Goal: Transaction & Acquisition: Purchase product/service

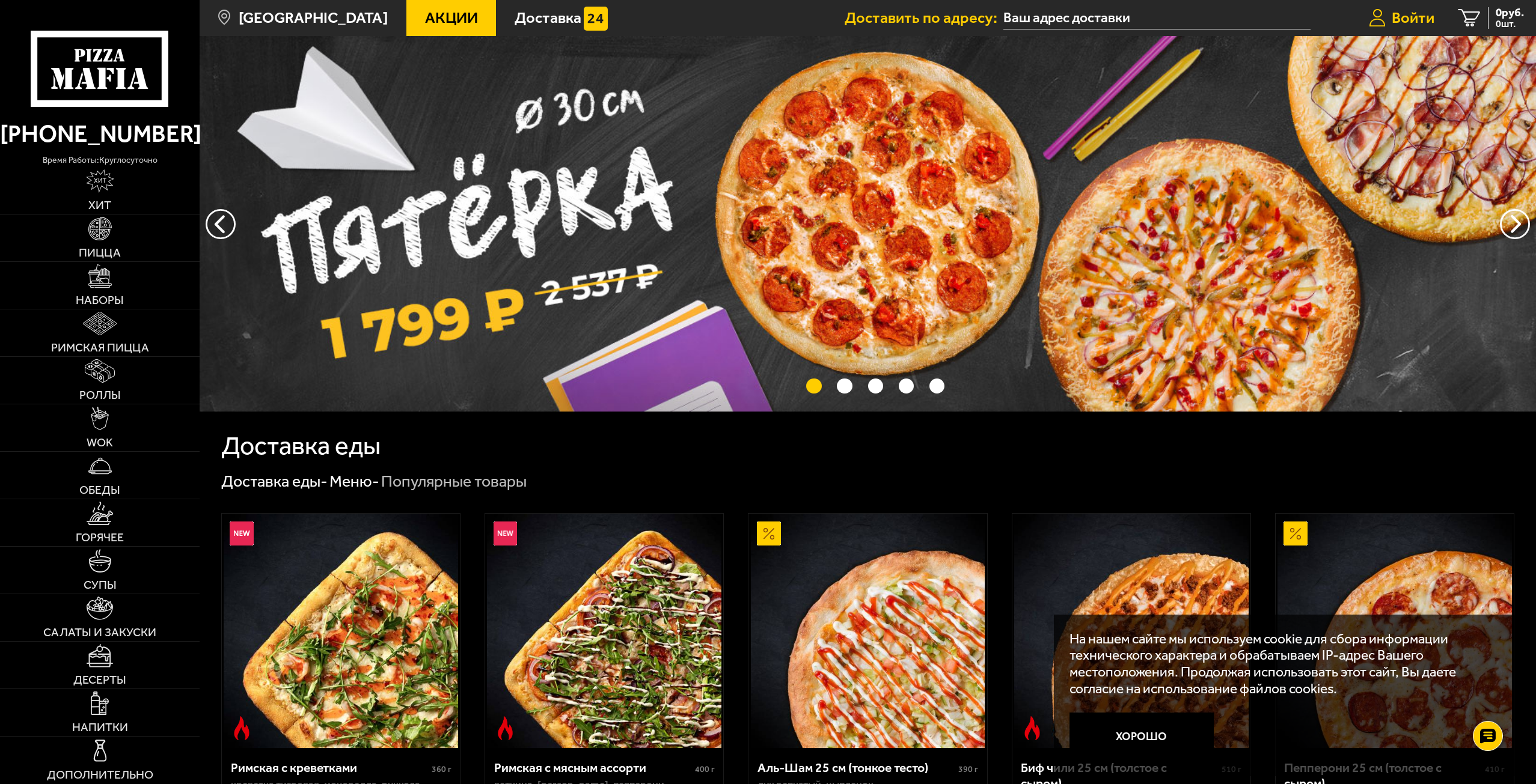
click at [1404, 17] on span "Войти" at bounding box center [1413, 18] width 43 height 16
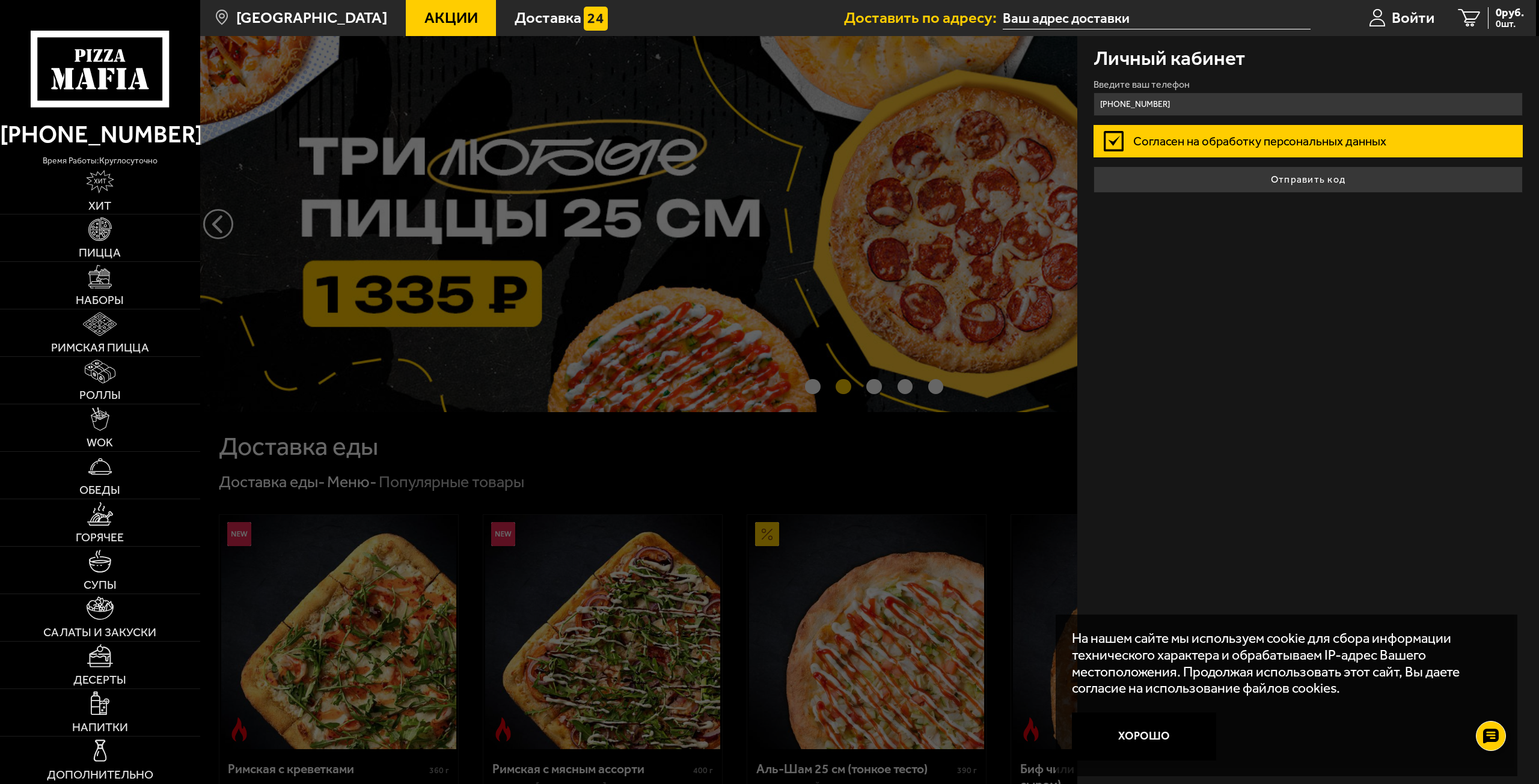
type input "[PHONE_NUMBER]"
click at [1294, 143] on label "Согласен на обработку персональных данных" at bounding box center [1308, 141] width 430 height 32
click at [0, 0] on input "Согласен на обработку персональных данных" at bounding box center [0, 0] width 0 height 0
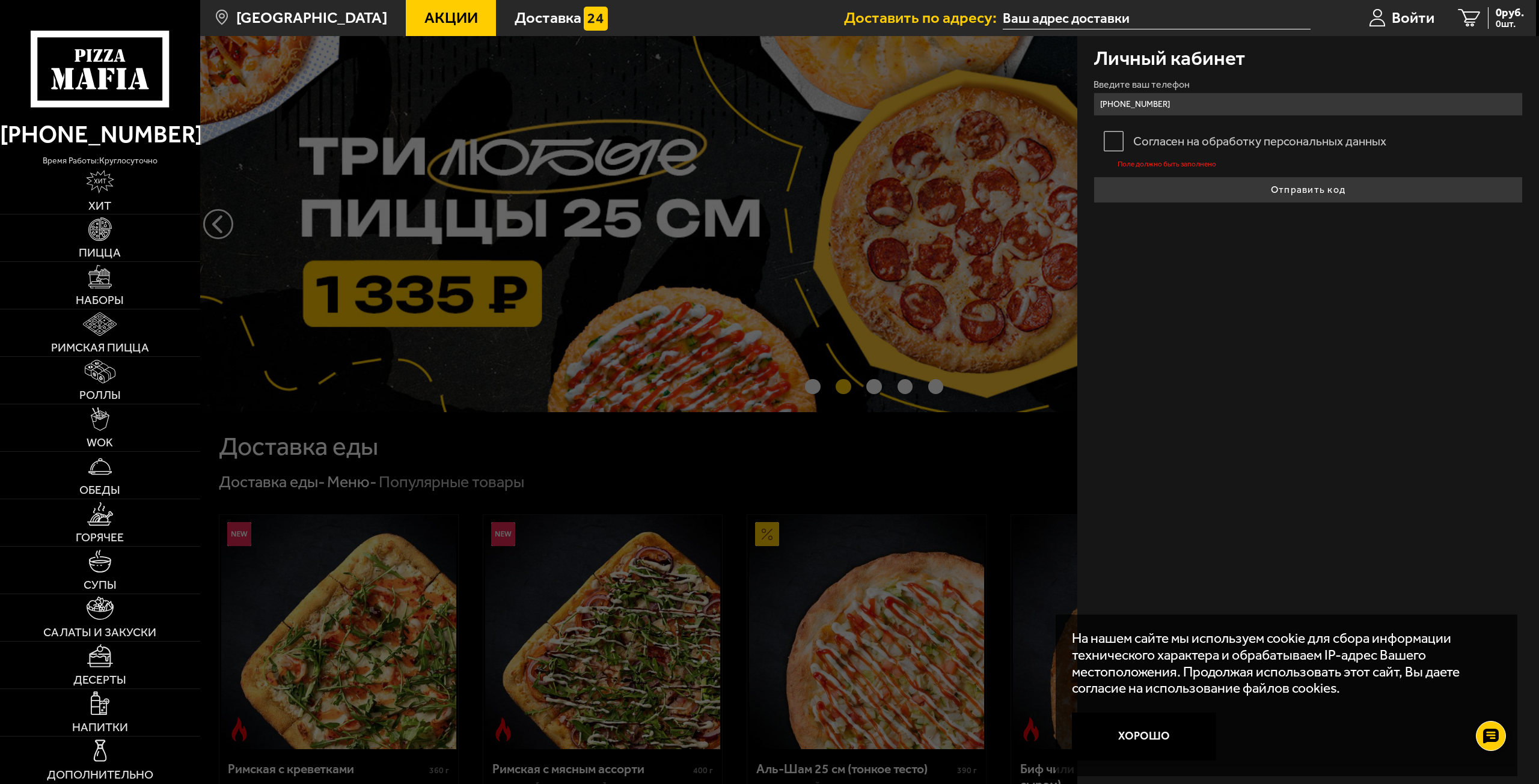
click at [1114, 140] on label "Согласен на обработку персональных данных" at bounding box center [1308, 141] width 430 height 32
click at [0, 0] on input "Согласен на обработку персональных данных" at bounding box center [0, 0] width 0 height 0
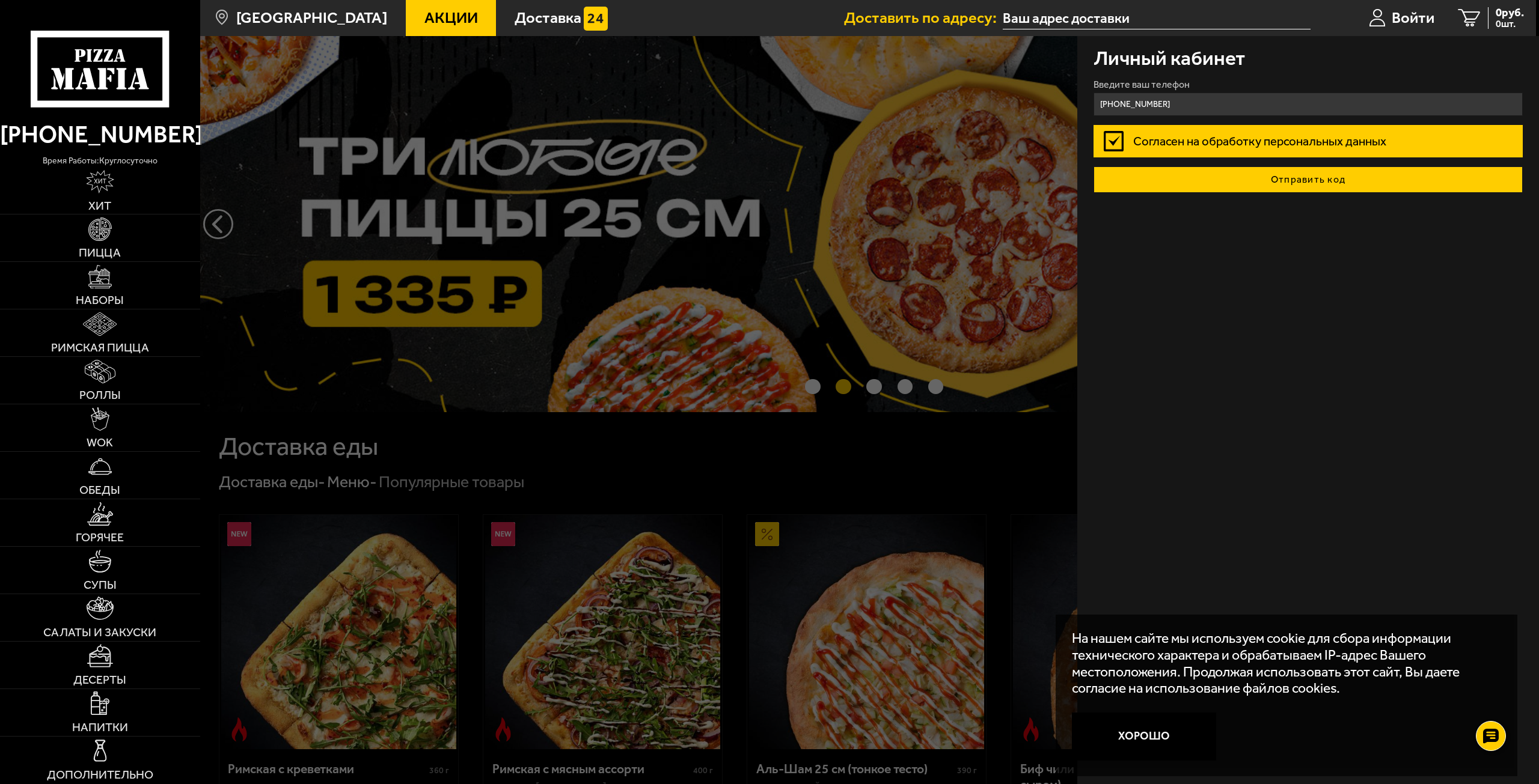
click at [1307, 186] on button "Отправить код" at bounding box center [1308, 179] width 430 height 26
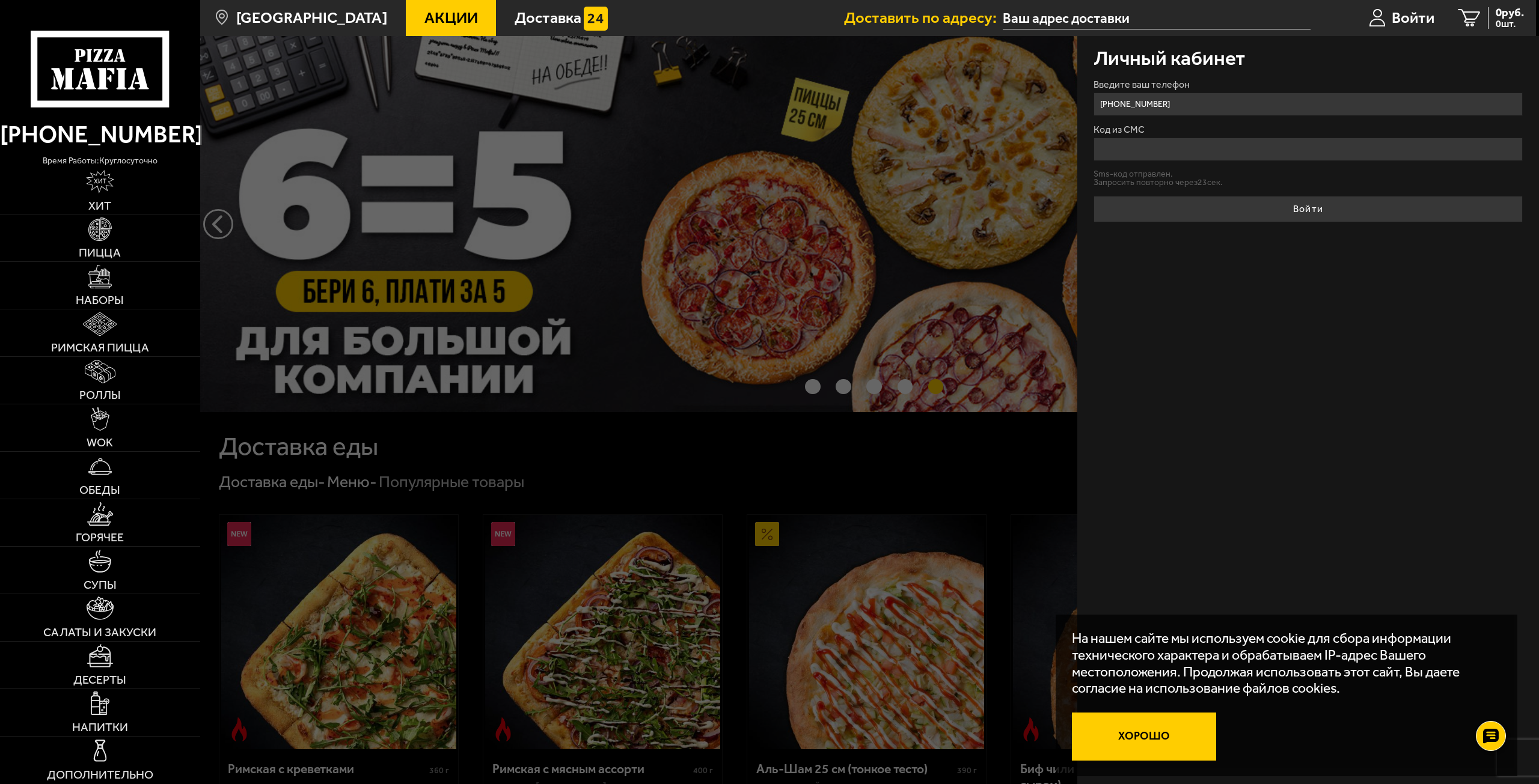
click at [1153, 743] on button "Хорошо" at bounding box center [1144, 737] width 144 height 48
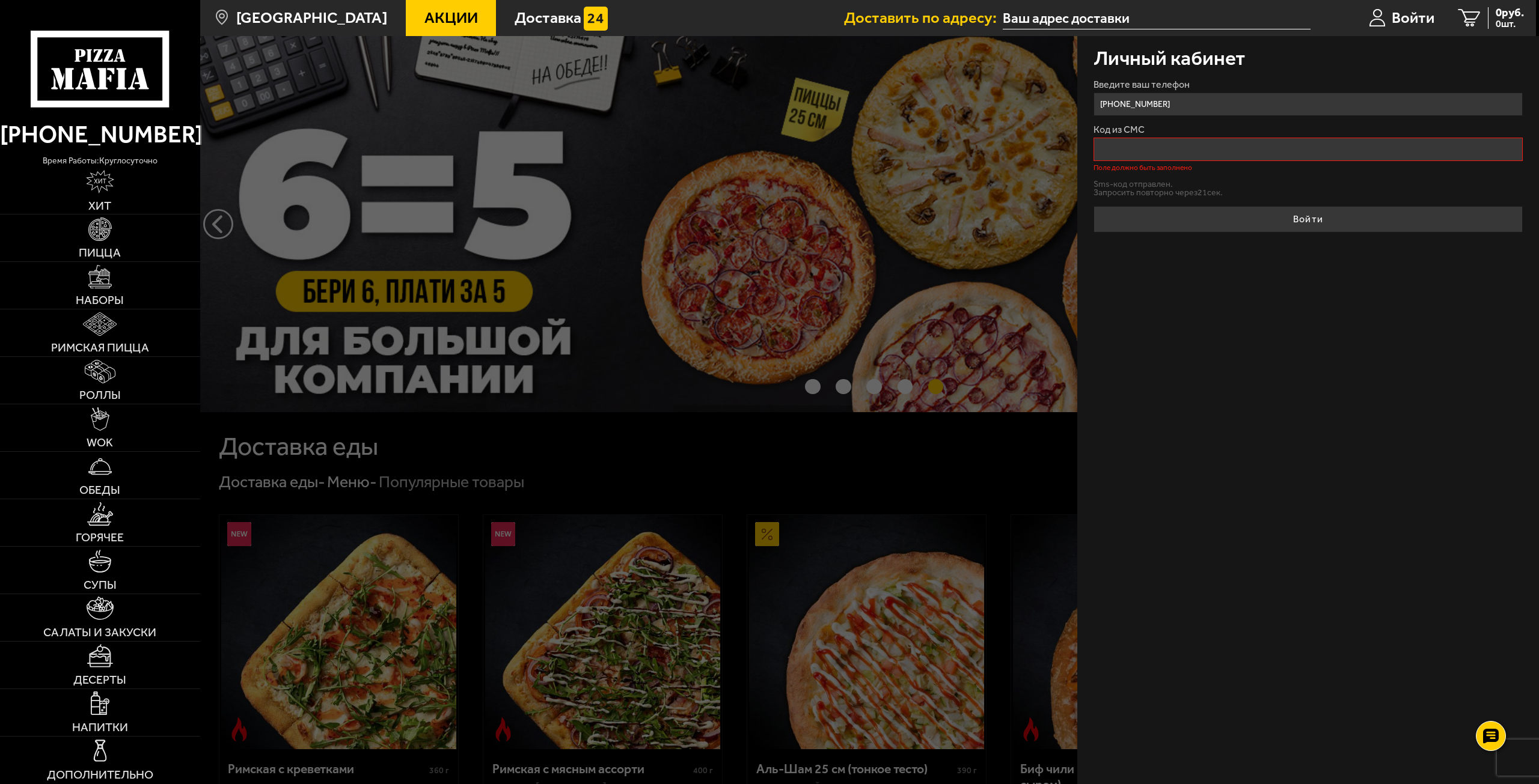
click at [1216, 312] on div "Личный кабинет Введите ваш телефон [PHONE_NUMBER] Код из СМС Поле должно быть з…" at bounding box center [1308, 410] width 461 height 748
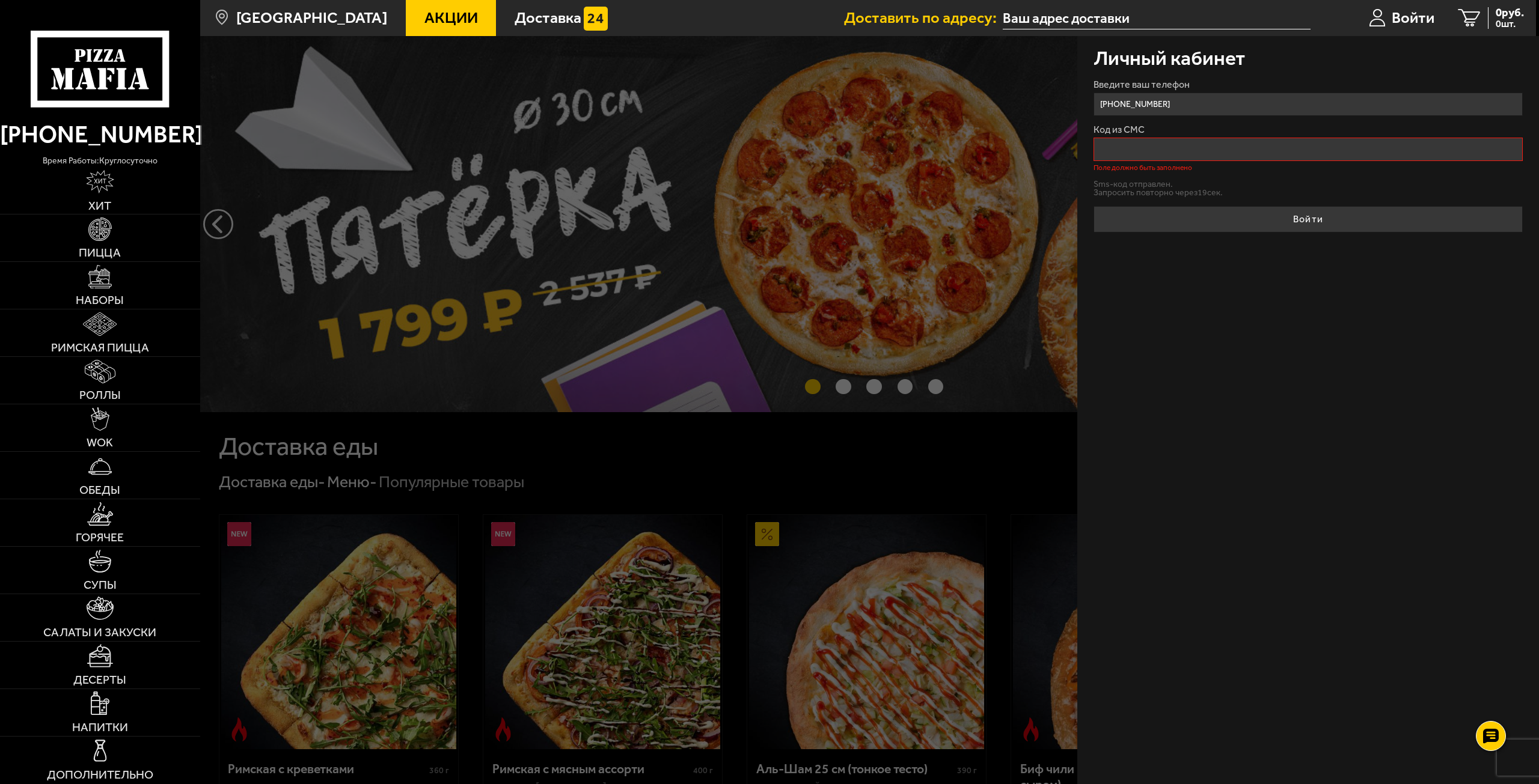
click at [1213, 151] on input "Код из СМС" at bounding box center [1308, 149] width 430 height 23
click at [1212, 179] on form "Введите ваш телефон [PHONE_NUMBER] Код из СМС Поле должно быть заполнено Sms-ко…" at bounding box center [1308, 156] width 430 height 152
click at [1198, 128] on label "Код из СМС" at bounding box center [1308, 130] width 430 height 10
click at [1198, 137] on input "Код из СМС" at bounding box center [1308, 149] width 430 height 23
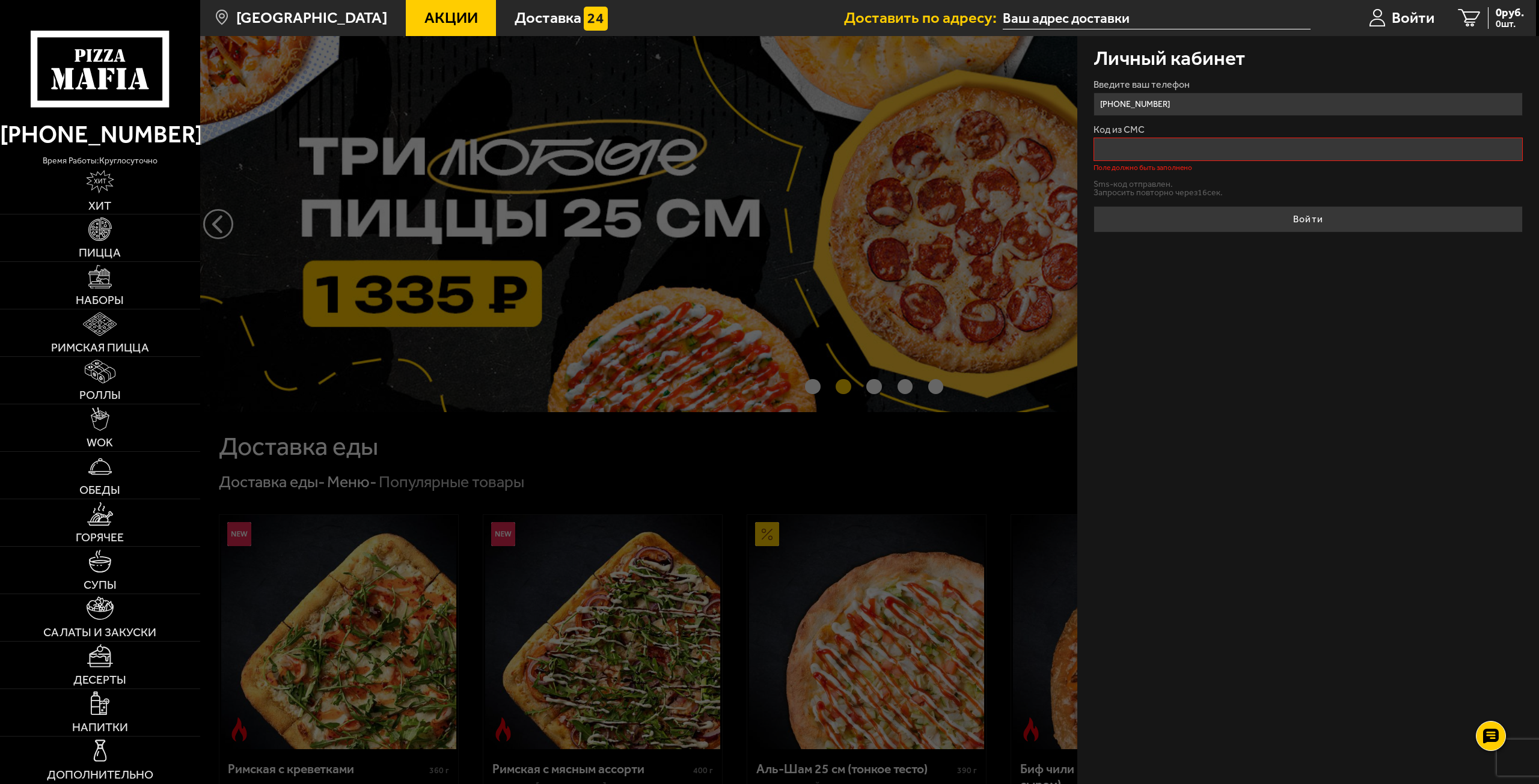
click at [1225, 98] on input "[PHONE_NUMBER]" at bounding box center [1308, 104] width 430 height 23
click at [1258, 340] on div "Личный кабинет Введите ваш телефон [PHONE_NUMBER] Код из СМС Поле должно быть з…" at bounding box center [1308, 410] width 461 height 748
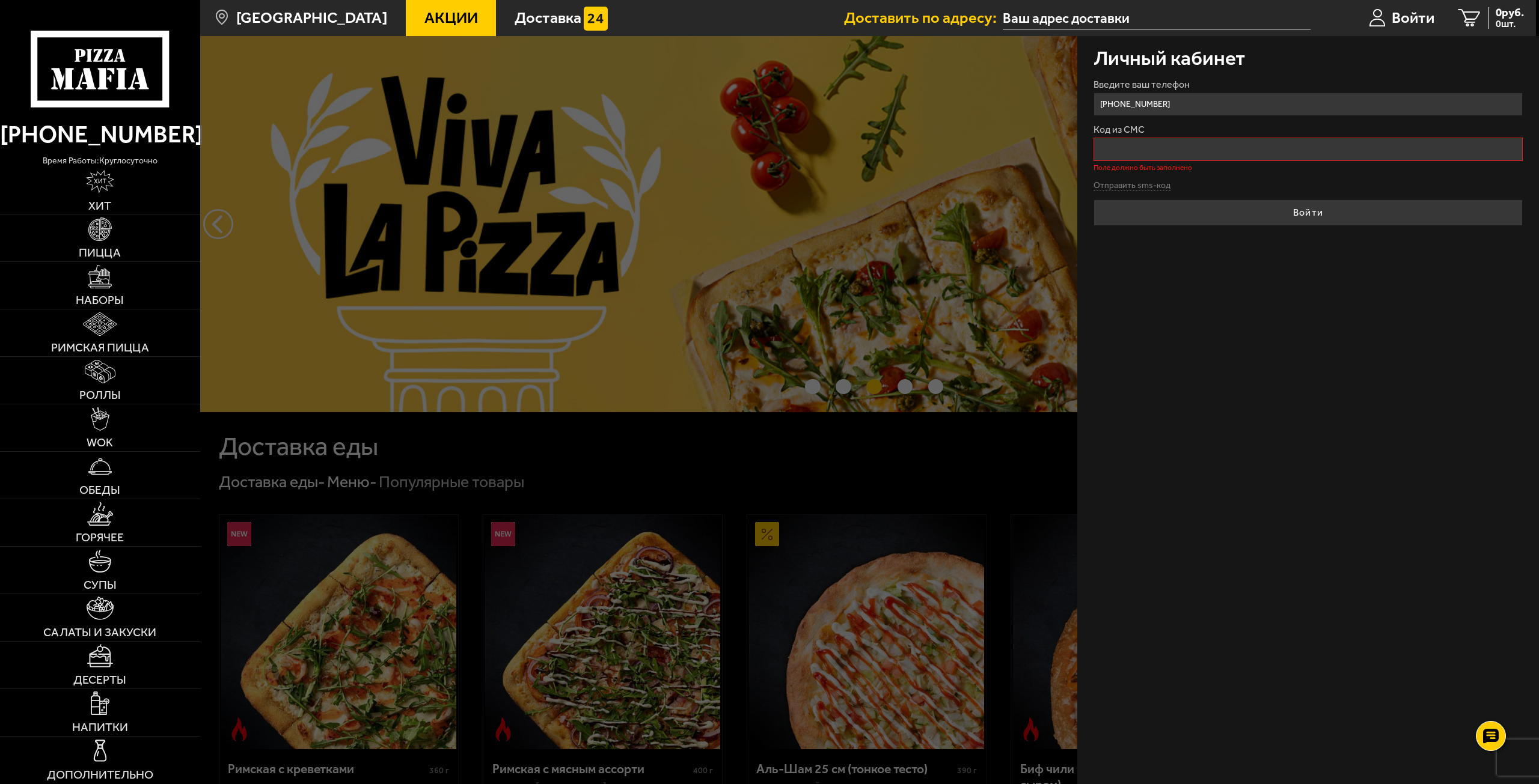
click at [981, 210] on div at bounding box center [969, 428] width 1539 height 784
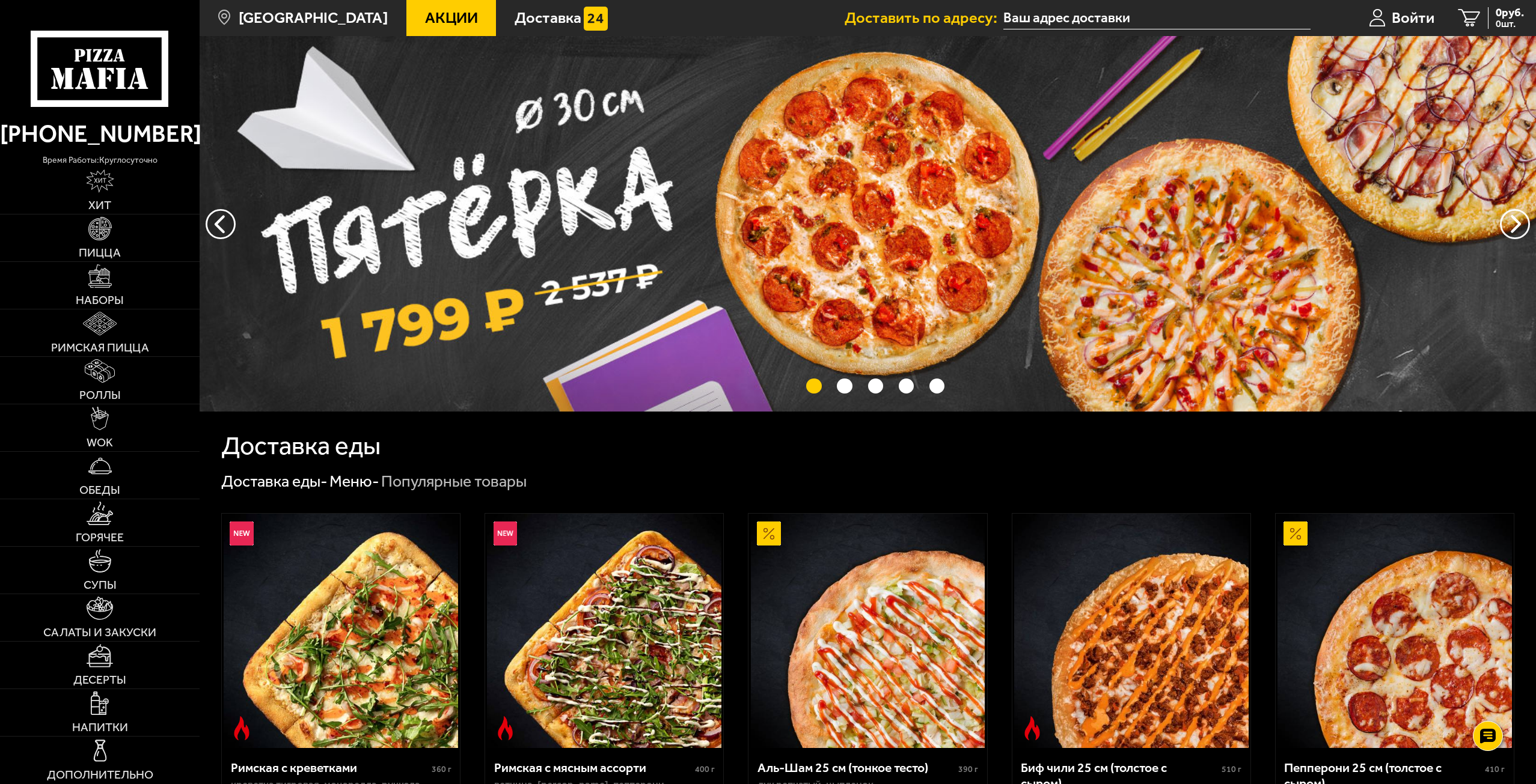
click at [1138, 17] on input "text" at bounding box center [1156, 19] width 307 height 23
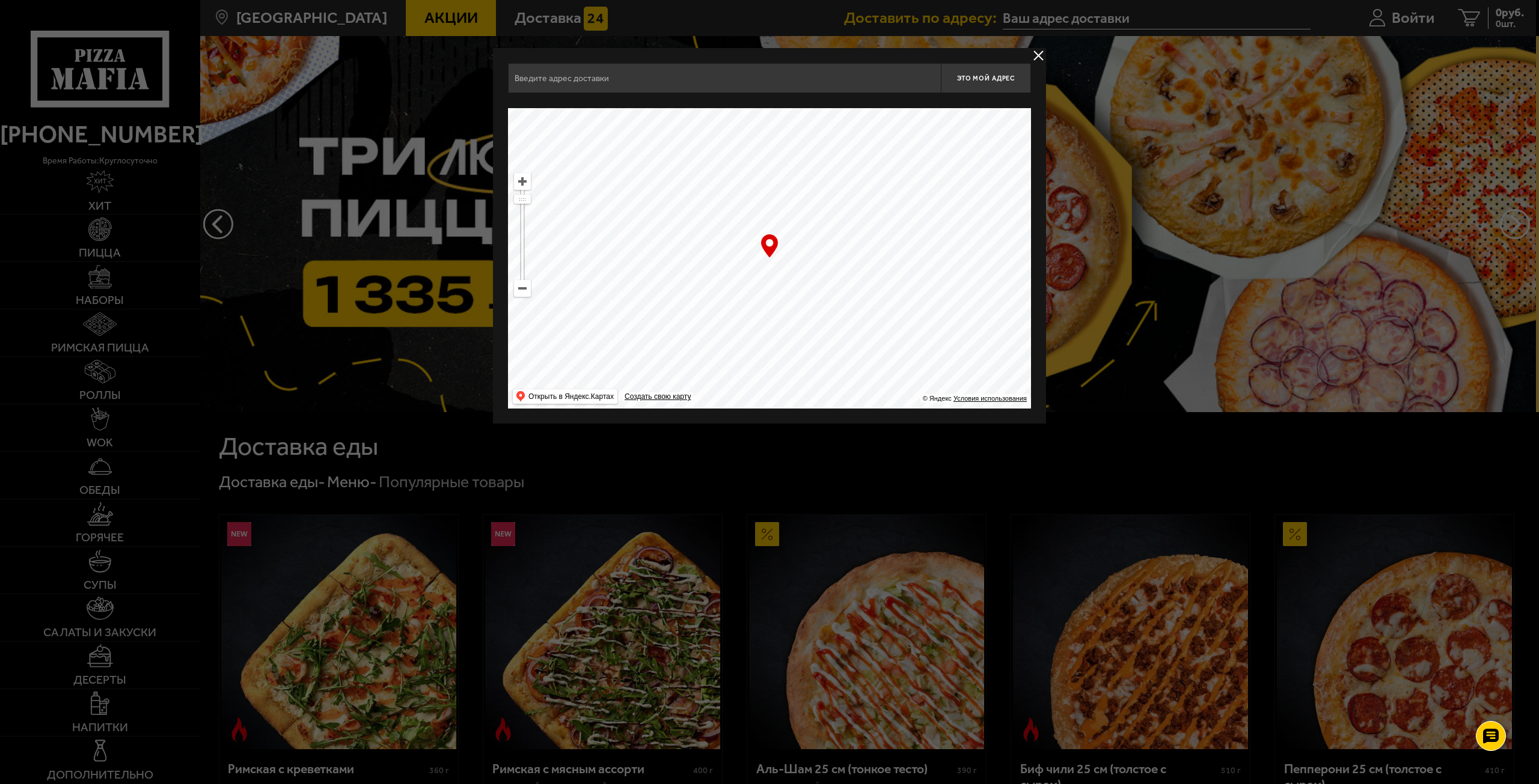
drag, startPoint x: 869, startPoint y: 246, endPoint x: 726, endPoint y: 406, distance: 214.6
click at [728, 405] on ymaps at bounding box center [769, 258] width 523 height 301
drag, startPoint x: 837, startPoint y: 334, endPoint x: 746, endPoint y: 385, distance: 104.3
click at [763, 380] on ymaps at bounding box center [769, 258] width 523 height 301
drag, startPoint x: 898, startPoint y: 281, endPoint x: 725, endPoint y: 388, distance: 203.4
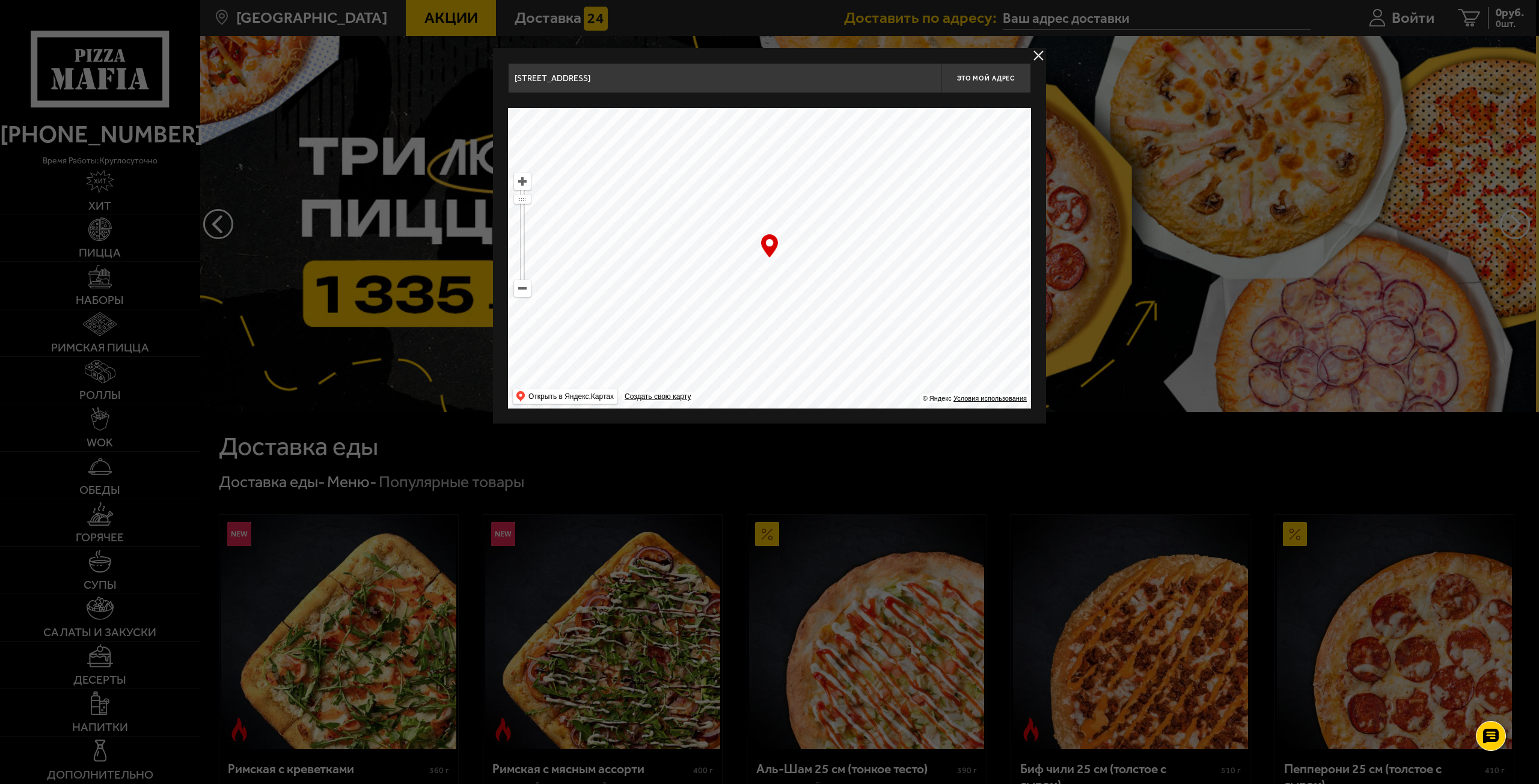
click at [745, 389] on ymaps at bounding box center [769, 258] width 523 height 301
drag, startPoint x: 867, startPoint y: 290, endPoint x: 729, endPoint y: 373, distance: 161.0
click at [731, 372] on ymaps at bounding box center [769, 258] width 523 height 301
drag, startPoint x: 875, startPoint y: 267, endPoint x: 770, endPoint y: 346, distance: 131.4
click at [770, 346] on ymaps at bounding box center [769, 258] width 523 height 301
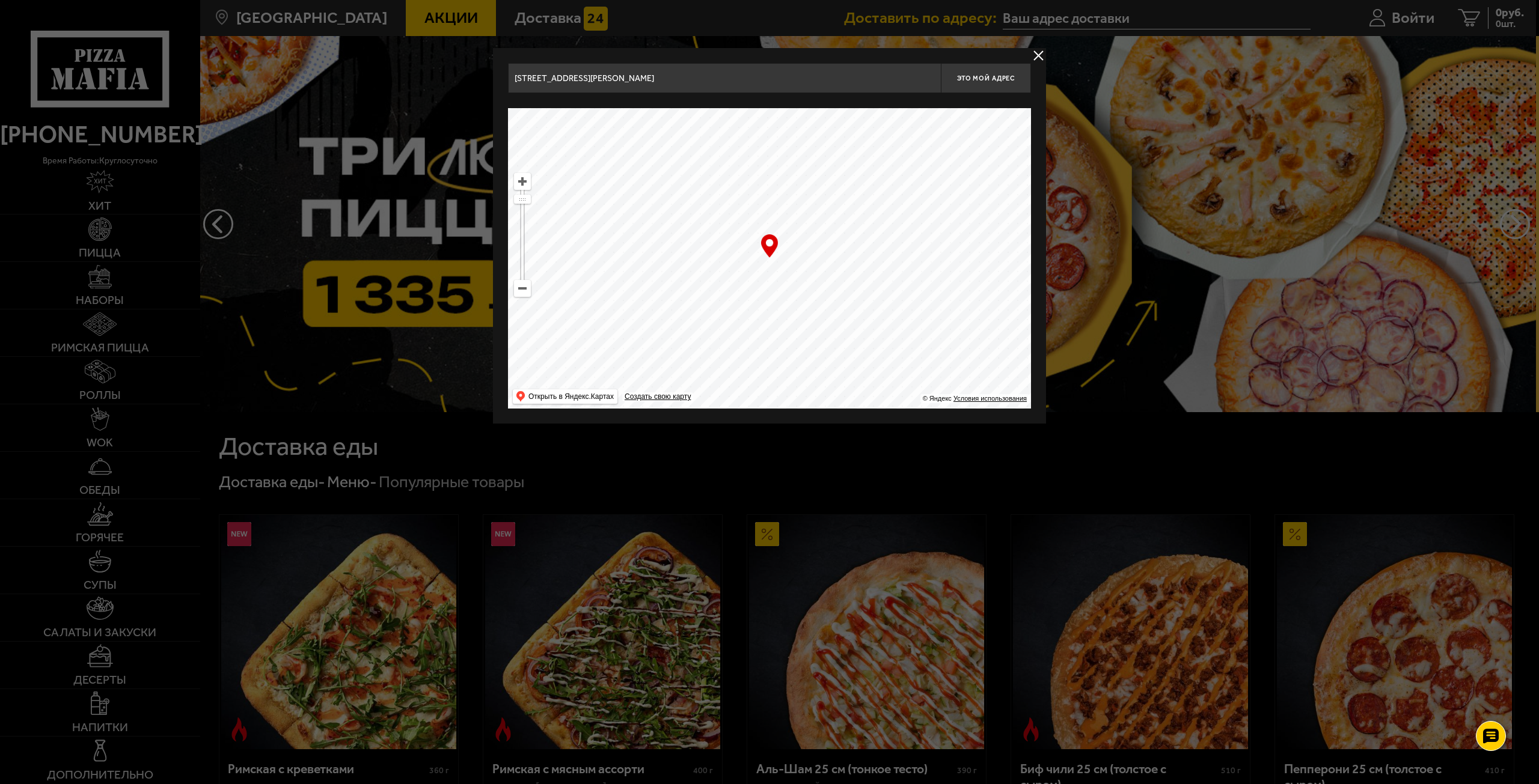
drag, startPoint x: 851, startPoint y: 337, endPoint x: 814, endPoint y: 368, distance: 48.3
click at [817, 368] on ymaps at bounding box center [769, 258] width 523 height 301
drag, startPoint x: 881, startPoint y: 304, endPoint x: 878, endPoint y: 376, distance: 72.1
click at [875, 364] on ymaps at bounding box center [769, 258] width 523 height 301
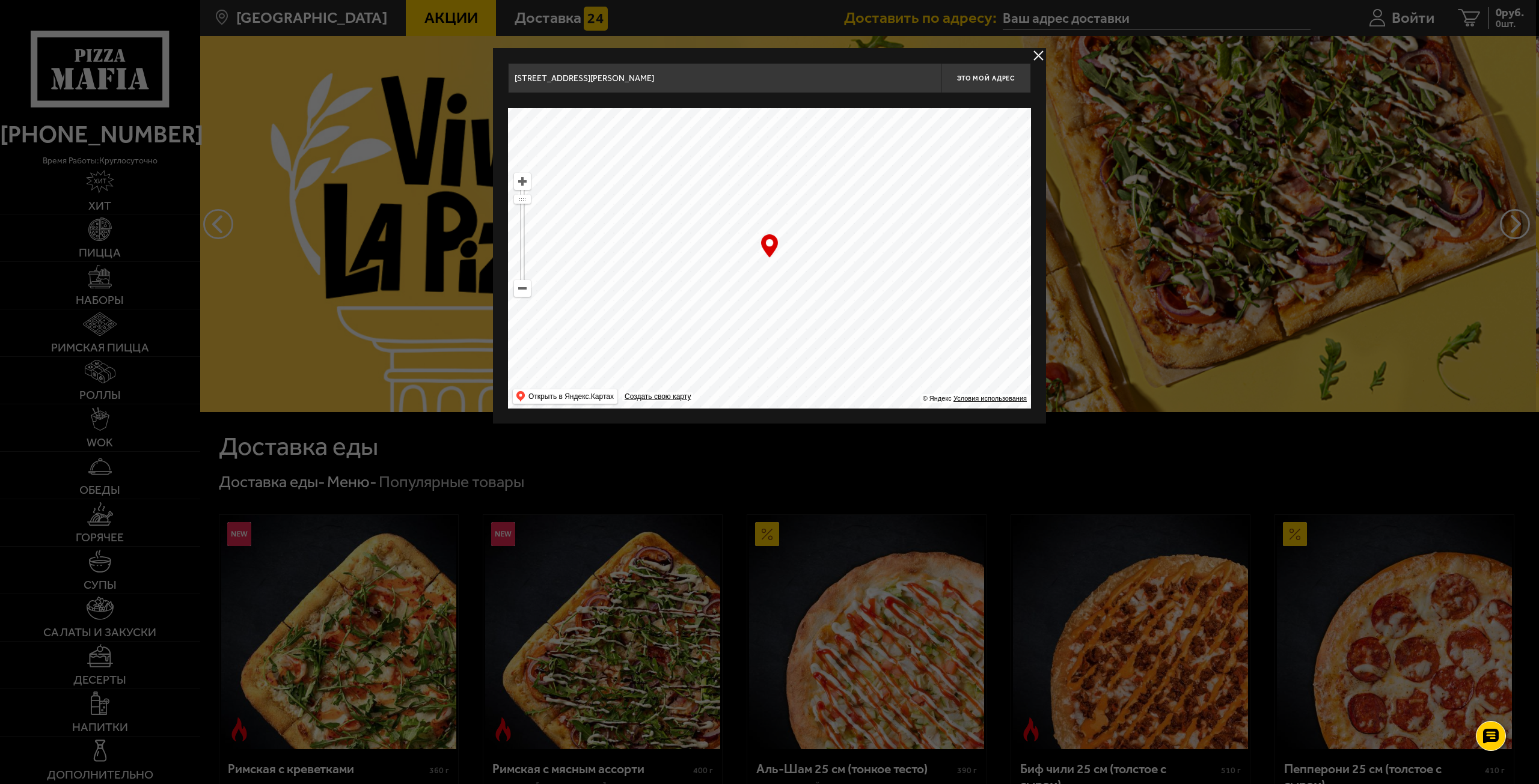
type input "[STREET_ADDRESS]"
click at [1039, 56] on button "delivery type" at bounding box center [1039, 56] width 15 height 15
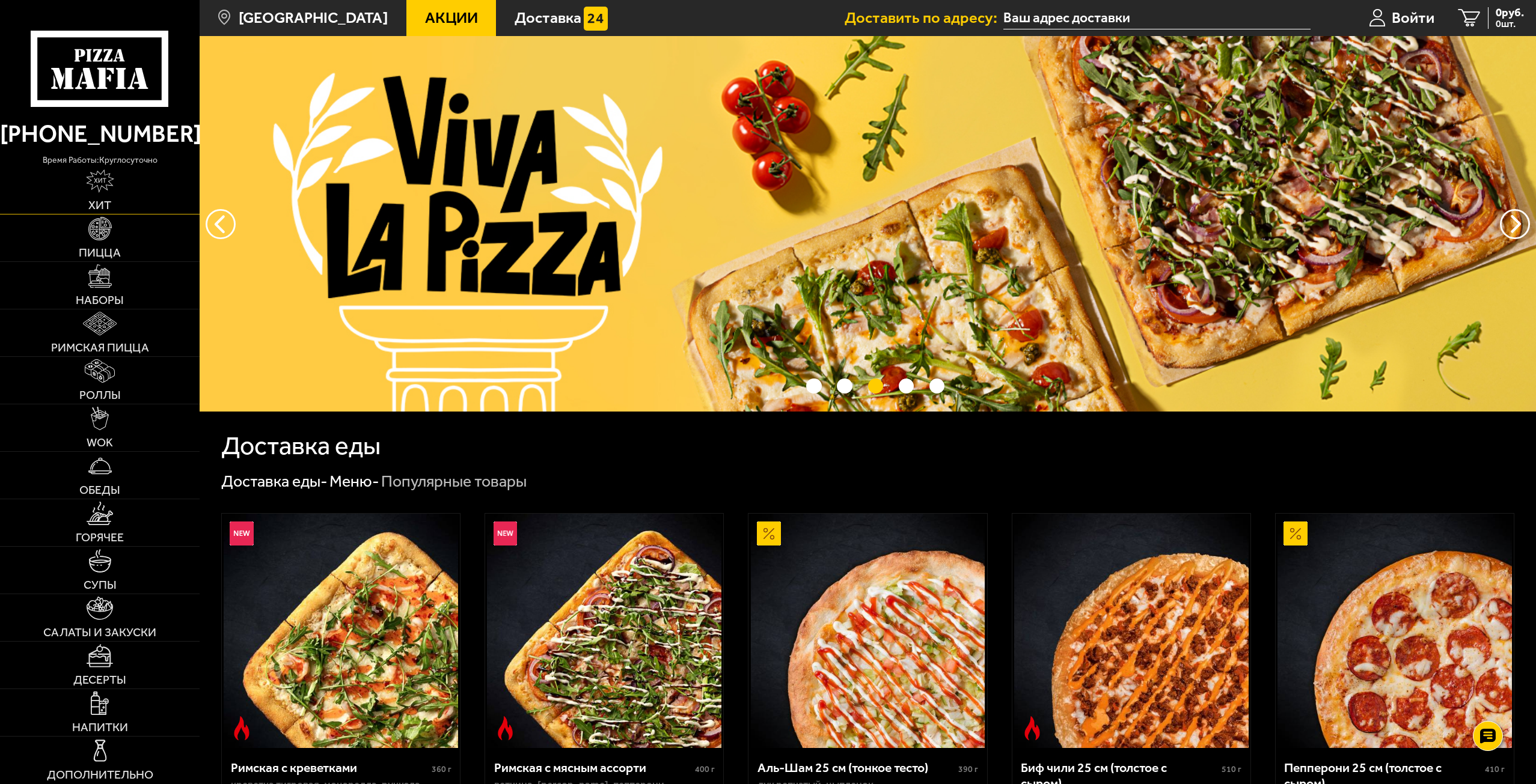
click at [106, 192] on img at bounding box center [101, 181] width 29 height 23
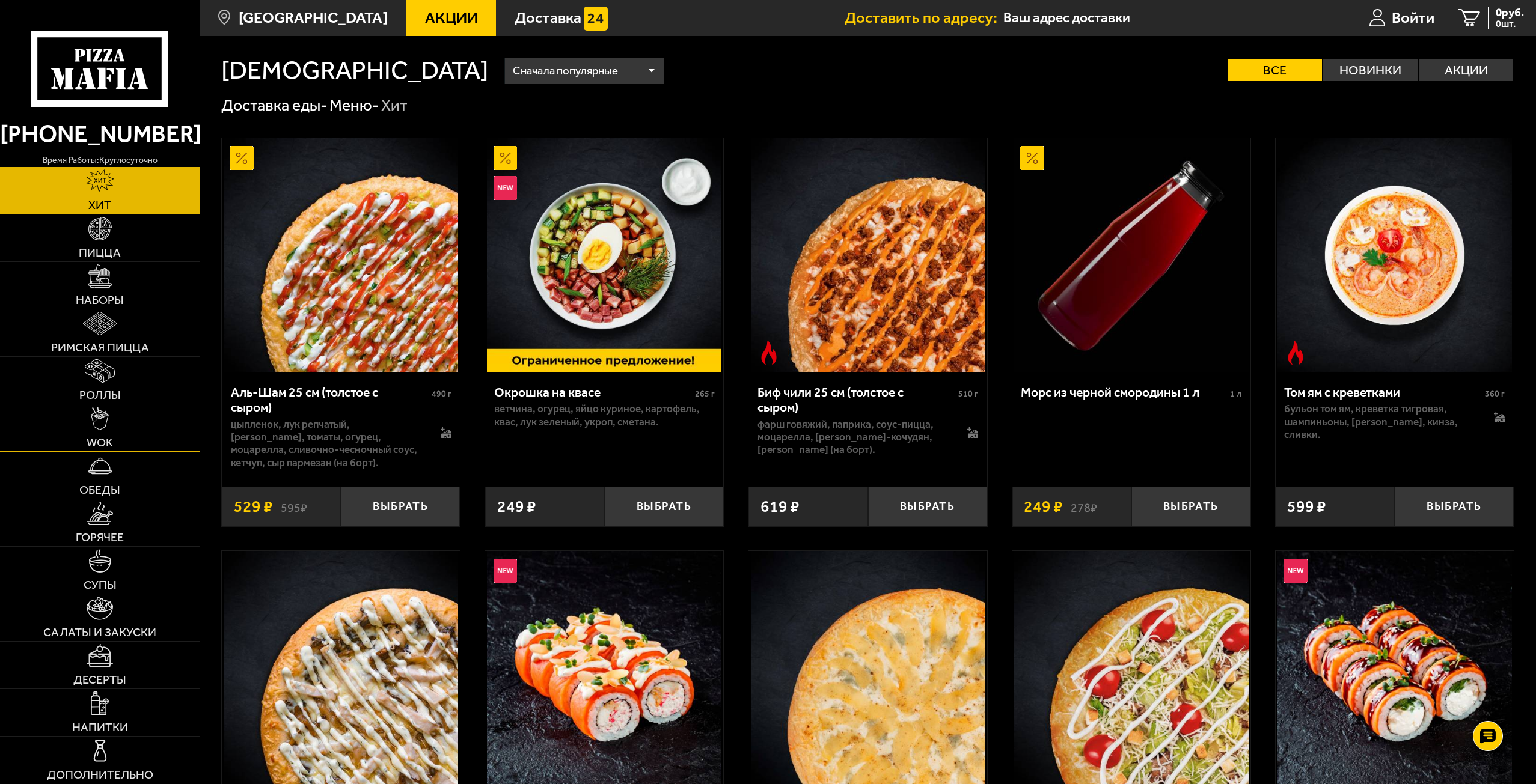
click at [130, 428] on link "WOK" at bounding box center [100, 428] width 200 height 47
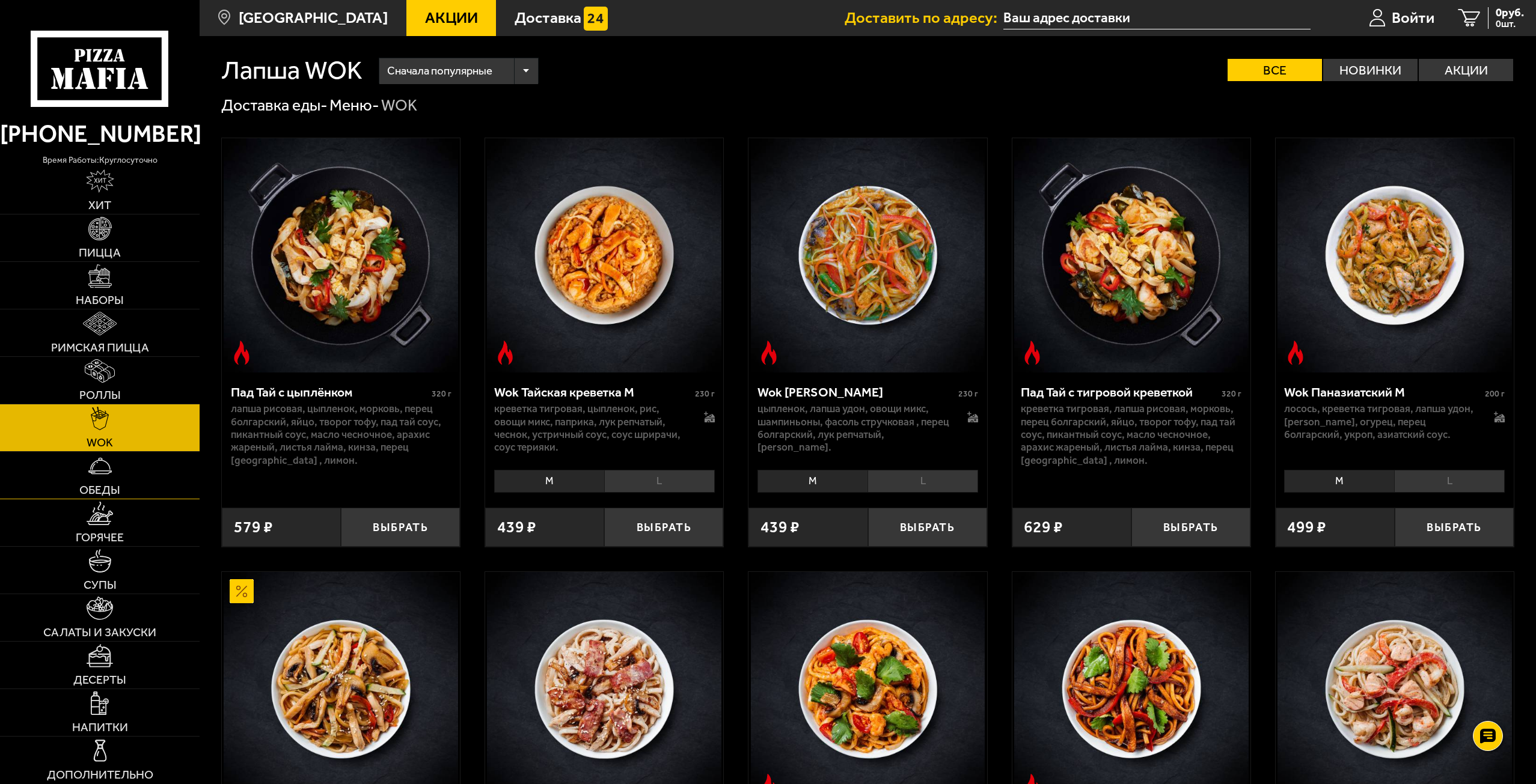
click at [120, 468] on link "Обеды" at bounding box center [100, 475] width 200 height 47
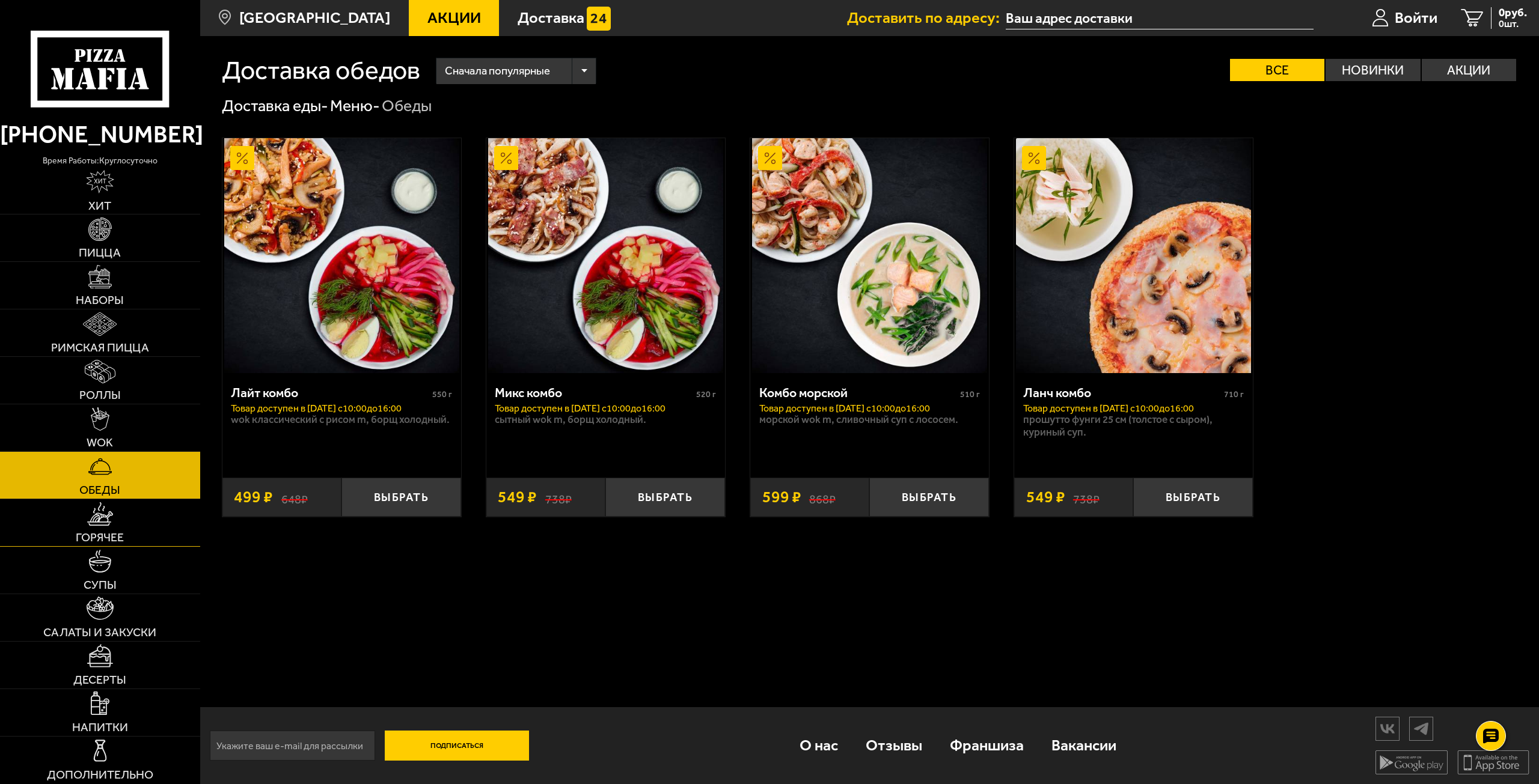
click at [83, 534] on span "Горячее" at bounding box center [100, 538] width 48 height 12
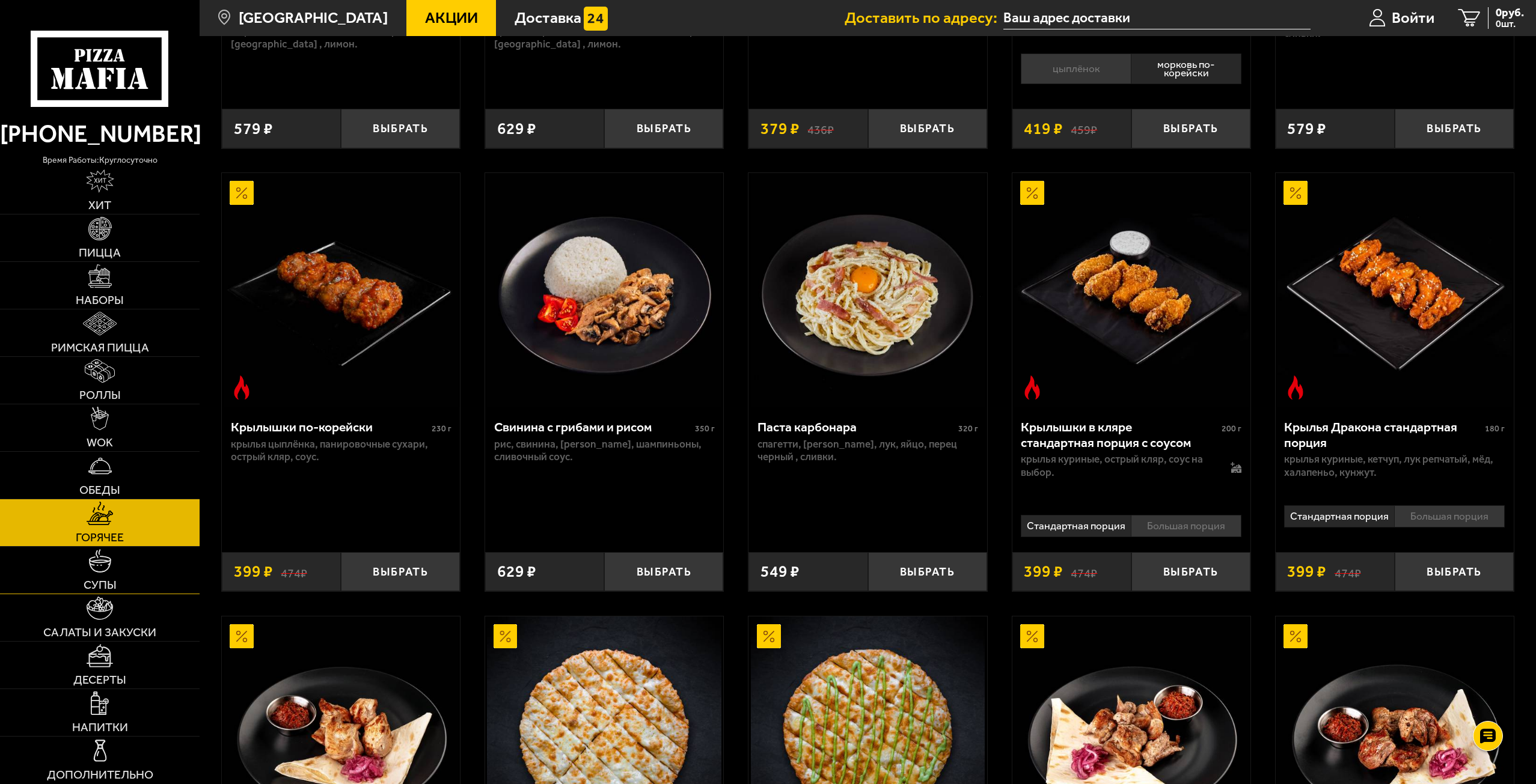
scroll to position [421, 0]
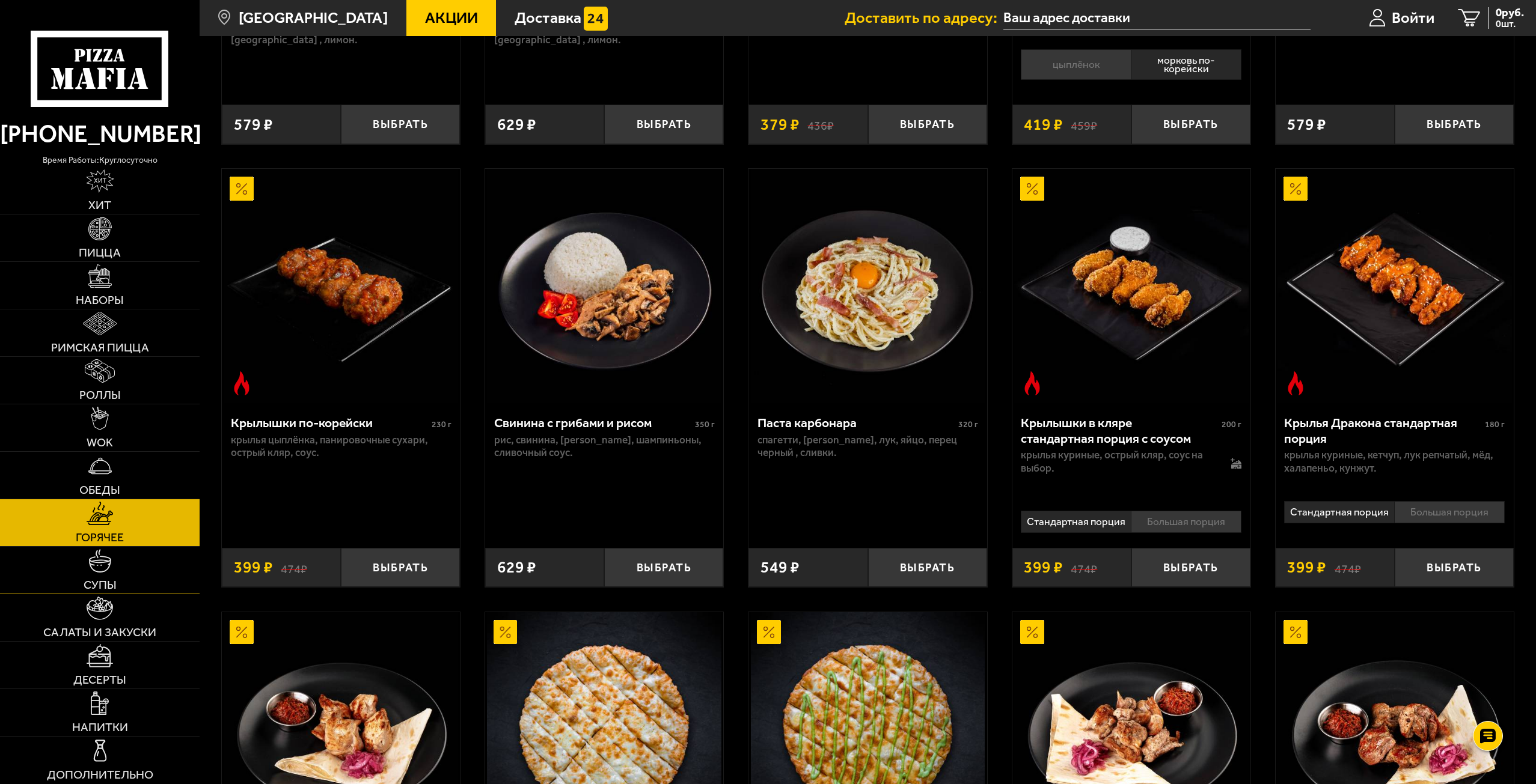
click at [128, 578] on link "Супы" at bounding box center [100, 570] width 200 height 47
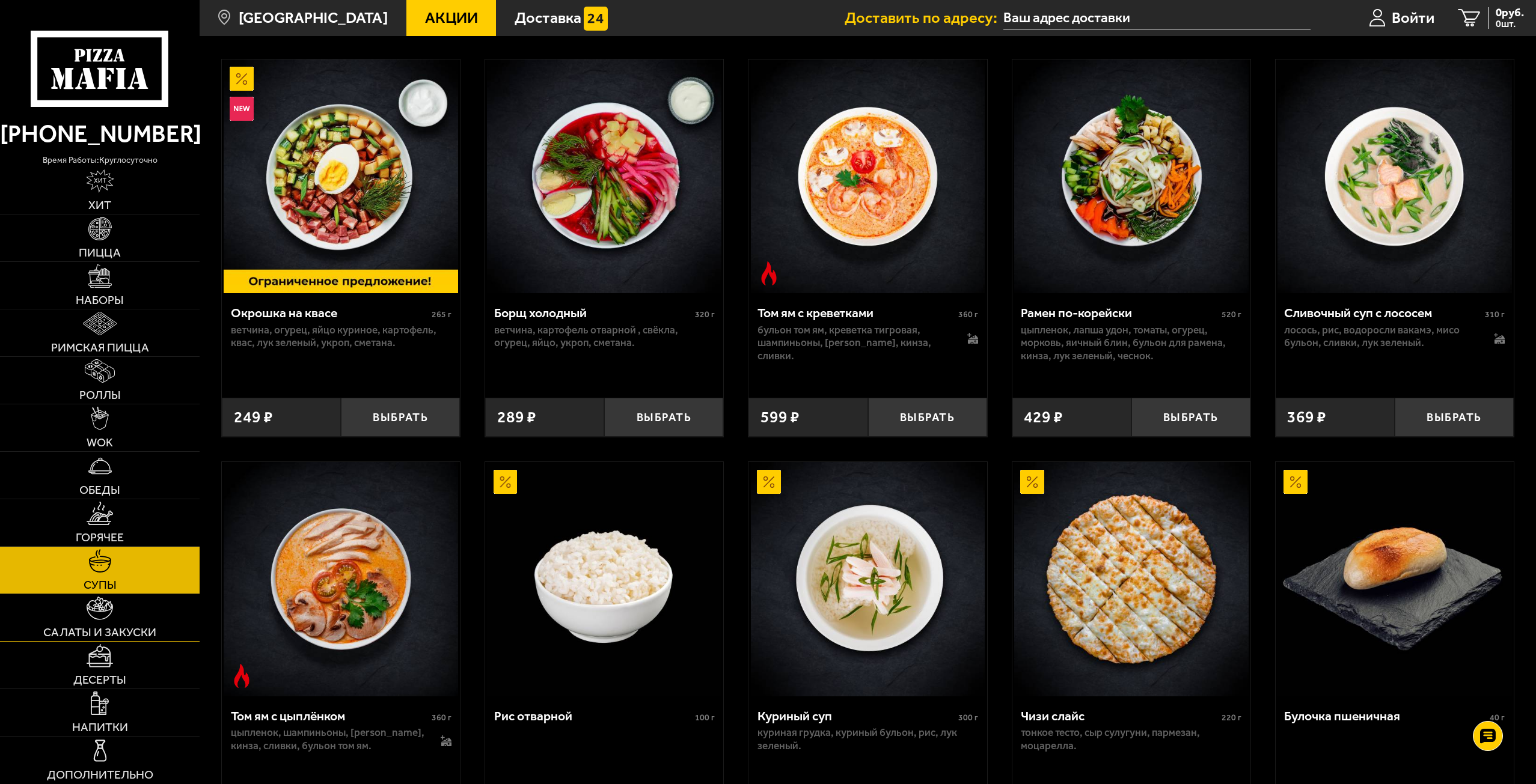
scroll to position [301, 0]
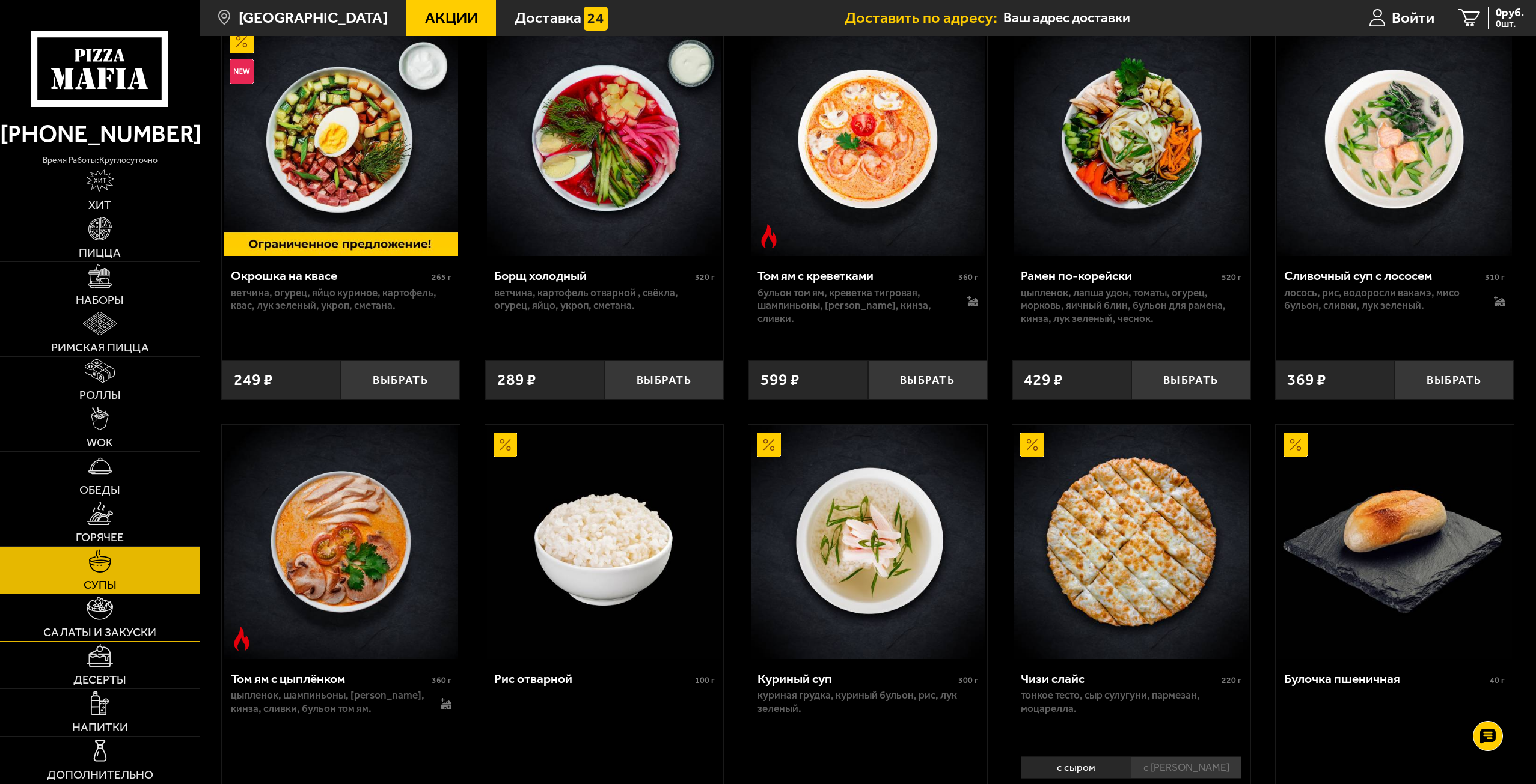
click at [112, 619] on img at bounding box center [99, 608] width 26 height 23
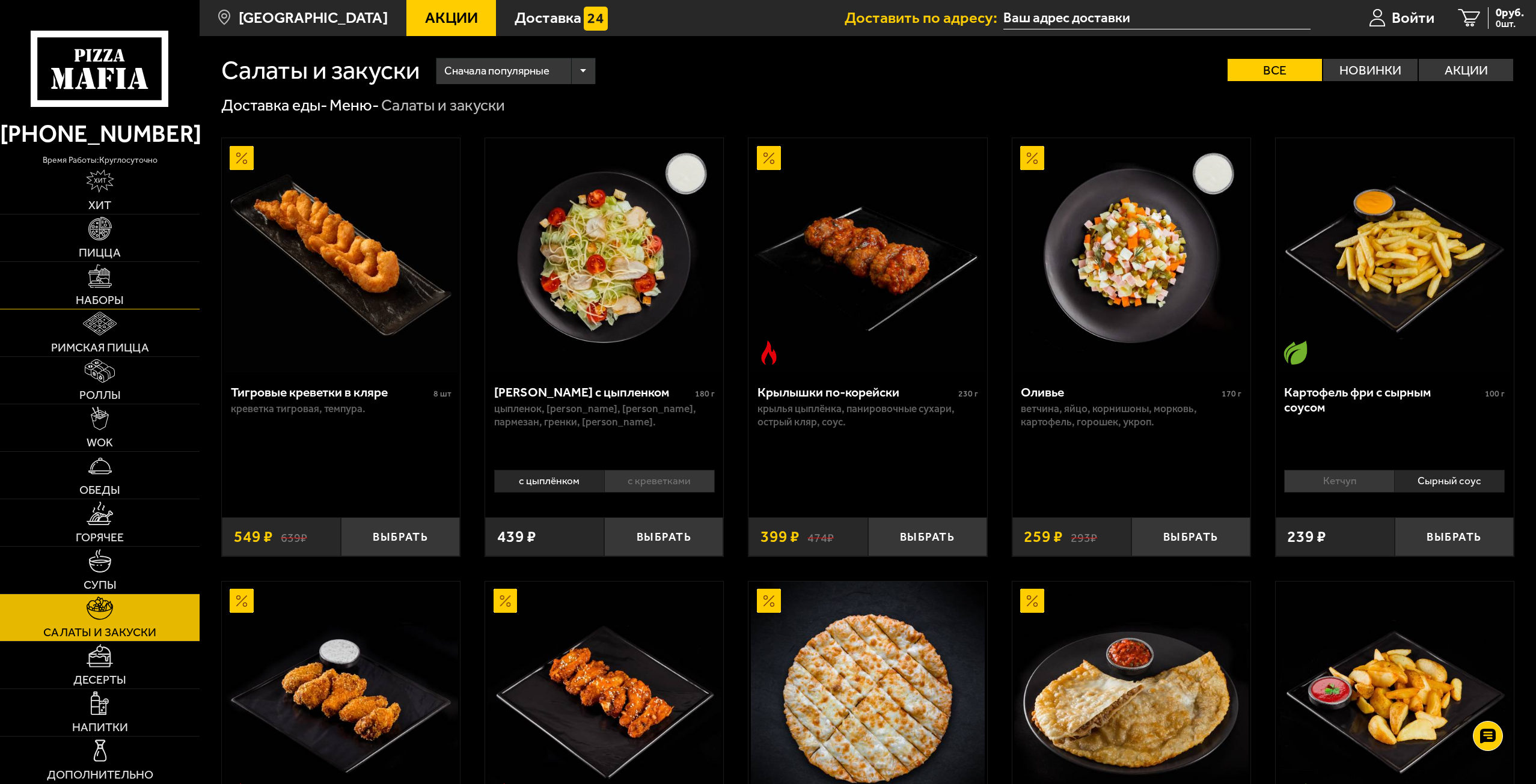
click at [116, 278] on link "Наборы" at bounding box center [100, 285] width 200 height 47
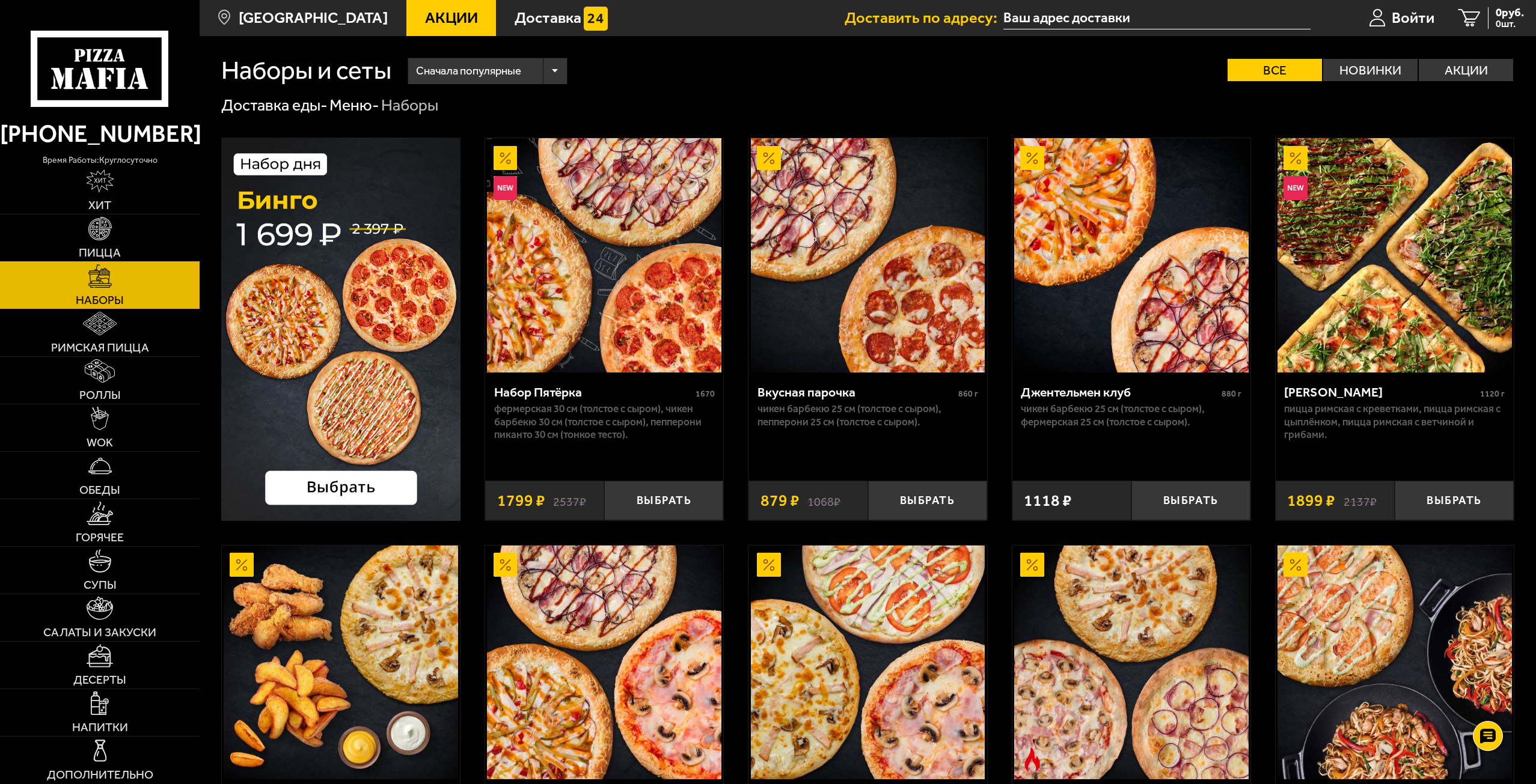
click at [113, 221] on link "Пицца" at bounding box center [100, 238] width 200 height 47
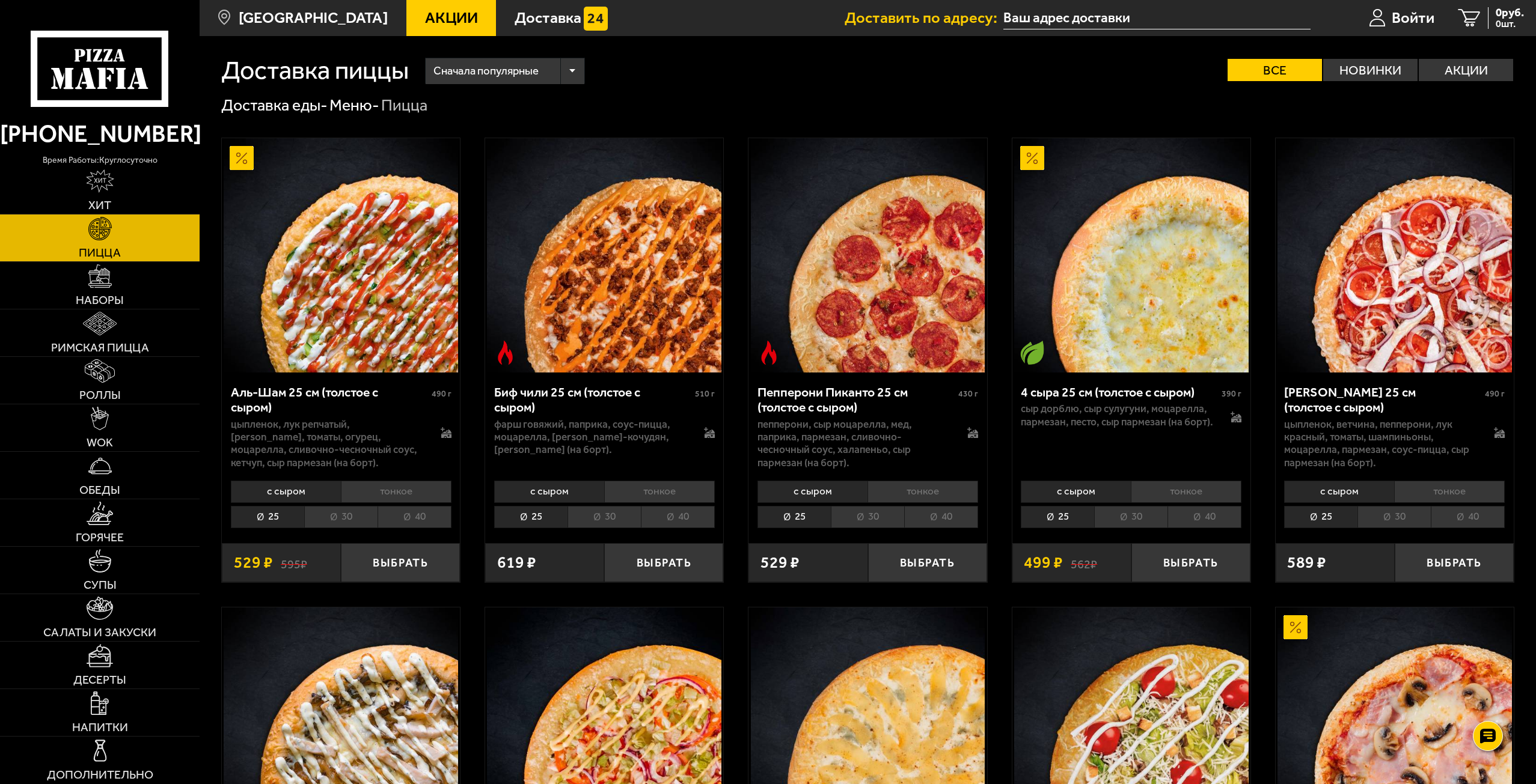
click at [419, 523] on li "40" at bounding box center [414, 518] width 74 height 23
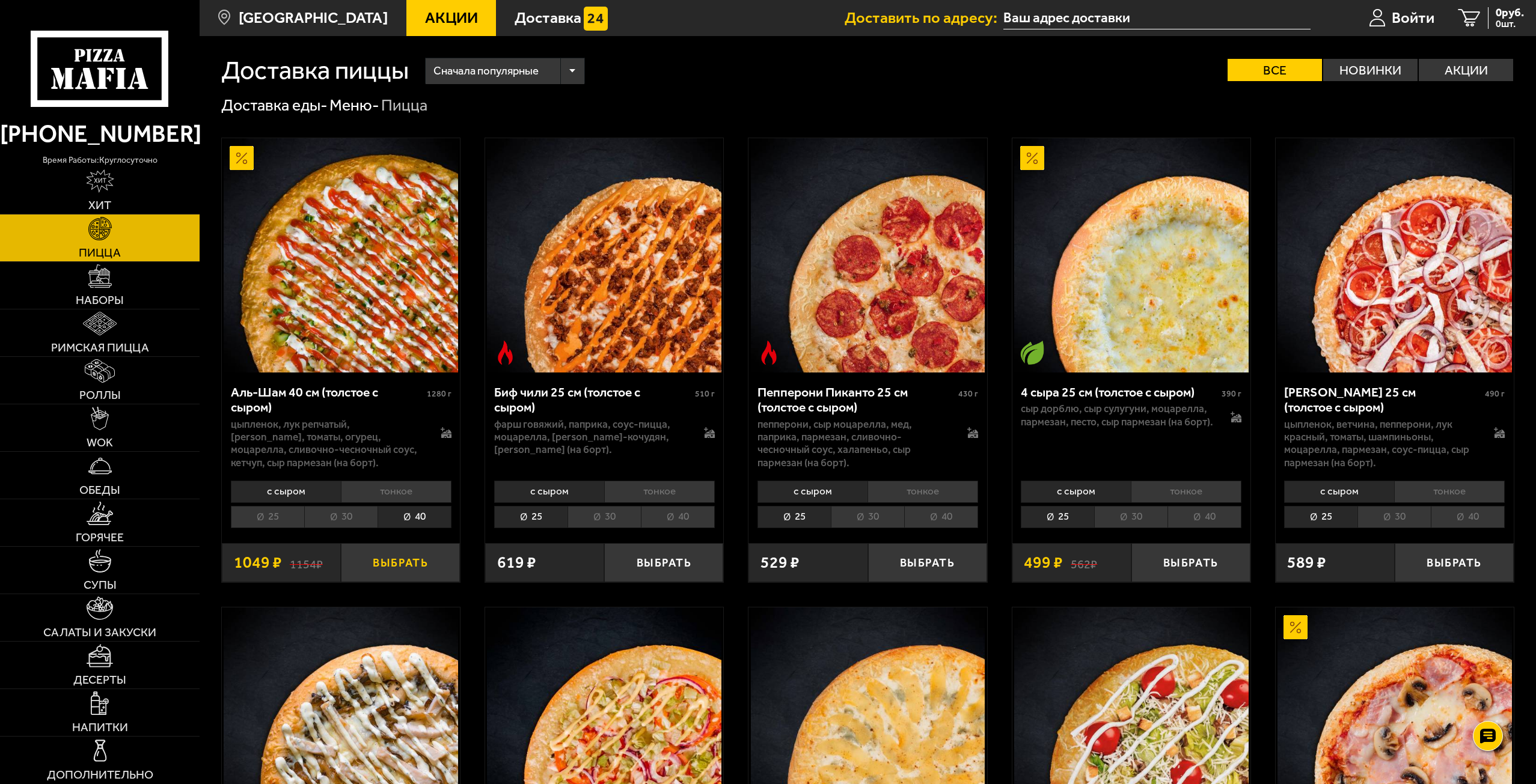
click at [399, 557] on button "Выбрать" at bounding box center [400, 563] width 119 height 39
click at [1098, 18] on input "text" at bounding box center [1138, 19] width 307 height 23
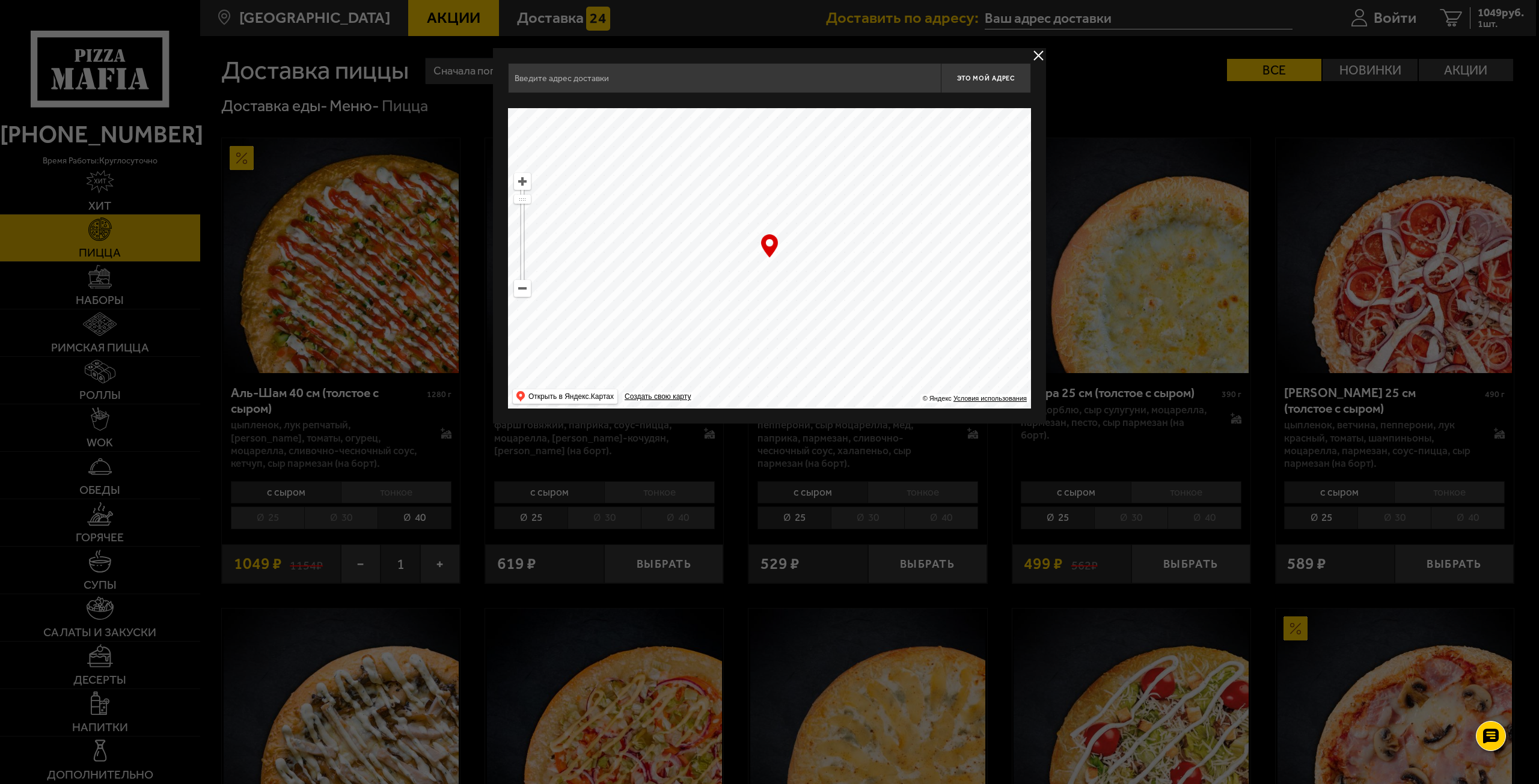
drag, startPoint x: 918, startPoint y: 239, endPoint x: 711, endPoint y: 335, distance: 228.2
click at [672, 344] on ymaps at bounding box center [769, 258] width 523 height 301
drag, startPoint x: 859, startPoint y: 237, endPoint x: 751, endPoint y: 407, distance: 201.4
click at [752, 407] on ymaps at bounding box center [769, 258] width 523 height 301
drag, startPoint x: 852, startPoint y: 264, endPoint x: 633, endPoint y: 334, distance: 229.9
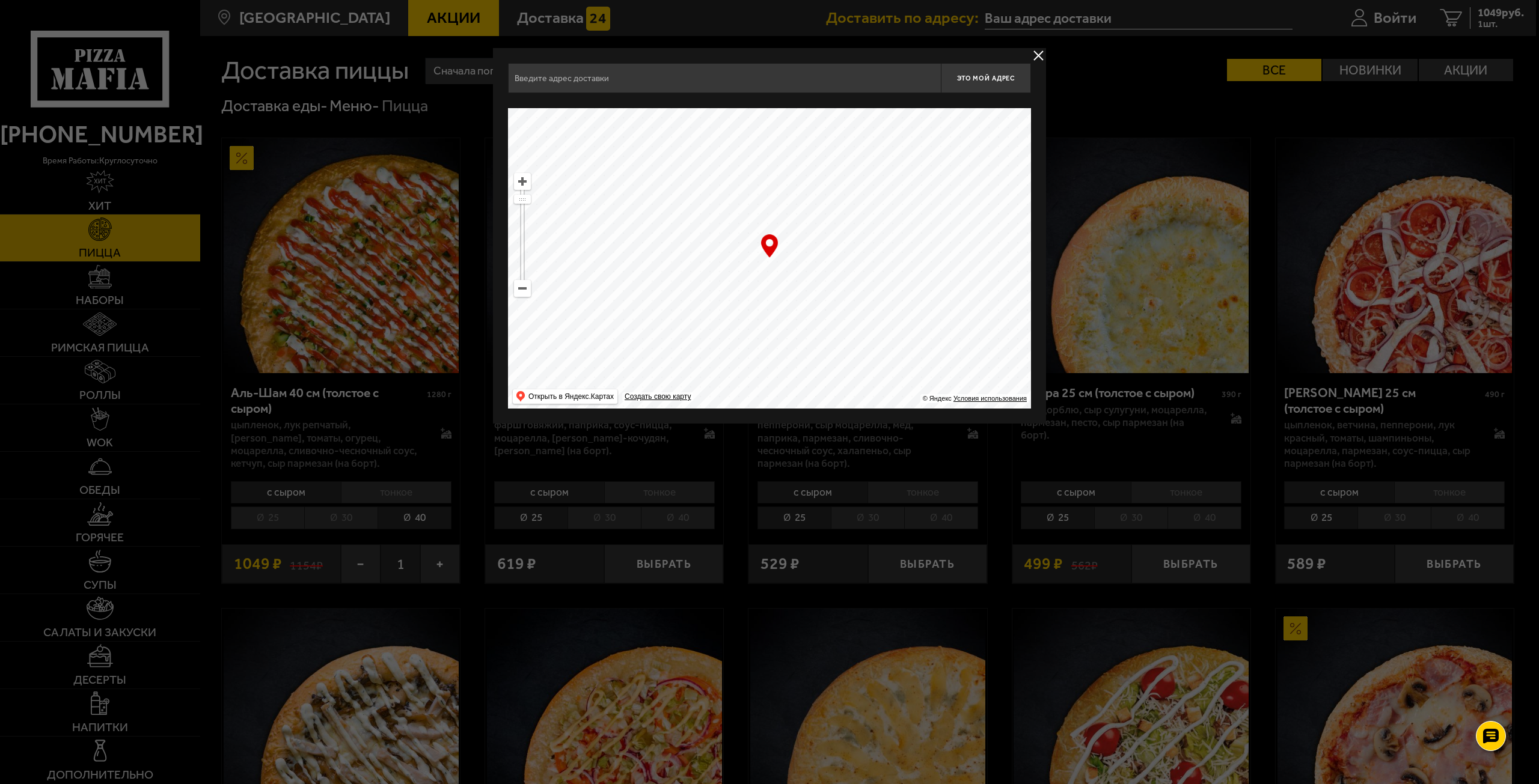
click at [647, 324] on ymaps at bounding box center [769, 258] width 523 height 301
drag, startPoint x: 874, startPoint y: 245, endPoint x: 869, endPoint y: 364, distance: 119.1
click at [871, 382] on ymaps at bounding box center [769, 258] width 523 height 301
drag, startPoint x: 814, startPoint y: 290, endPoint x: 699, endPoint y: 423, distance: 175.8
click at [703, 419] on div "[STREET_ADDRESS][PERSON_NAME] Это мой адрес Найдите адрес перетащив карту … © Я…" at bounding box center [769, 236] width 553 height 376
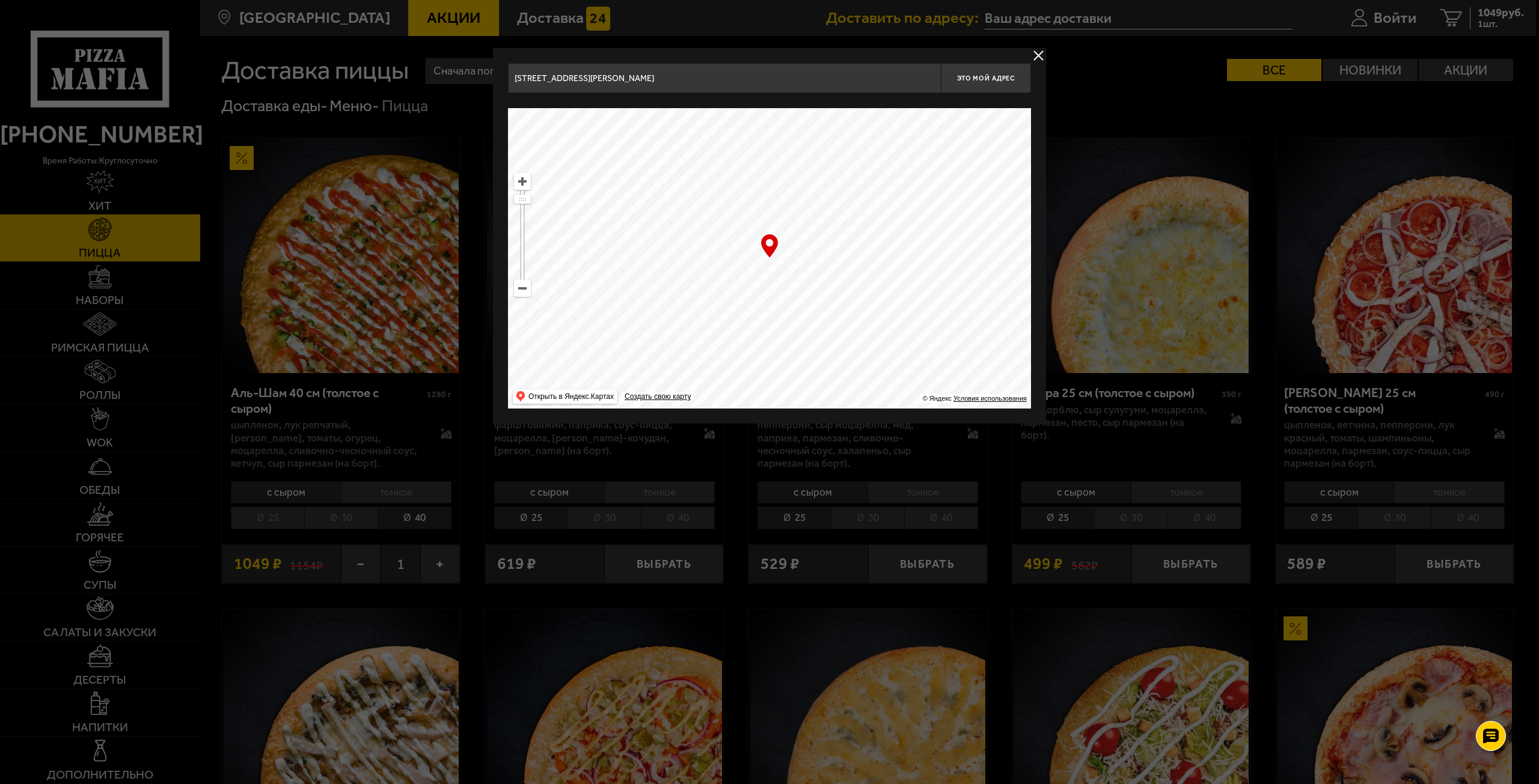
drag, startPoint x: 894, startPoint y: 269, endPoint x: 819, endPoint y: 374, distance: 129.0
click at [820, 371] on ymaps at bounding box center [769, 258] width 523 height 301
click at [534, 295] on ymaps at bounding box center [769, 258] width 523 height 301
click at [531, 296] on ymaps at bounding box center [769, 258] width 523 height 301
click at [525, 295] on ymaps at bounding box center [522, 288] width 16 height 16
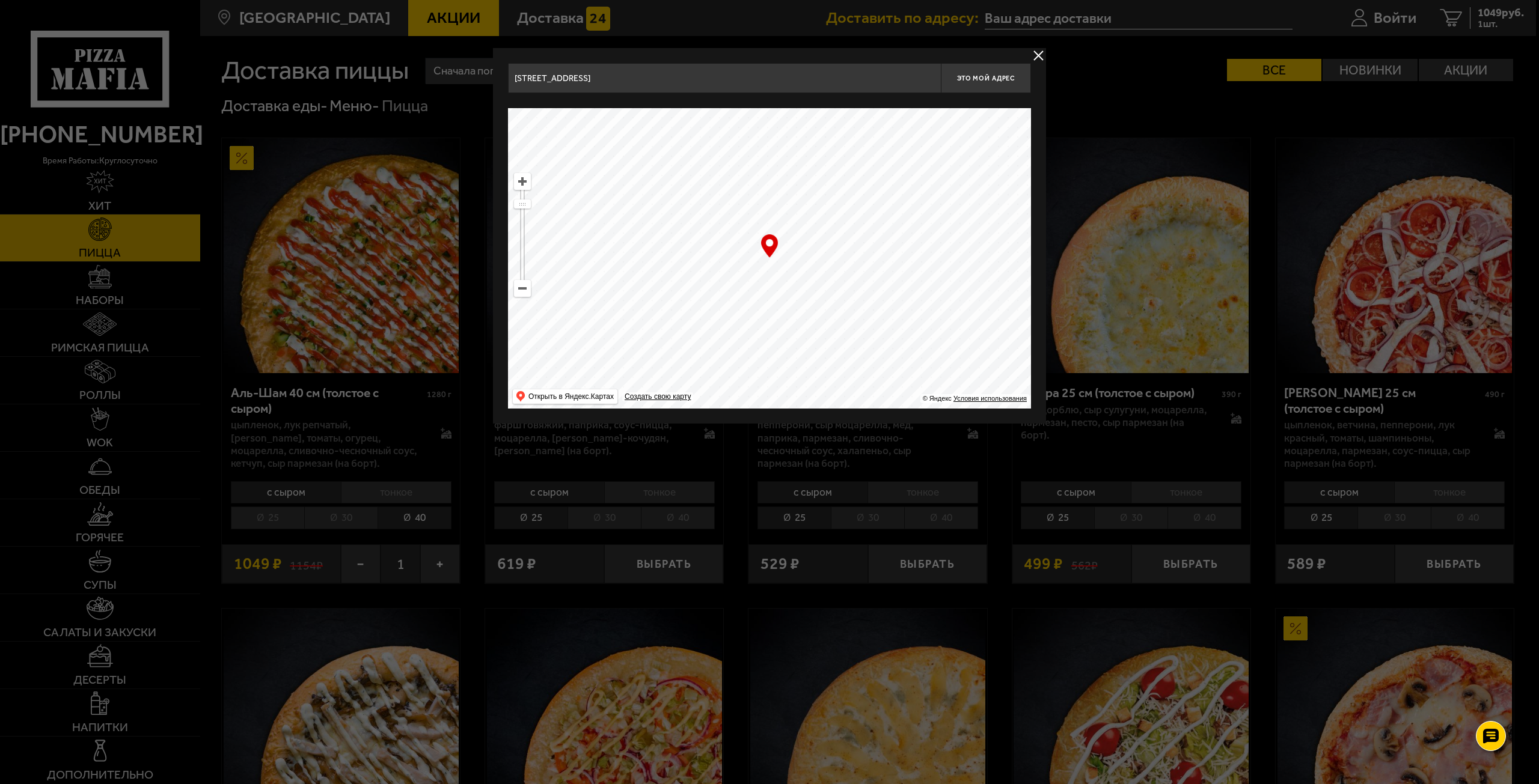
drag, startPoint x: 528, startPoint y: 212, endPoint x: 529, endPoint y: 230, distance: 18.0
click at [529, 230] on ymaps at bounding box center [522, 235] width 17 height 124
drag, startPoint x: 525, startPoint y: 201, endPoint x: 524, endPoint y: 218, distance: 17.0
click at [524, 218] on ymaps at bounding box center [522, 218] width 16 height 8
drag, startPoint x: 763, startPoint y: 212, endPoint x: 835, endPoint y: 148, distance: 96.3
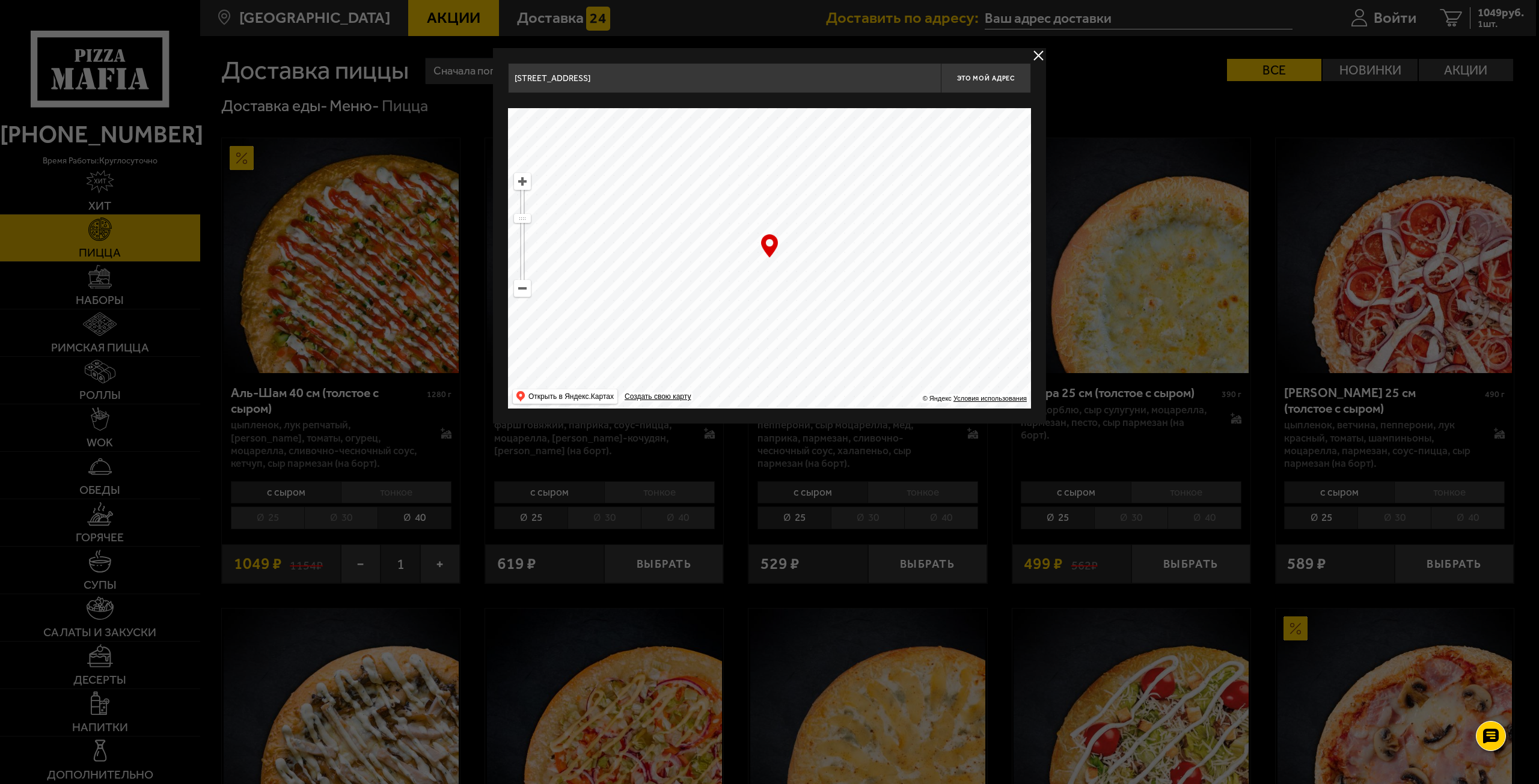
click at [834, 149] on ymaps at bounding box center [769, 258] width 523 height 301
drag, startPoint x: 857, startPoint y: 210, endPoint x: 820, endPoint y: 273, distance: 73.1
click at [820, 272] on ymaps at bounding box center [769, 258] width 523 height 301
drag, startPoint x: 784, startPoint y: 286, endPoint x: 796, endPoint y: 324, distance: 39.8
click at [796, 324] on ymaps at bounding box center [769, 258] width 523 height 301
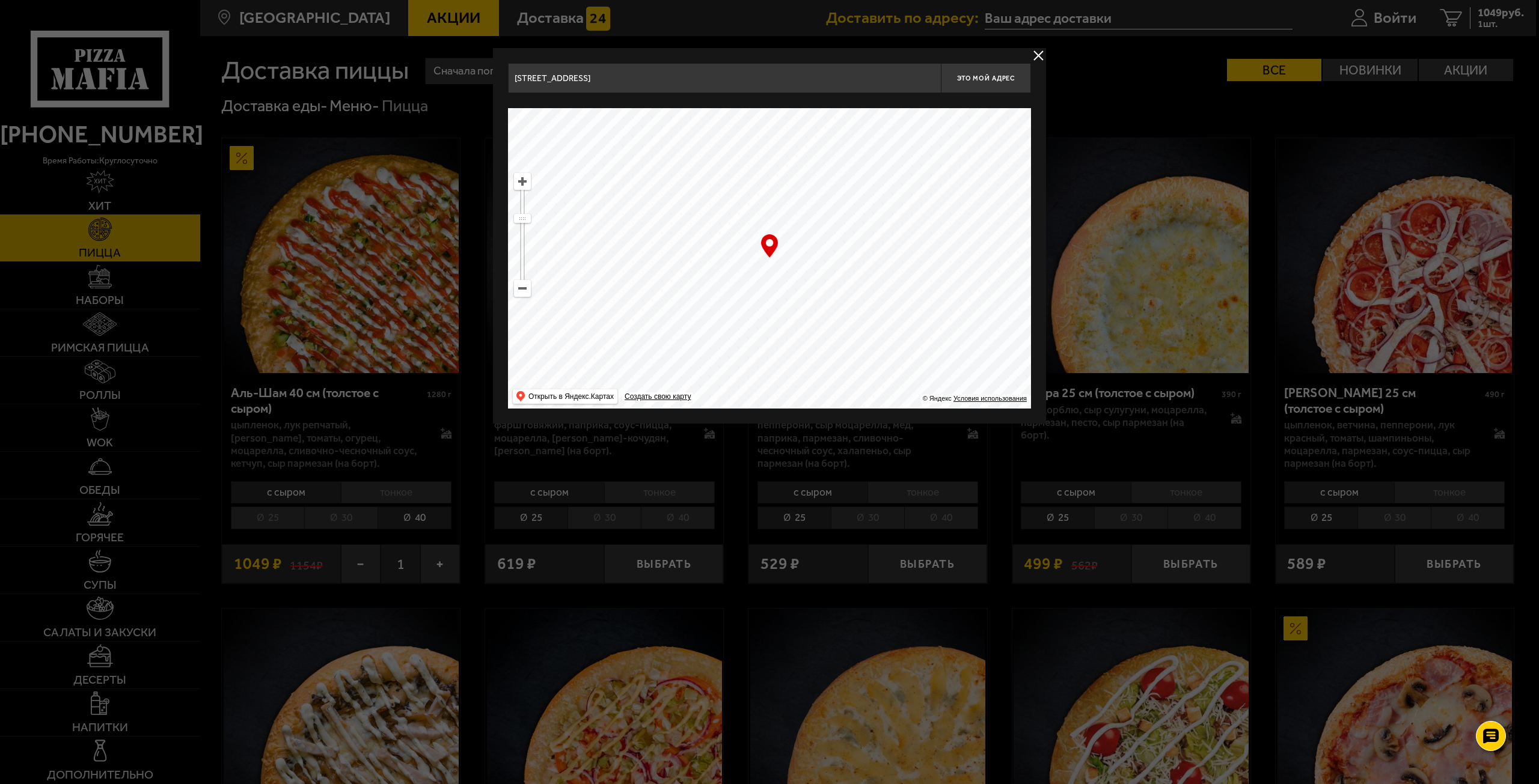
click at [526, 183] on ymaps at bounding box center [522, 182] width 16 height 16
drag, startPoint x: 891, startPoint y: 262, endPoint x: 861, endPoint y: 219, distance: 52.4
click at [861, 220] on ymaps at bounding box center [769, 258] width 523 height 301
drag, startPoint x: 881, startPoint y: 222, endPoint x: 966, endPoint y: 341, distance: 146.2
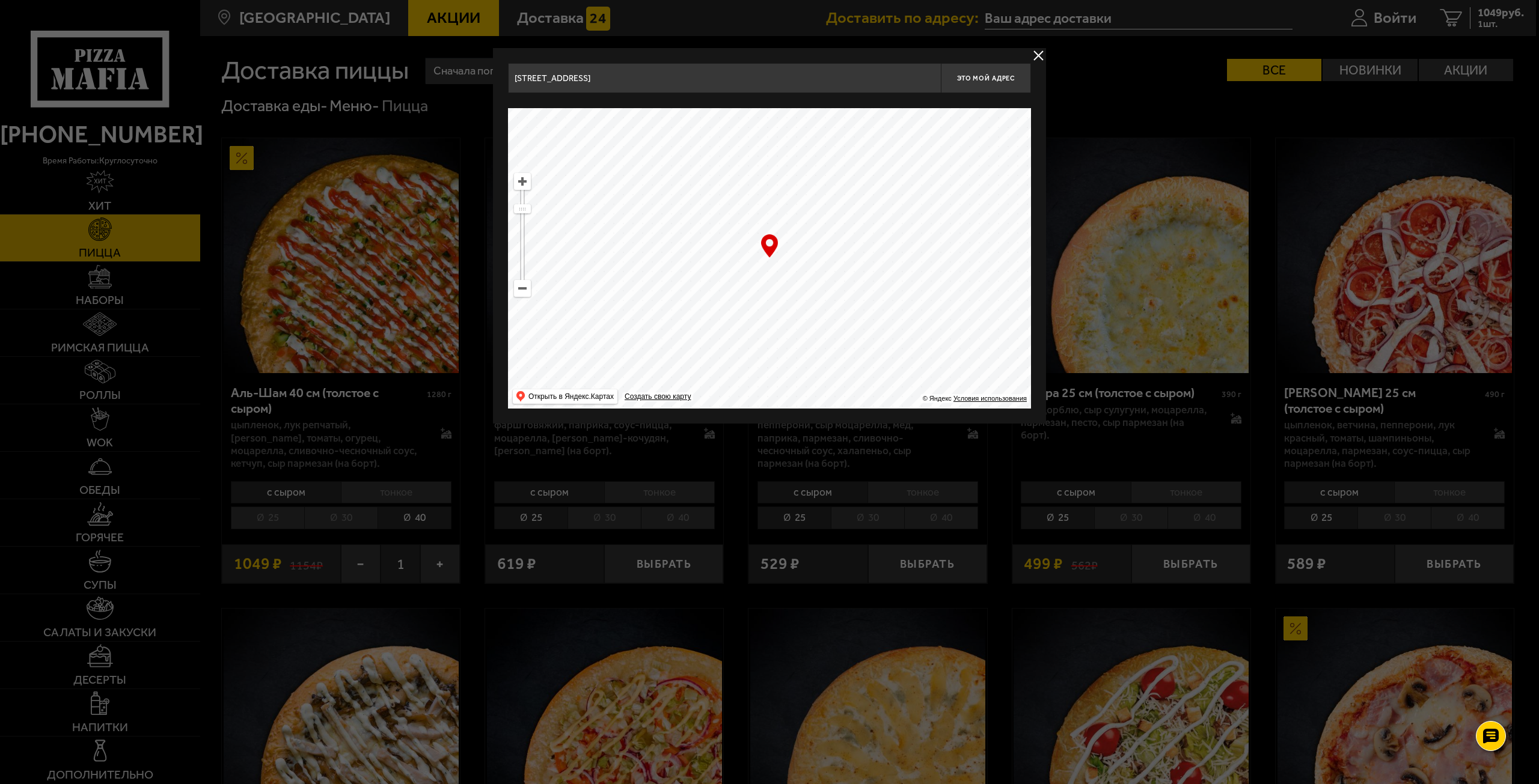
click at [966, 337] on ymaps at bounding box center [769, 258] width 523 height 301
drag, startPoint x: 878, startPoint y: 243, endPoint x: 788, endPoint y: 311, distance: 112.8
click at [788, 309] on ymaps at bounding box center [769, 258] width 523 height 301
drag, startPoint x: 861, startPoint y: 243, endPoint x: 865, endPoint y: 198, distance: 45.2
click at [865, 199] on ymaps at bounding box center [769, 258] width 523 height 301
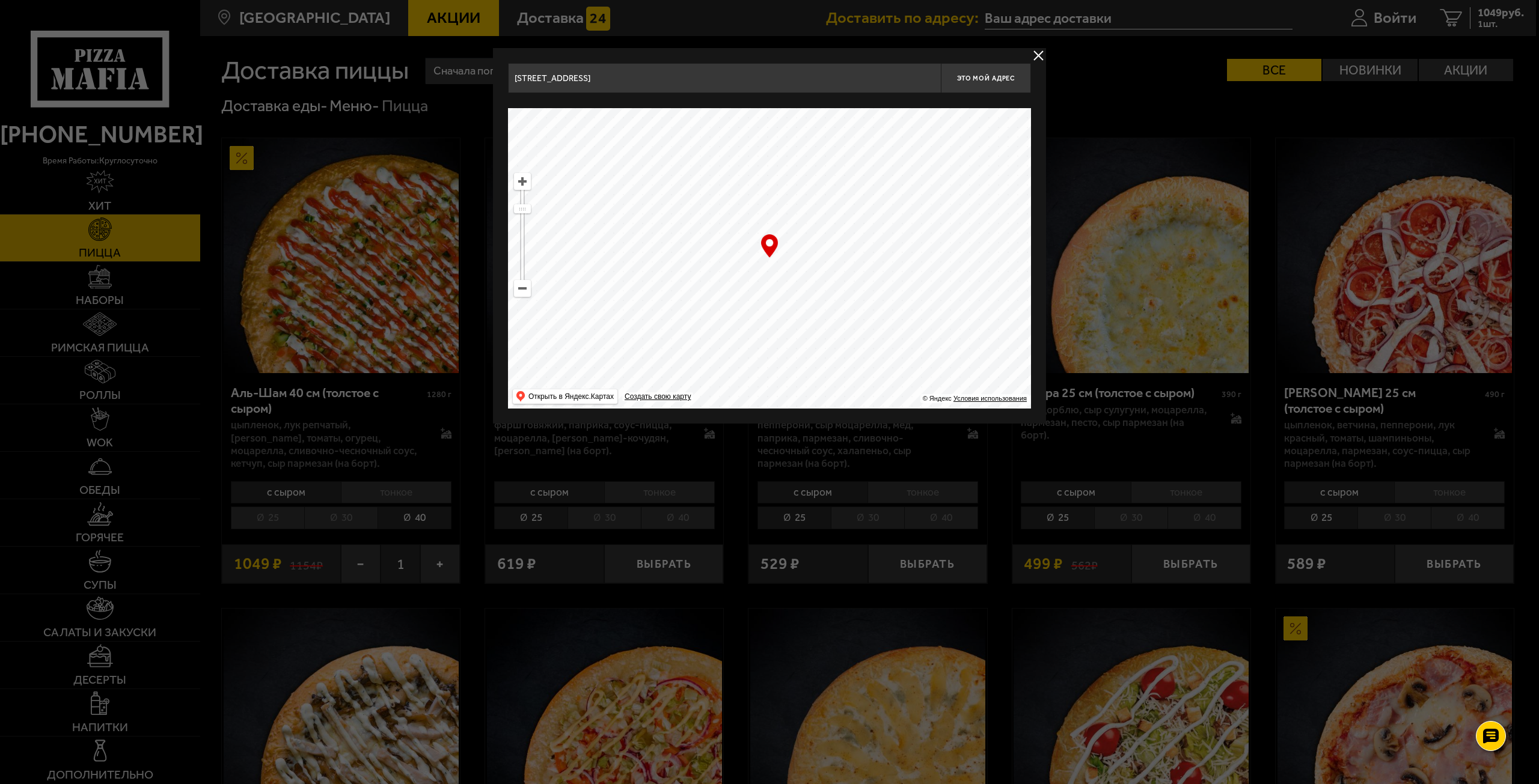
drag, startPoint x: 832, startPoint y: 255, endPoint x: 867, endPoint y: 158, distance: 103.1
click at [866, 158] on ymaps at bounding box center [769, 258] width 523 height 301
drag, startPoint x: 861, startPoint y: 210, endPoint x: 741, endPoint y: 233, distance: 122.2
click at [745, 233] on ymaps at bounding box center [769, 258] width 523 height 301
drag, startPoint x: 844, startPoint y: 249, endPoint x: 836, endPoint y: 173, distance: 76.4
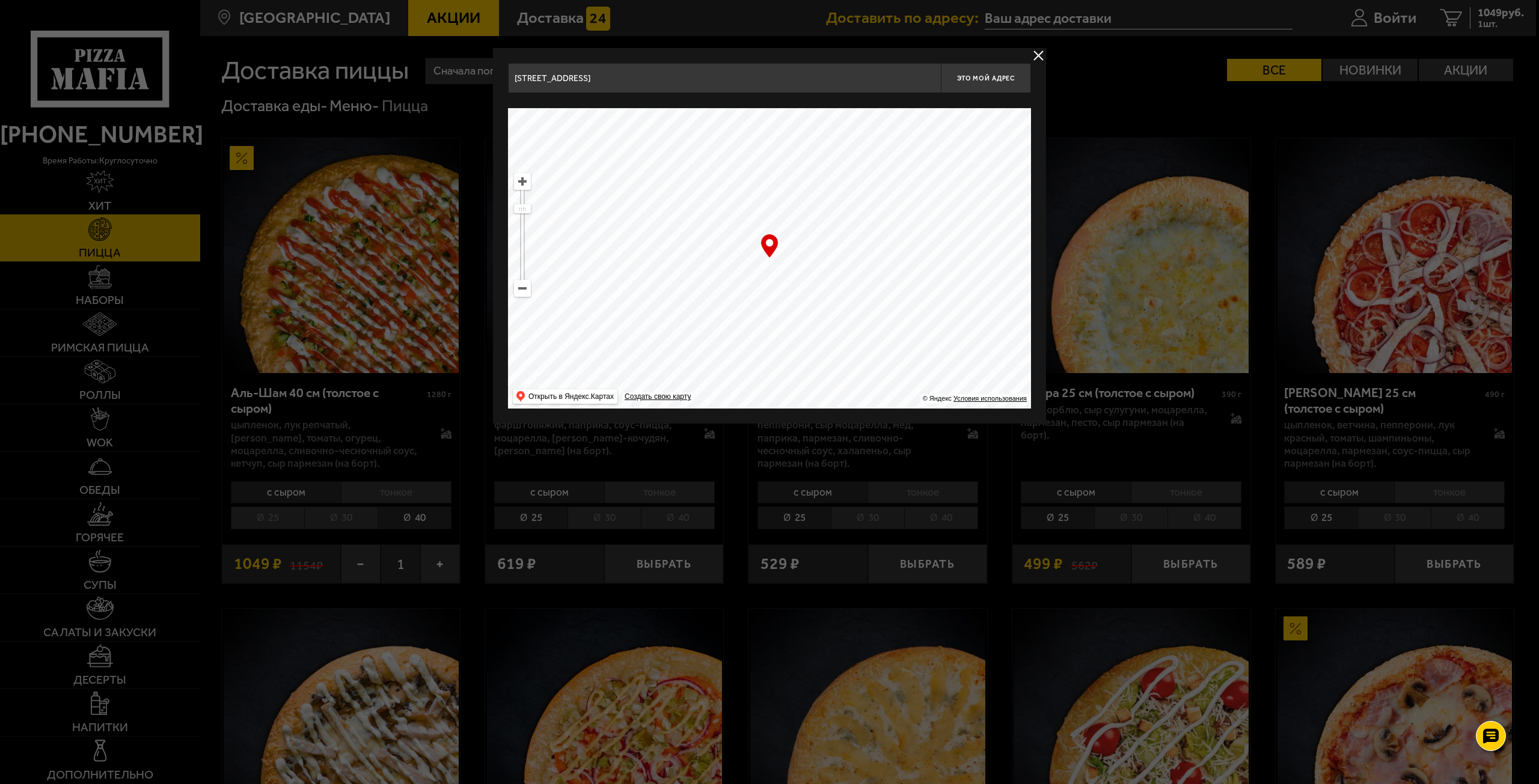
click at [840, 184] on ymaps at bounding box center [769, 258] width 523 height 301
drag, startPoint x: 822, startPoint y: 302, endPoint x: 797, endPoint y: 307, distance: 25.5
click at [822, 306] on ymaps at bounding box center [769, 258] width 523 height 301
click at [528, 295] on ymaps at bounding box center [522, 288] width 16 height 16
click at [524, 292] on ymaps at bounding box center [522, 288] width 16 height 16
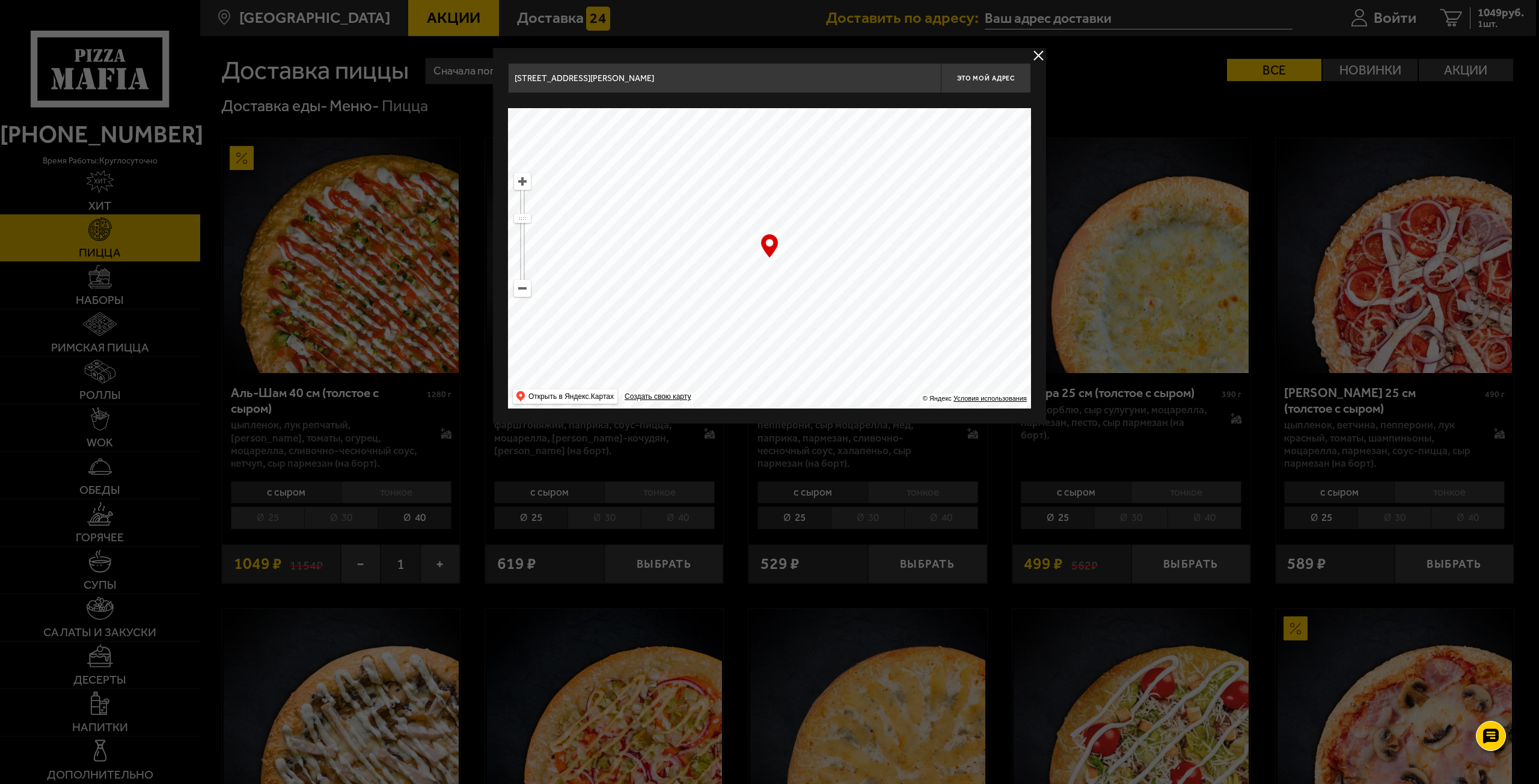
drag, startPoint x: 848, startPoint y: 236, endPoint x: 801, endPoint y: 334, distance: 108.7
click at [799, 333] on ymaps at bounding box center [769, 258] width 523 height 301
drag, startPoint x: 841, startPoint y: 259, endPoint x: 902, endPoint y: 400, distance: 153.6
click at [902, 400] on ymaps at bounding box center [769, 258] width 523 height 301
drag, startPoint x: 819, startPoint y: 270, endPoint x: 857, endPoint y: 246, distance: 44.9
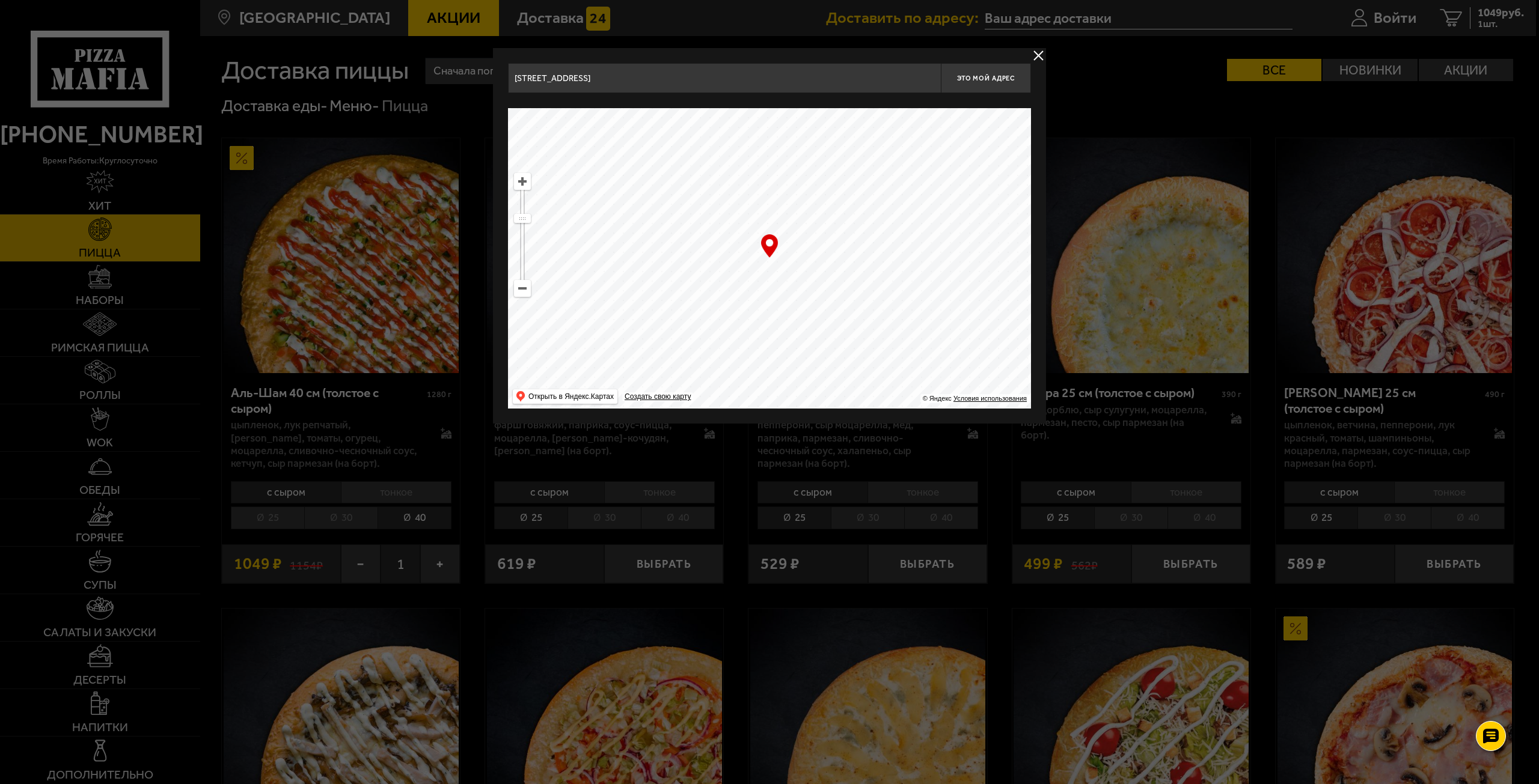
click at [857, 246] on ymaps at bounding box center [769, 258] width 523 height 301
click at [528, 186] on ymaps at bounding box center [522, 182] width 16 height 16
drag, startPoint x: 786, startPoint y: 239, endPoint x: 768, endPoint y: 261, distance: 28.4
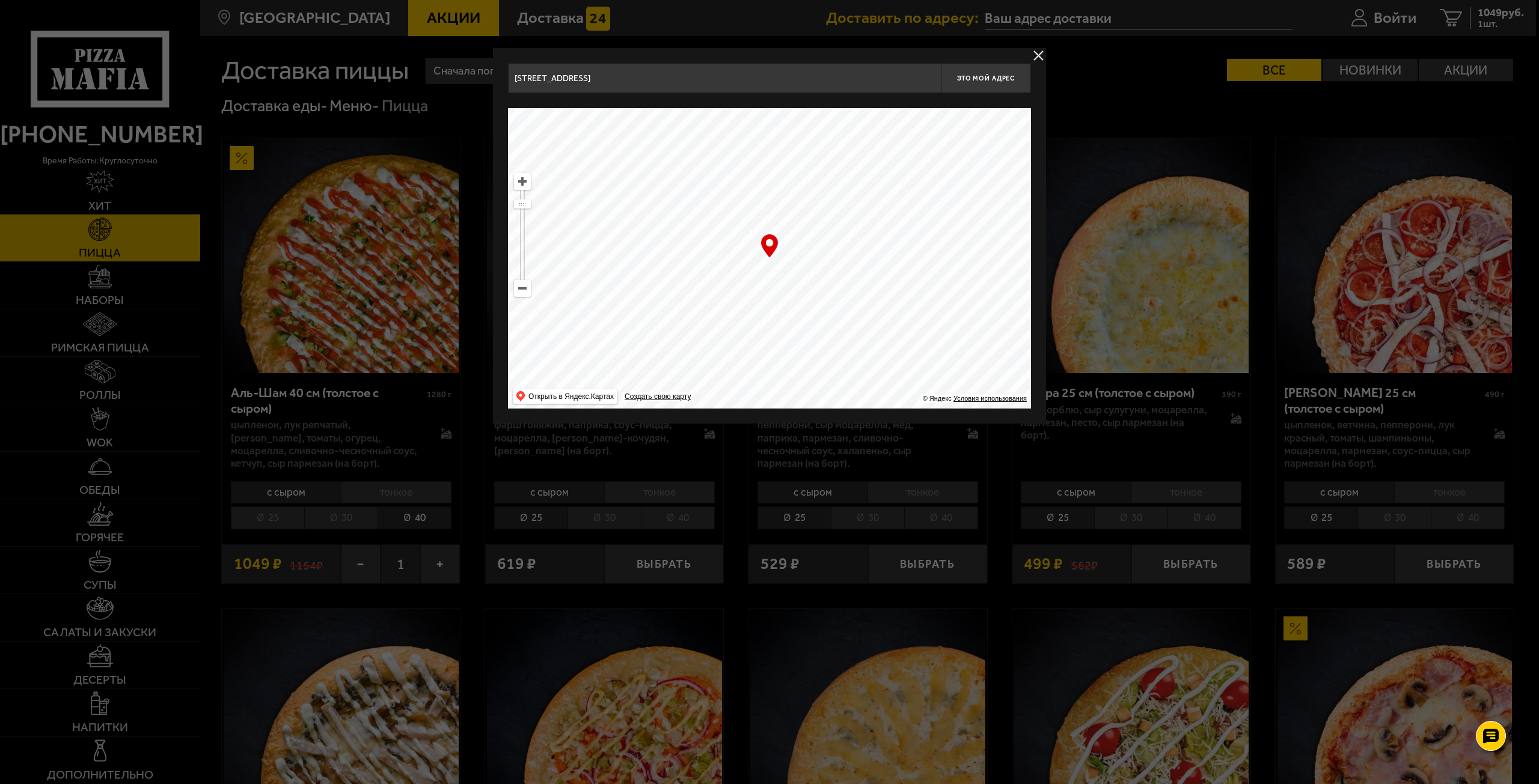
click at [768, 261] on ymaps at bounding box center [769, 258] width 523 height 301
click at [520, 186] on ymaps at bounding box center [522, 182] width 16 height 16
click at [522, 185] on ymaps at bounding box center [522, 182] width 16 height 16
drag, startPoint x: 888, startPoint y: 219, endPoint x: 909, endPoint y: 180, distance: 44.3
click at [905, 186] on ymaps at bounding box center [769, 258] width 523 height 301
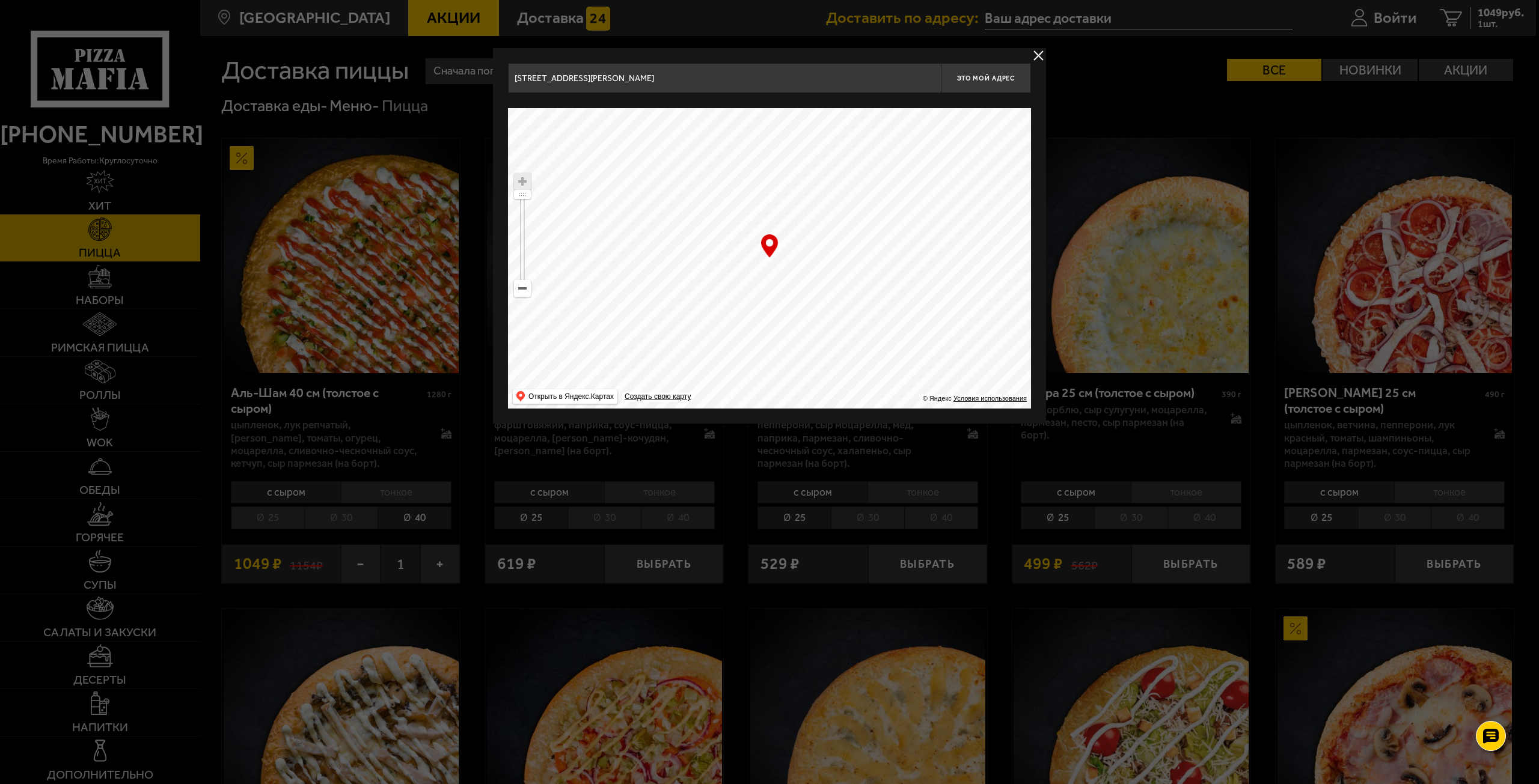
drag, startPoint x: 864, startPoint y: 251, endPoint x: 873, endPoint y: 234, distance: 19.2
click at [873, 234] on ymaps at bounding box center [769, 258] width 523 height 301
type input "[STREET_ADDRESS][PERSON_NAME]"
click at [980, 75] on span "Это мой адрес" at bounding box center [985, 78] width 58 height 8
type input "[STREET_ADDRESS][PERSON_NAME]"
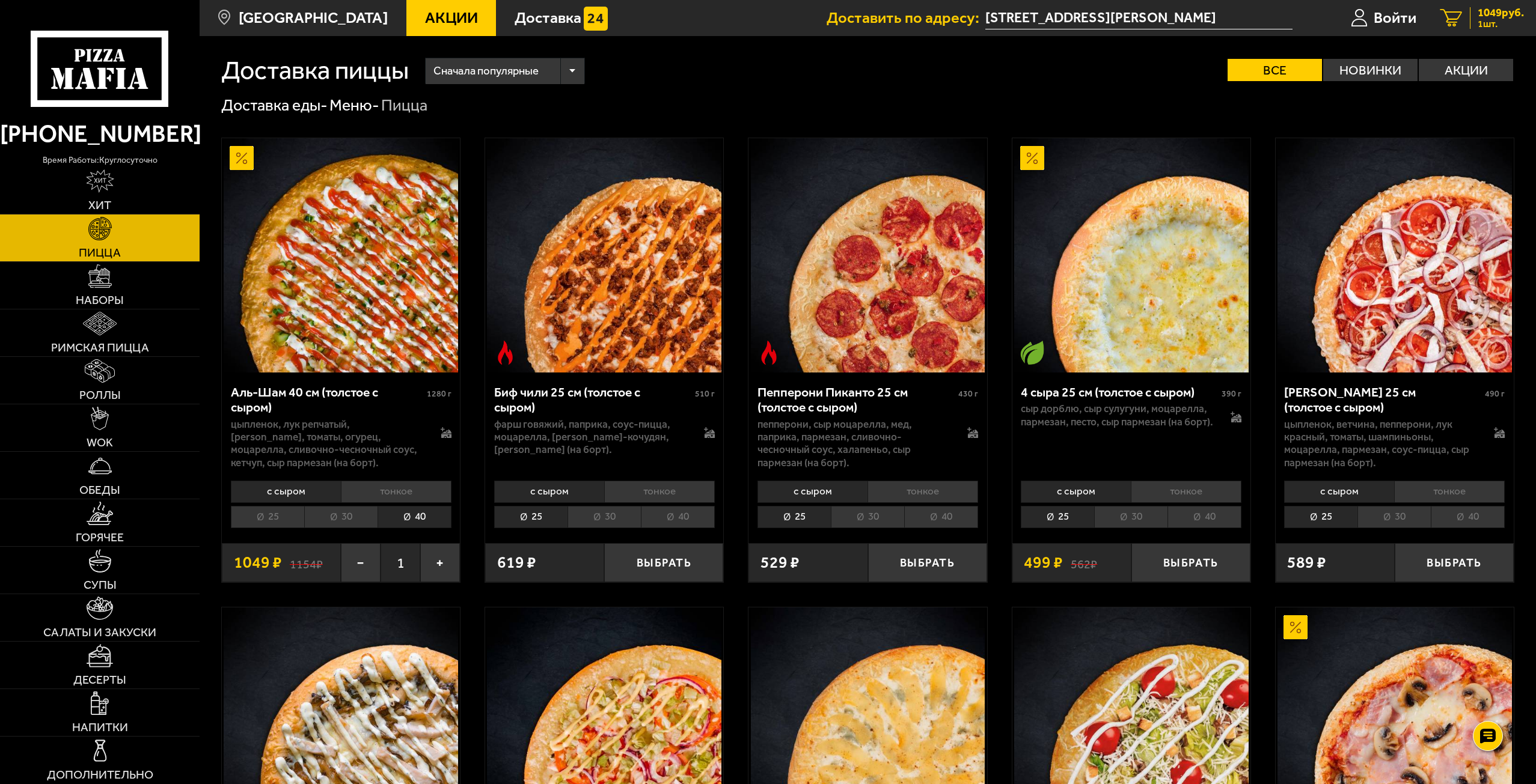
click at [1486, 16] on span "1049 руб." at bounding box center [1501, 13] width 47 height 11
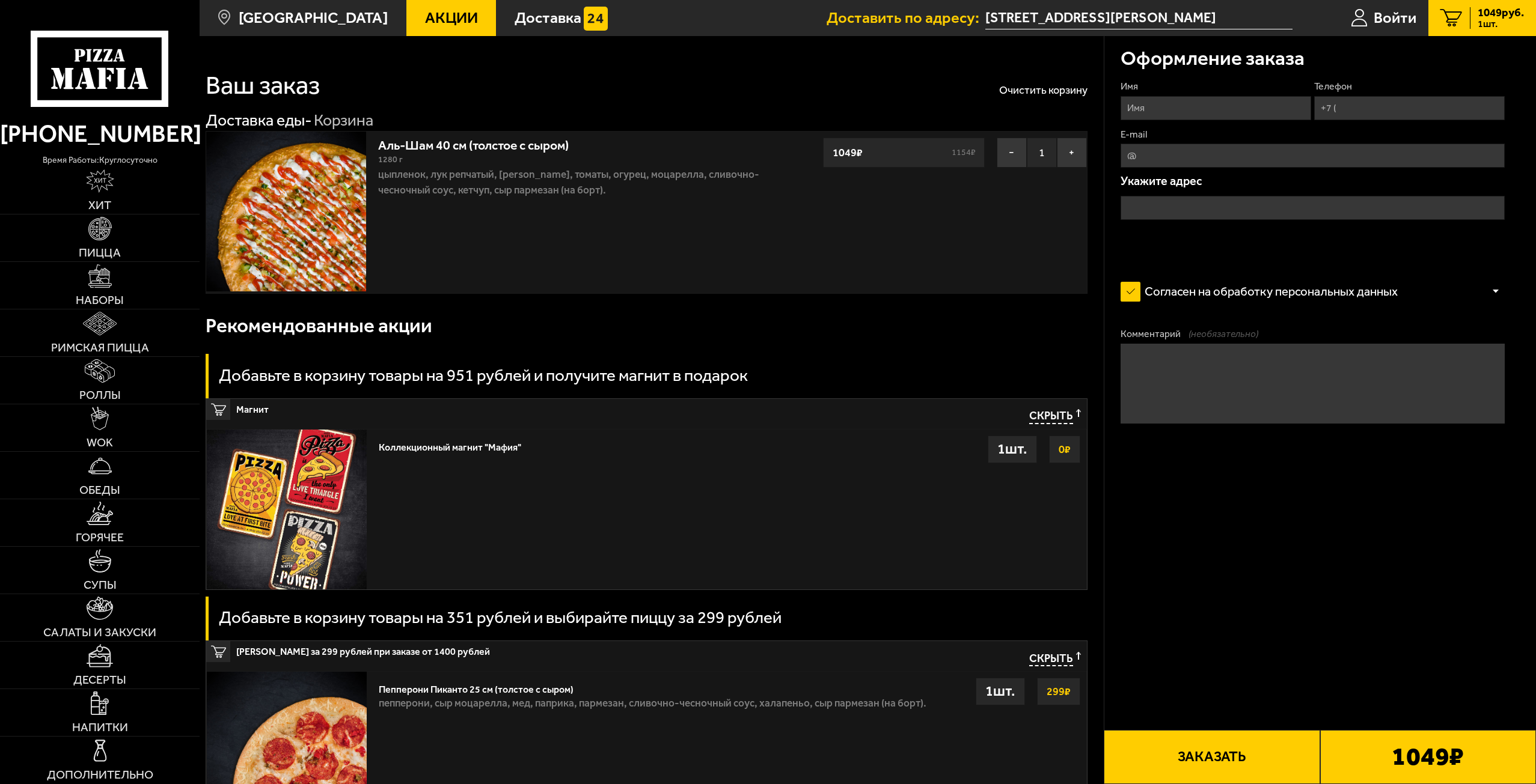
click at [1180, 113] on input "Имя" at bounding box center [1216, 108] width 191 height 24
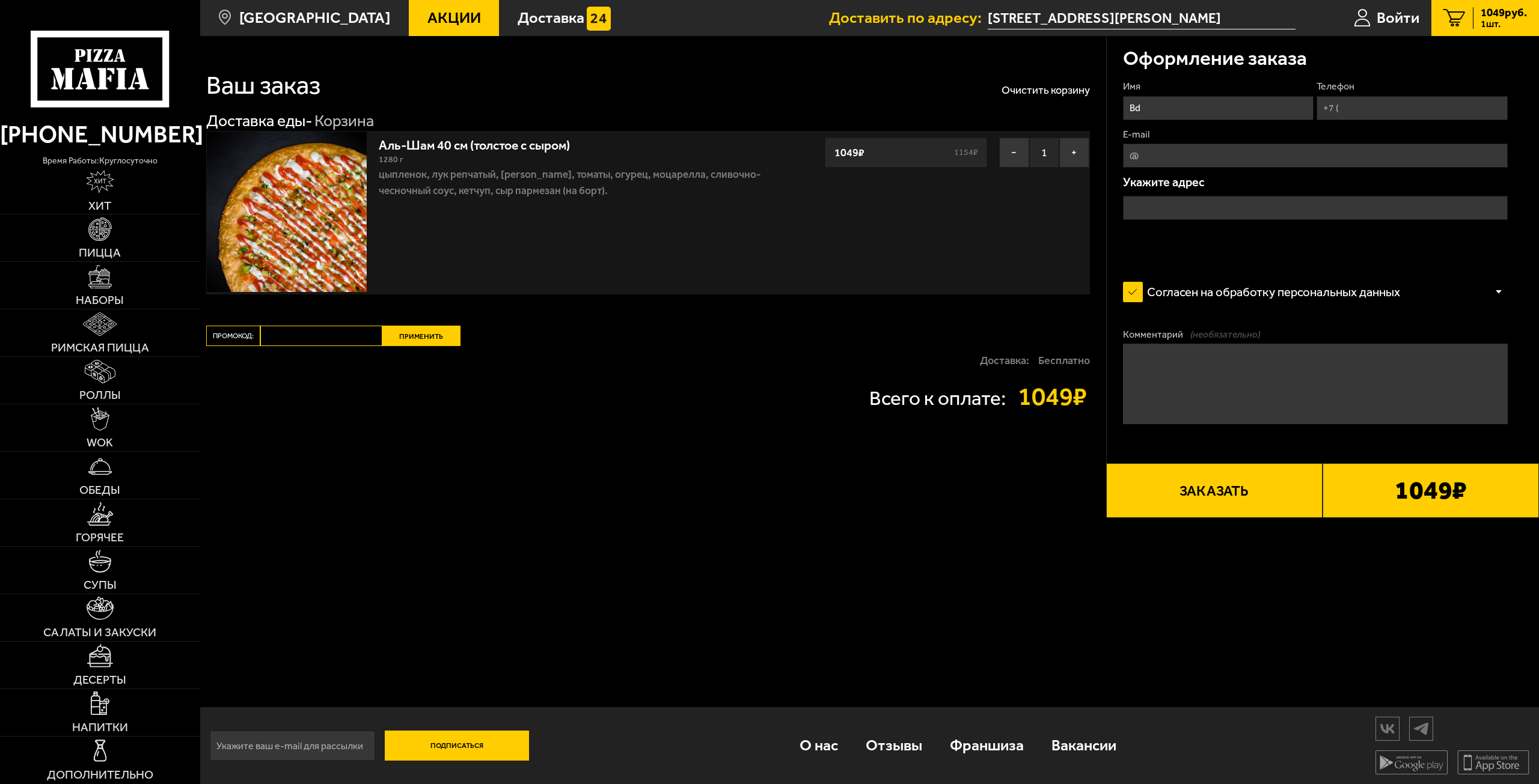
type input "B"
type input "[PERSON_NAME]"
drag, startPoint x: 1347, startPoint y: 109, endPoint x: 1368, endPoint y: 111, distance: 21.1
click at [1350, 109] on input "Телефон" at bounding box center [1411, 108] width 191 height 24
type input "[PHONE_NUMBER]"
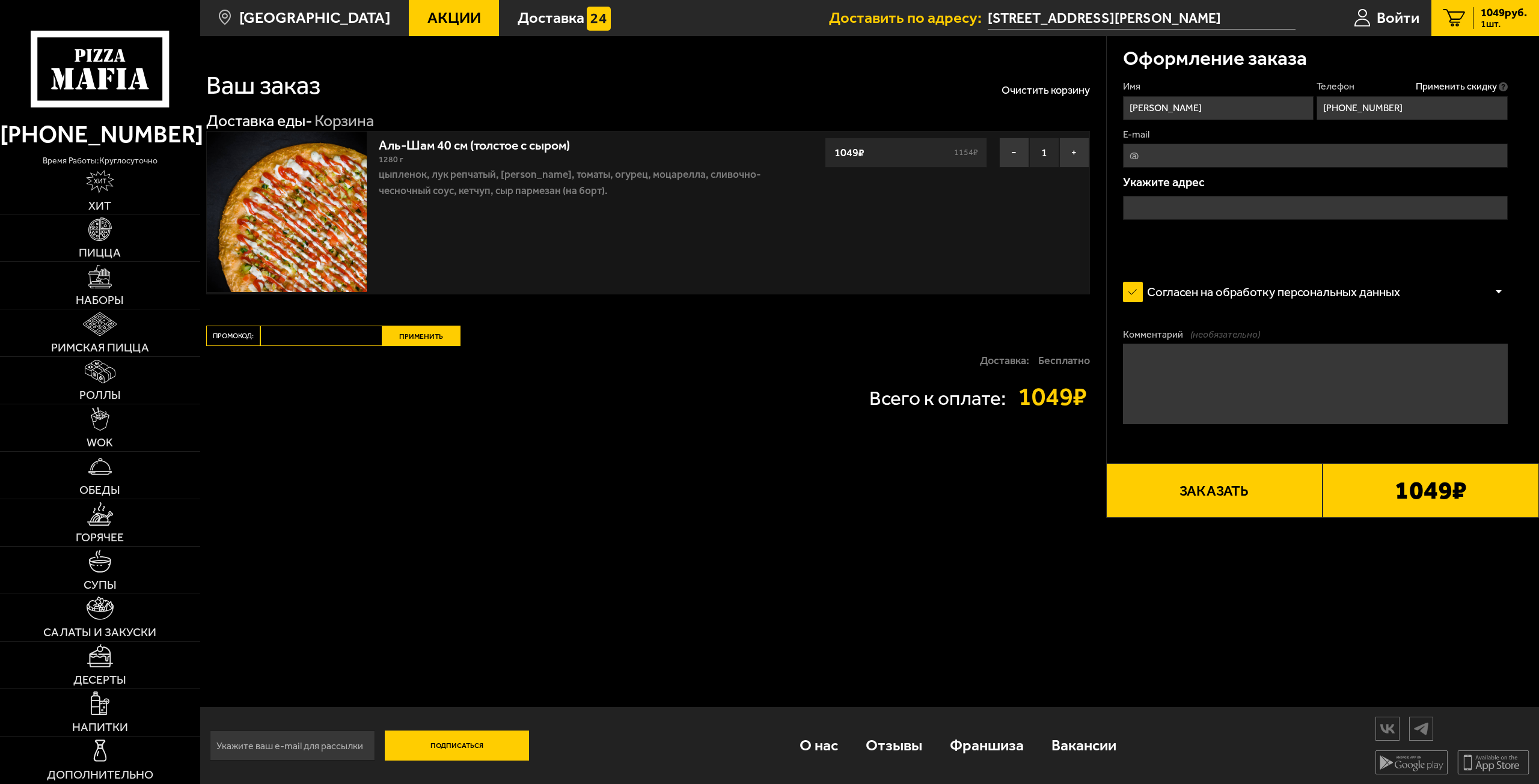
click at [1195, 158] on input "E-mail" at bounding box center [1315, 155] width 385 height 24
type input "ш"
type input "[PERSON_NAME][EMAIL_ADDRESS][DOMAIN_NAME]"
click at [1157, 212] on input "text" at bounding box center [1315, 208] width 385 height 24
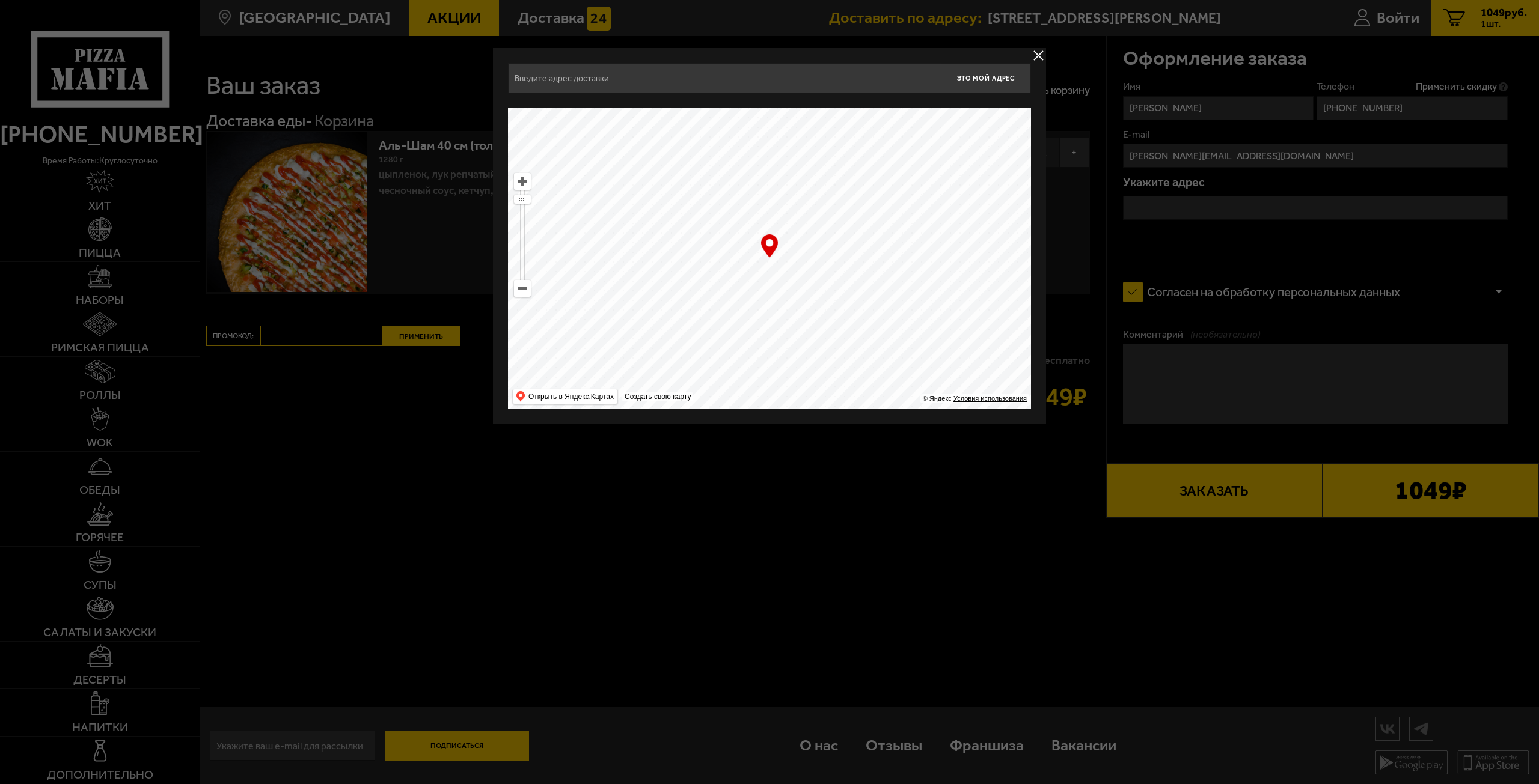
click at [525, 206] on ymaps at bounding box center [522, 235] width 17 height 124
drag, startPoint x: 522, startPoint y: 197, endPoint x: 519, endPoint y: 207, distance: 10.4
click at [519, 207] on ymaps at bounding box center [522, 209] width 16 height 8
drag, startPoint x: 875, startPoint y: 244, endPoint x: 774, endPoint y: 389, distance: 176.7
click at [772, 381] on ymaps at bounding box center [769, 258] width 523 height 301
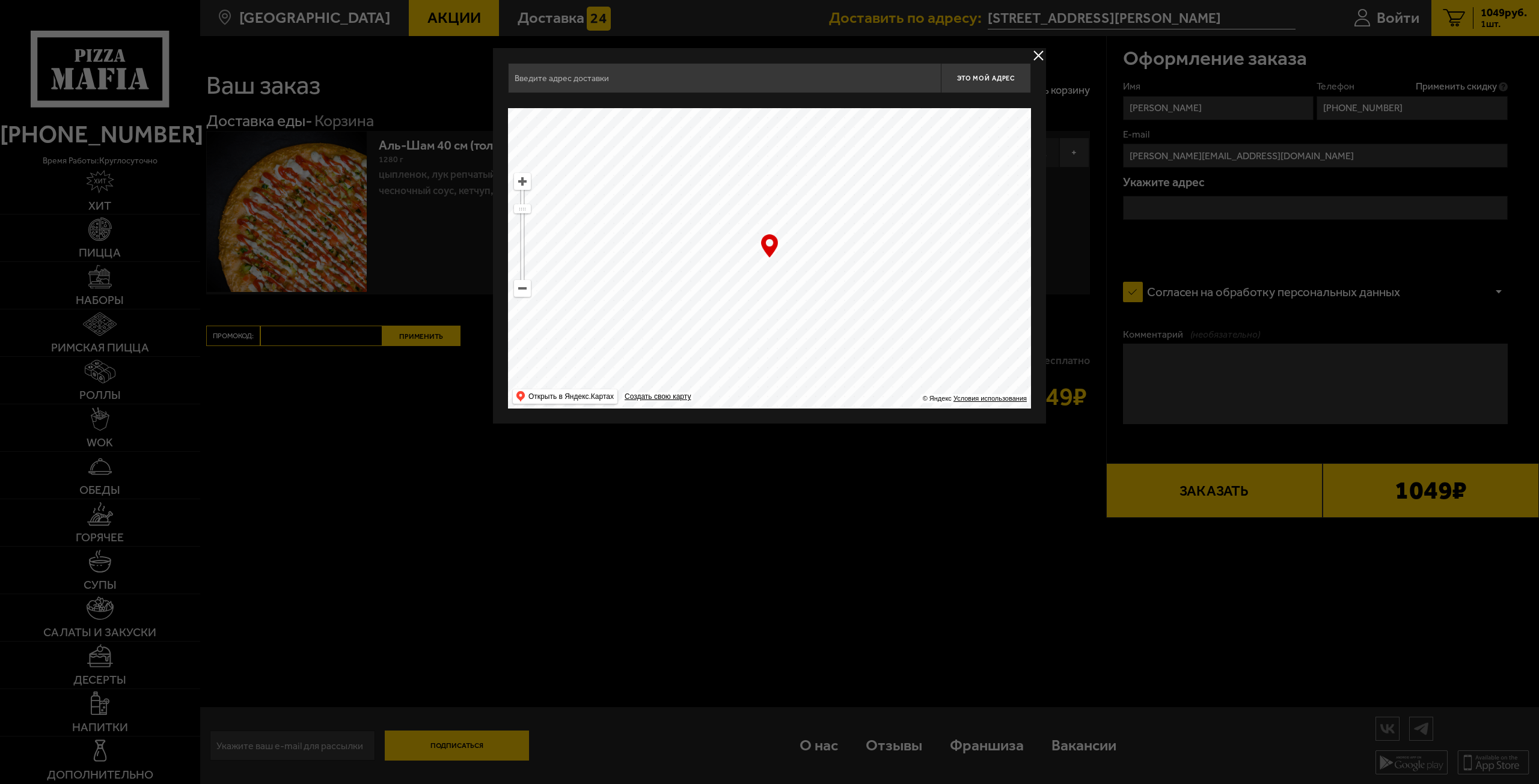
drag, startPoint x: 864, startPoint y: 295, endPoint x: 922, endPoint y: 356, distance: 84.2
click at [921, 369] on ymaps at bounding box center [769, 258] width 523 height 301
drag, startPoint x: 875, startPoint y: 269, endPoint x: 688, endPoint y: 286, distance: 187.8
click at [705, 290] on ymaps at bounding box center [769, 258] width 523 height 301
drag, startPoint x: 786, startPoint y: 291, endPoint x: 939, endPoint y: 373, distance: 173.6
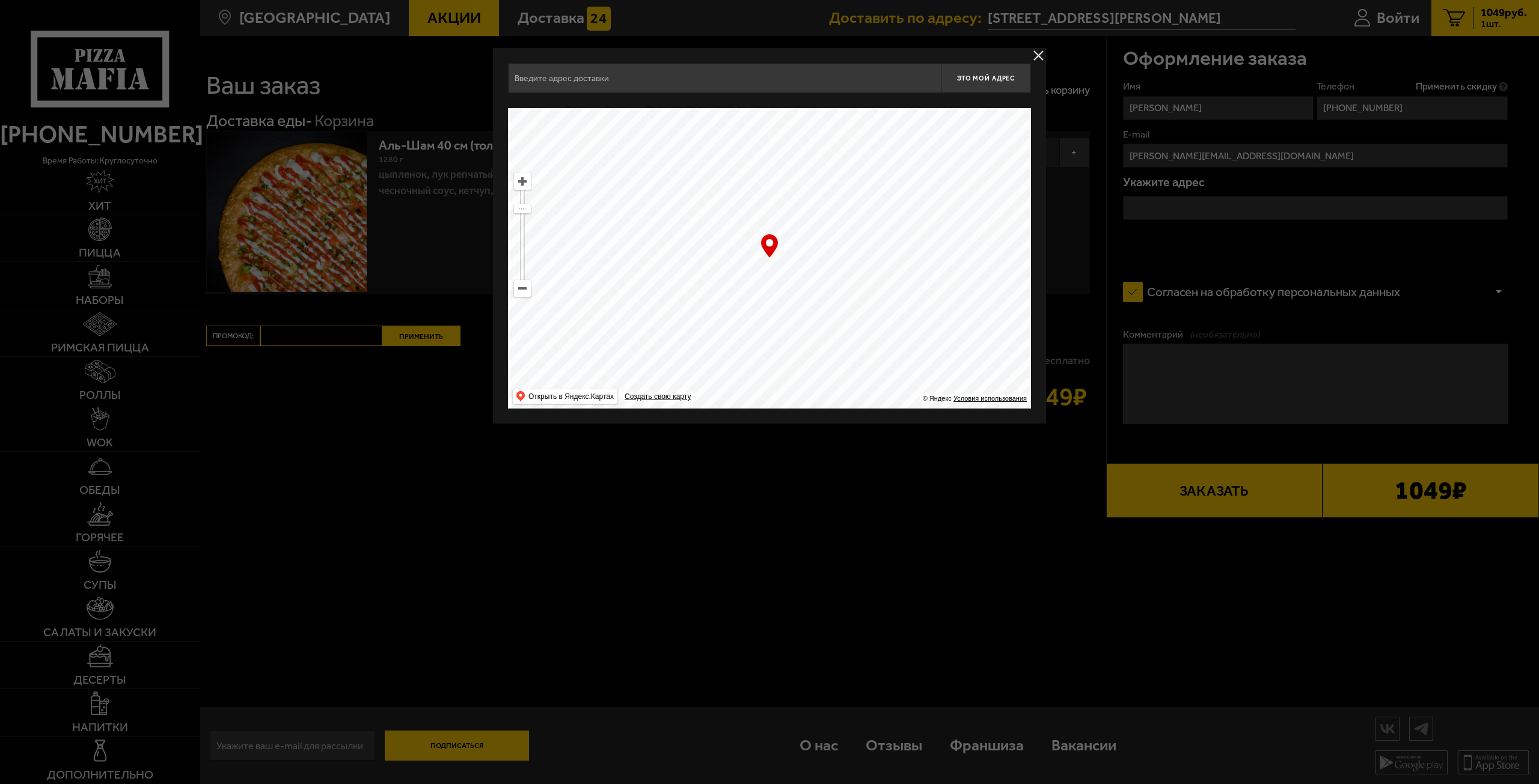
click at [920, 373] on ymaps at bounding box center [769, 258] width 523 height 301
drag, startPoint x: 763, startPoint y: 293, endPoint x: 863, endPoint y: 246, distance: 110.5
click at [843, 264] on ymaps at bounding box center [769, 258] width 523 height 301
drag, startPoint x: 842, startPoint y: 242, endPoint x: 1019, endPoint y: 278, distance: 180.6
click at [945, 262] on ymaps at bounding box center [769, 258] width 523 height 301
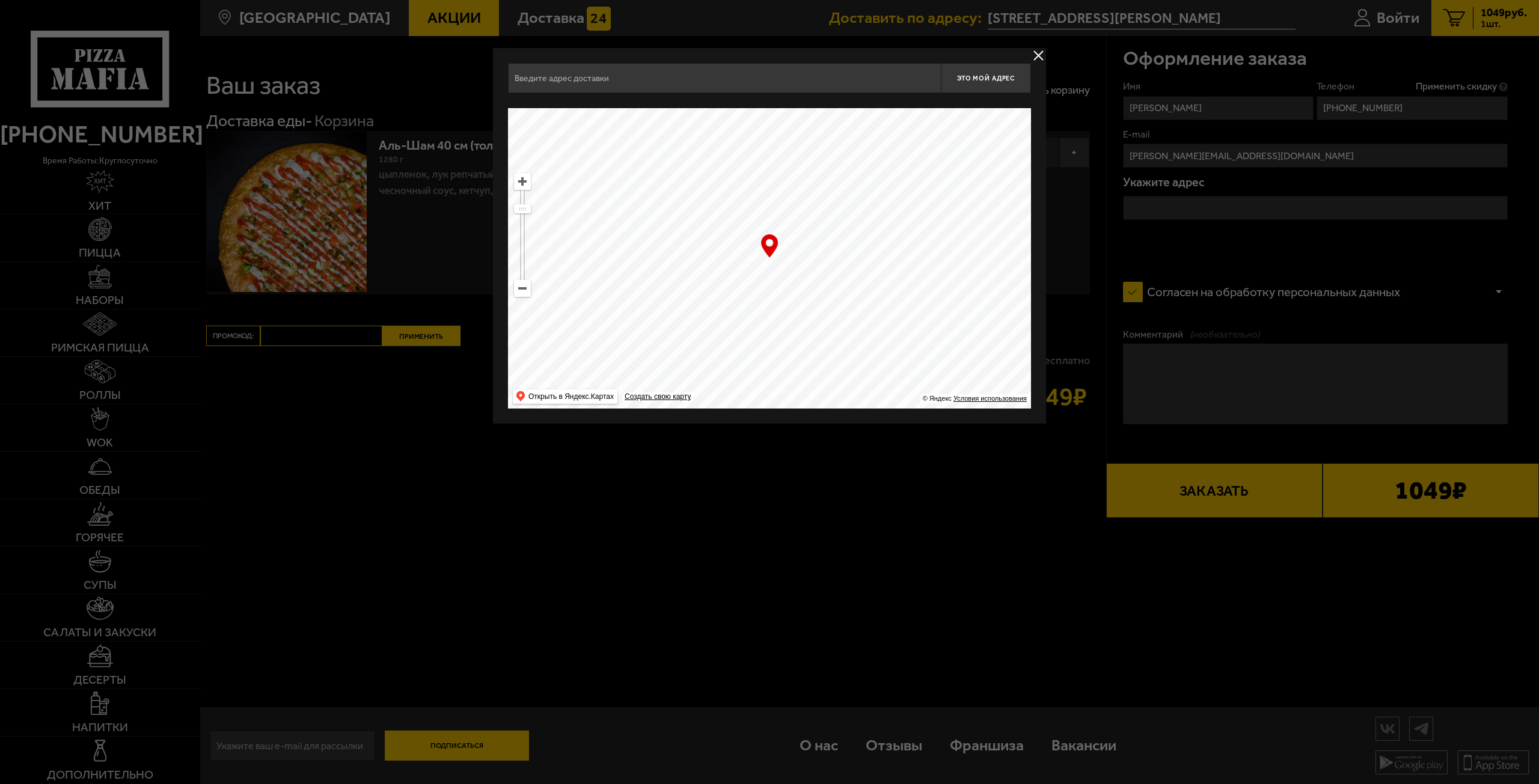
drag, startPoint x: 872, startPoint y: 253, endPoint x: 878, endPoint y: 368, distance: 115.2
click at [875, 373] on ymaps at bounding box center [769, 258] width 523 height 301
drag, startPoint x: 854, startPoint y: 279, endPoint x: 655, endPoint y: 240, distance: 202.8
click at [713, 254] on ymaps at bounding box center [769, 258] width 523 height 301
drag, startPoint x: 863, startPoint y: 280, endPoint x: 736, endPoint y: 246, distance: 131.5
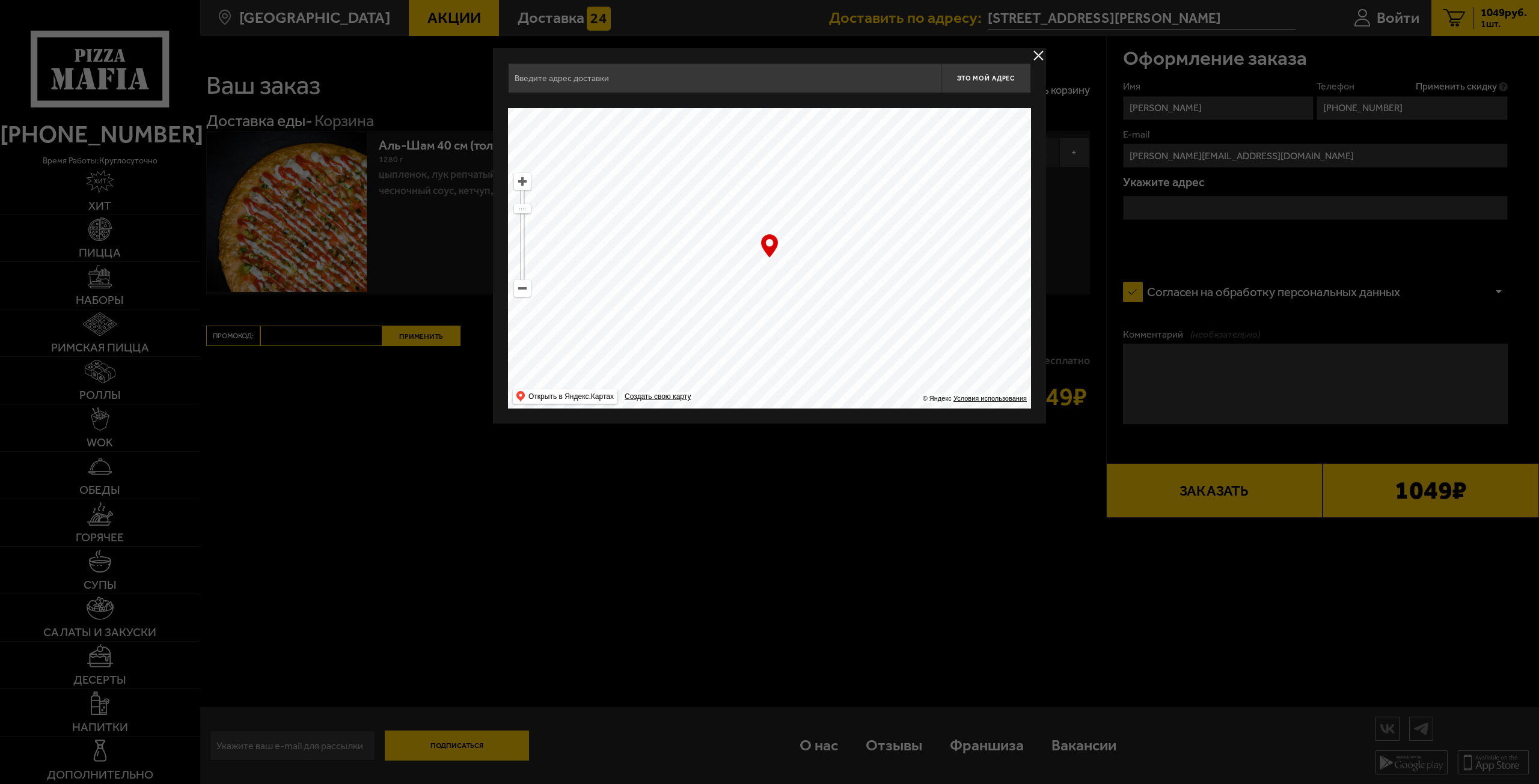
click at [762, 255] on div "… © Яндекс Условия использования Открыть в Яндекс.Картах Создать свою карту" at bounding box center [769, 258] width 523 height 301
drag, startPoint x: 881, startPoint y: 272, endPoint x: 865, endPoint y: 374, distance: 103.2
click at [861, 366] on ymaps at bounding box center [769, 258] width 523 height 301
drag, startPoint x: 771, startPoint y: 266, endPoint x: 719, endPoint y: 243, distance: 56.9
click at [741, 254] on ymaps at bounding box center [769, 258] width 523 height 301
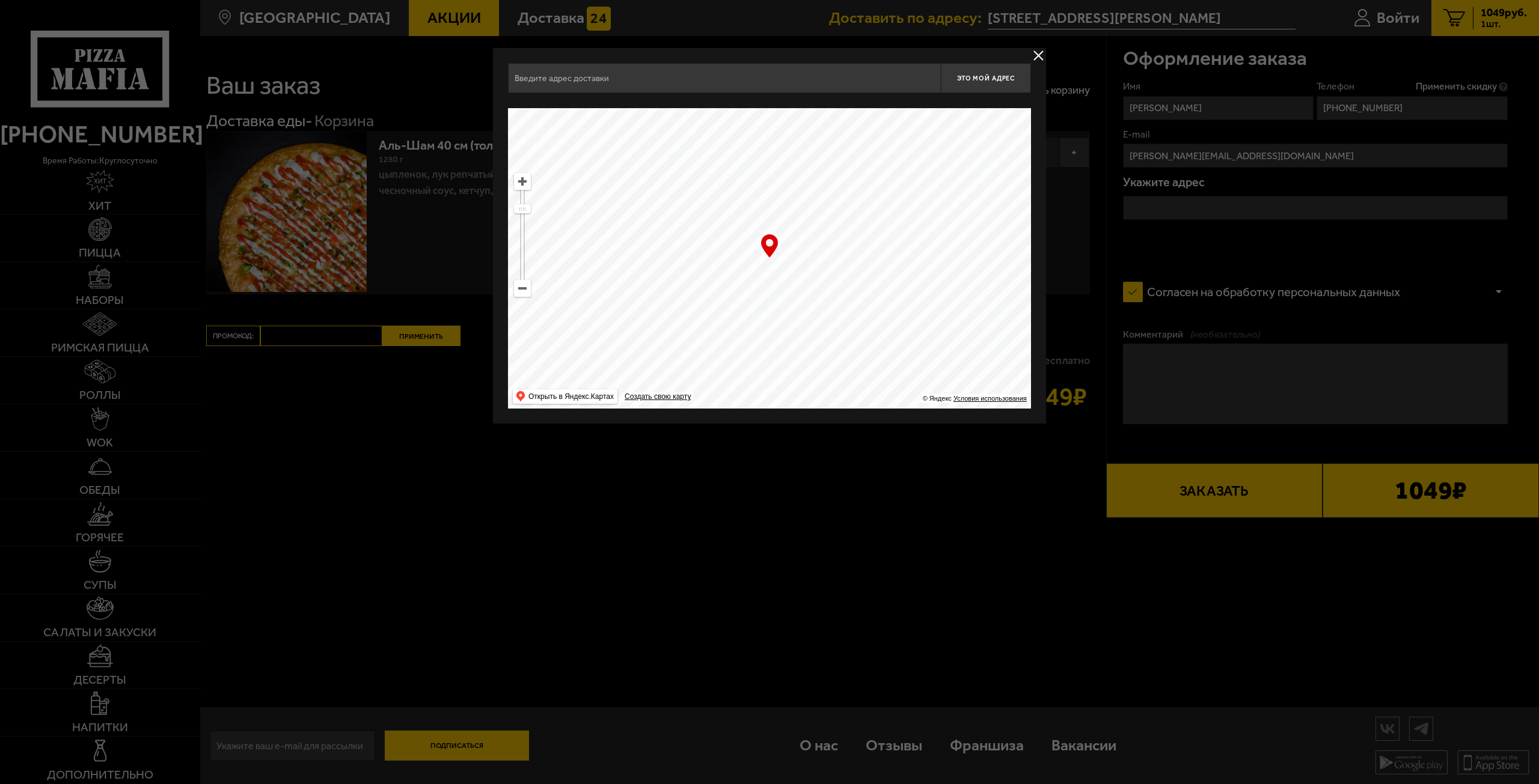
drag, startPoint x: 768, startPoint y: 268, endPoint x: 865, endPoint y: 356, distance: 131.0
click at [865, 356] on ymaps at bounding box center [769, 258] width 523 height 301
type input "[STREET_ADDRESS]"
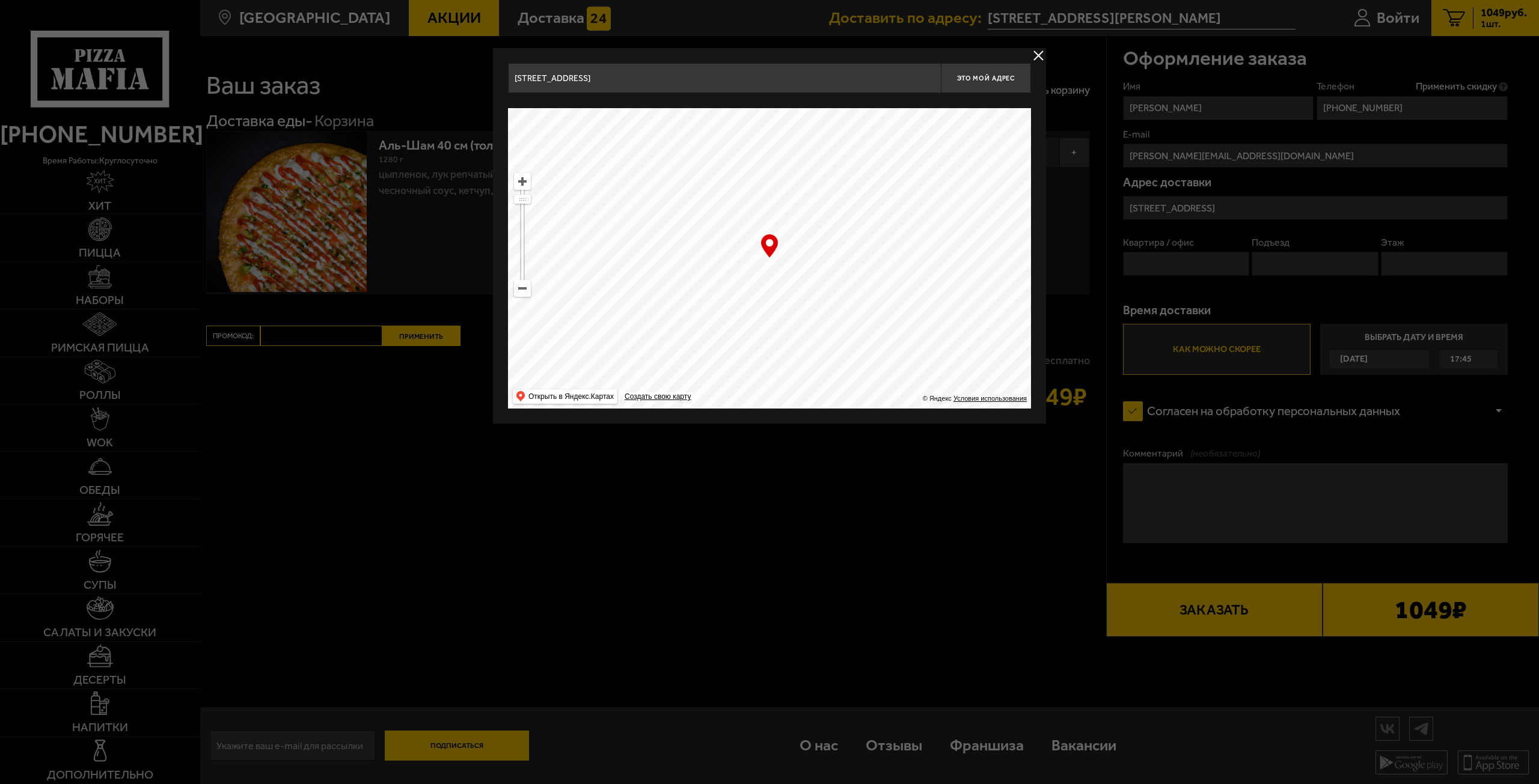
click at [529, 292] on ymaps at bounding box center [522, 288] width 16 height 16
drag, startPoint x: 802, startPoint y: 265, endPoint x: 823, endPoint y: 353, distance: 90.5
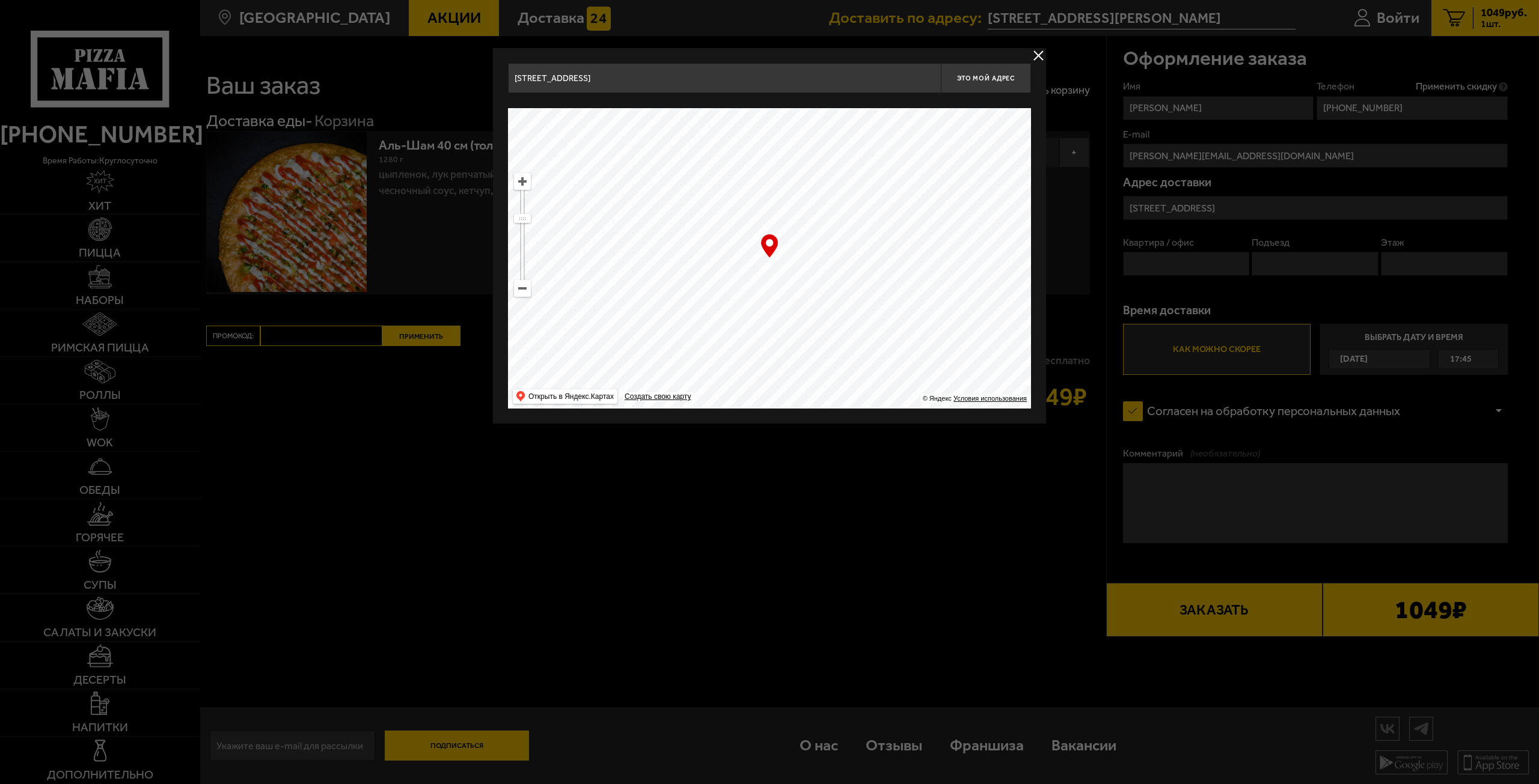
click at [820, 355] on ymaps at bounding box center [769, 258] width 523 height 301
drag, startPoint x: 816, startPoint y: 264, endPoint x: 945, endPoint y: 297, distance: 133.2
click at [945, 297] on ymaps at bounding box center [769, 258] width 523 height 301
drag, startPoint x: 901, startPoint y: 296, endPoint x: 852, endPoint y: 166, distance: 138.9
click at [852, 166] on ymaps at bounding box center [769, 258] width 523 height 301
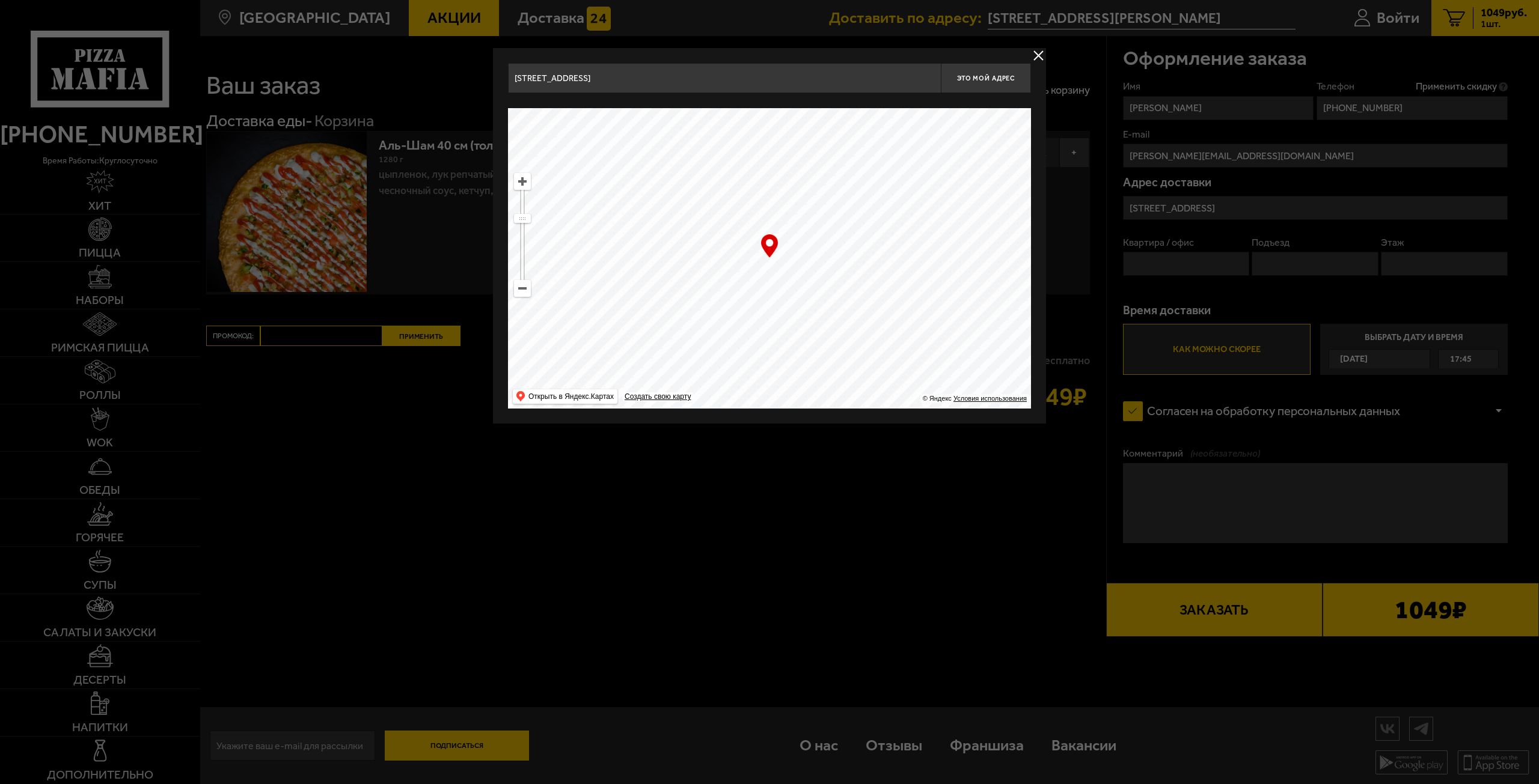
type input "[STREET_ADDRESS][PERSON_NAME]"
click at [517, 180] on ymaps at bounding box center [522, 182] width 16 height 16
click at [519, 180] on ymaps at bounding box center [522, 182] width 16 height 16
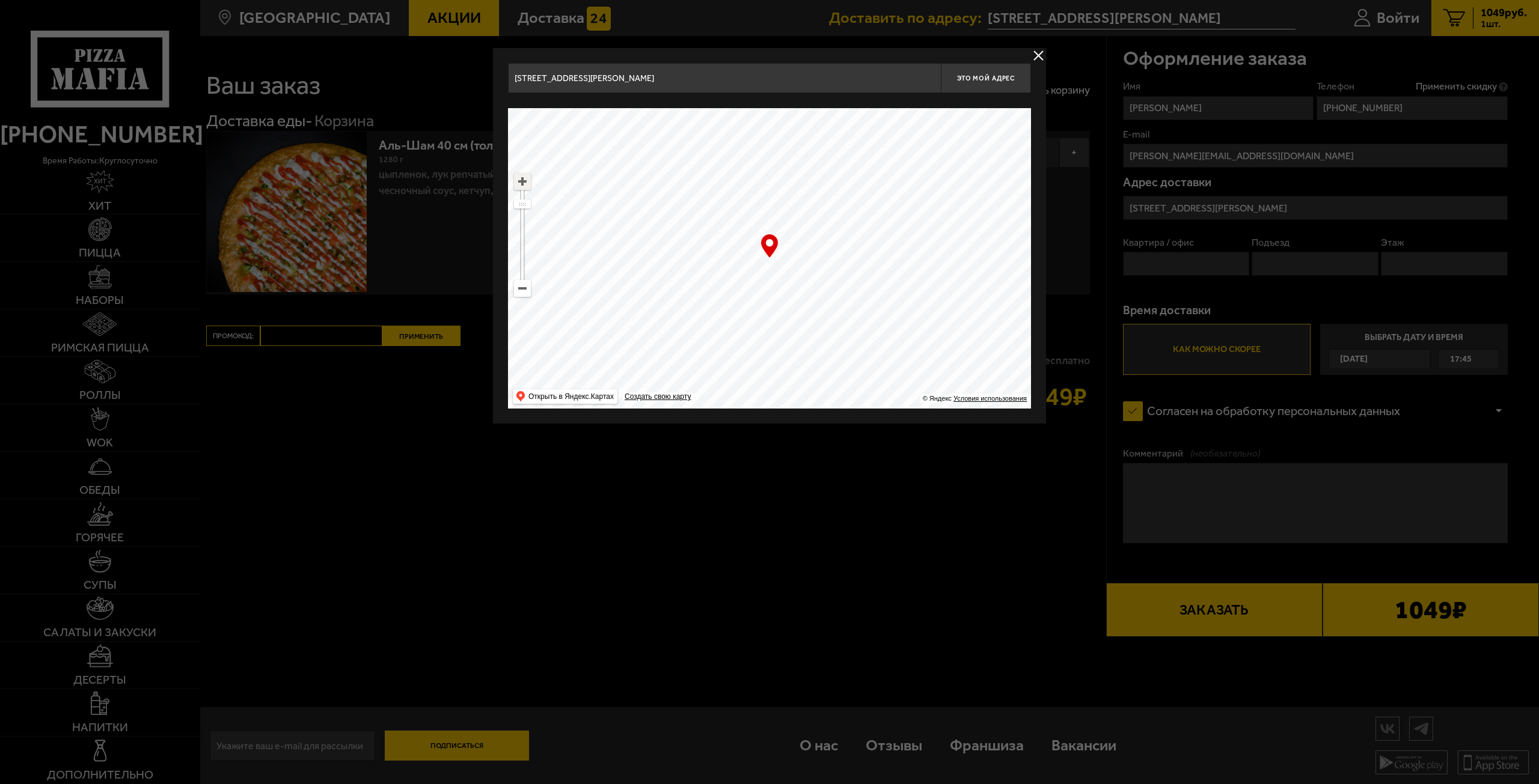
click at [519, 180] on ymaps at bounding box center [522, 182] width 16 height 16
drag, startPoint x: 870, startPoint y: 289, endPoint x: 927, endPoint y: 296, distance: 57.4
click at [927, 296] on ymaps at bounding box center [769, 258] width 523 height 301
click at [987, 89] on button "Это мой адрес" at bounding box center [986, 78] width 90 height 30
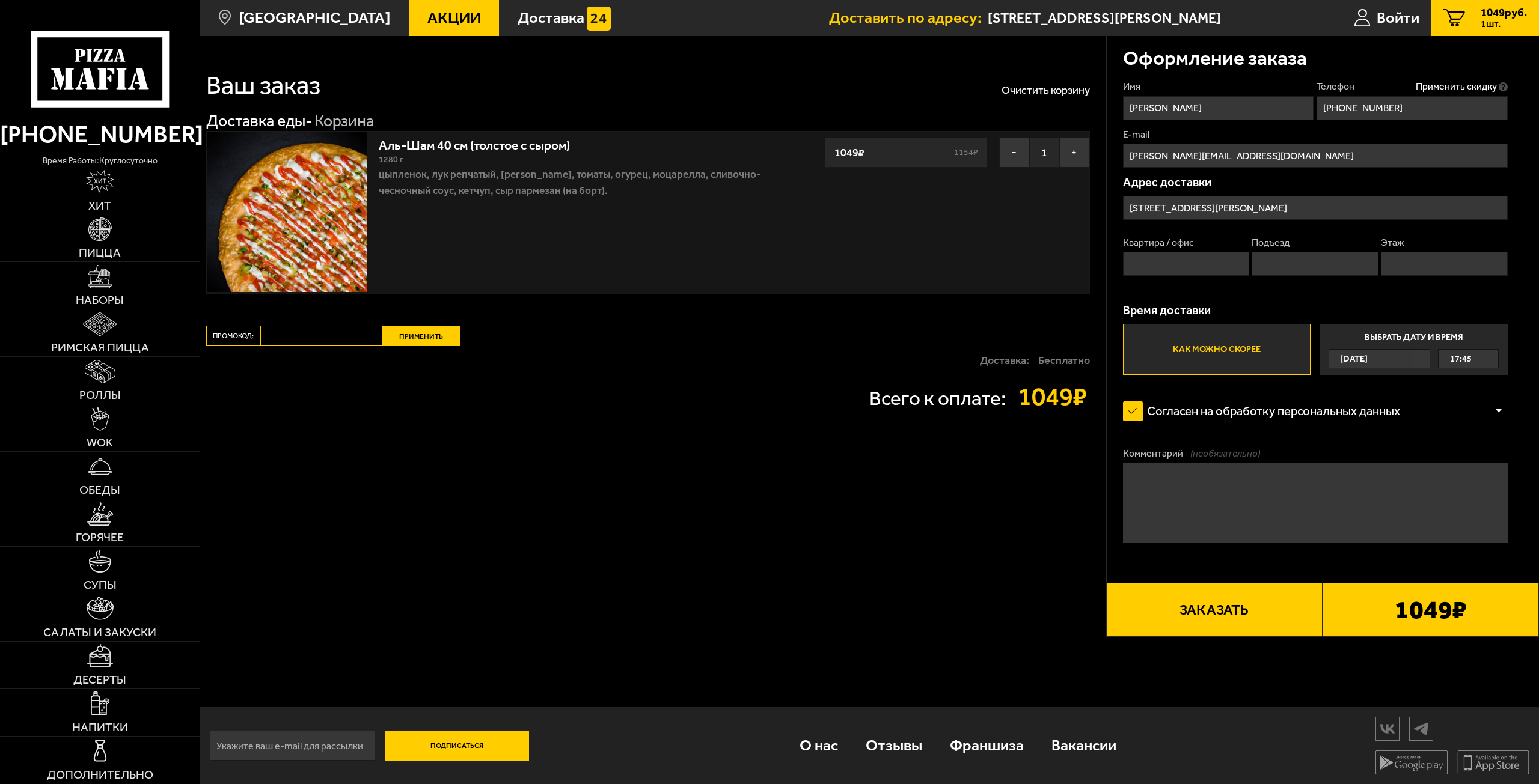
click at [1173, 266] on input "Квартира / офис" at bounding box center [1186, 264] width 126 height 24
type input "49"
click at [1295, 272] on input "Подъезд" at bounding box center [1315, 264] width 126 height 24
type input "1"
click at [1426, 278] on div "Квартира / [STREET_ADDRESS]" at bounding box center [1315, 260] width 385 height 48
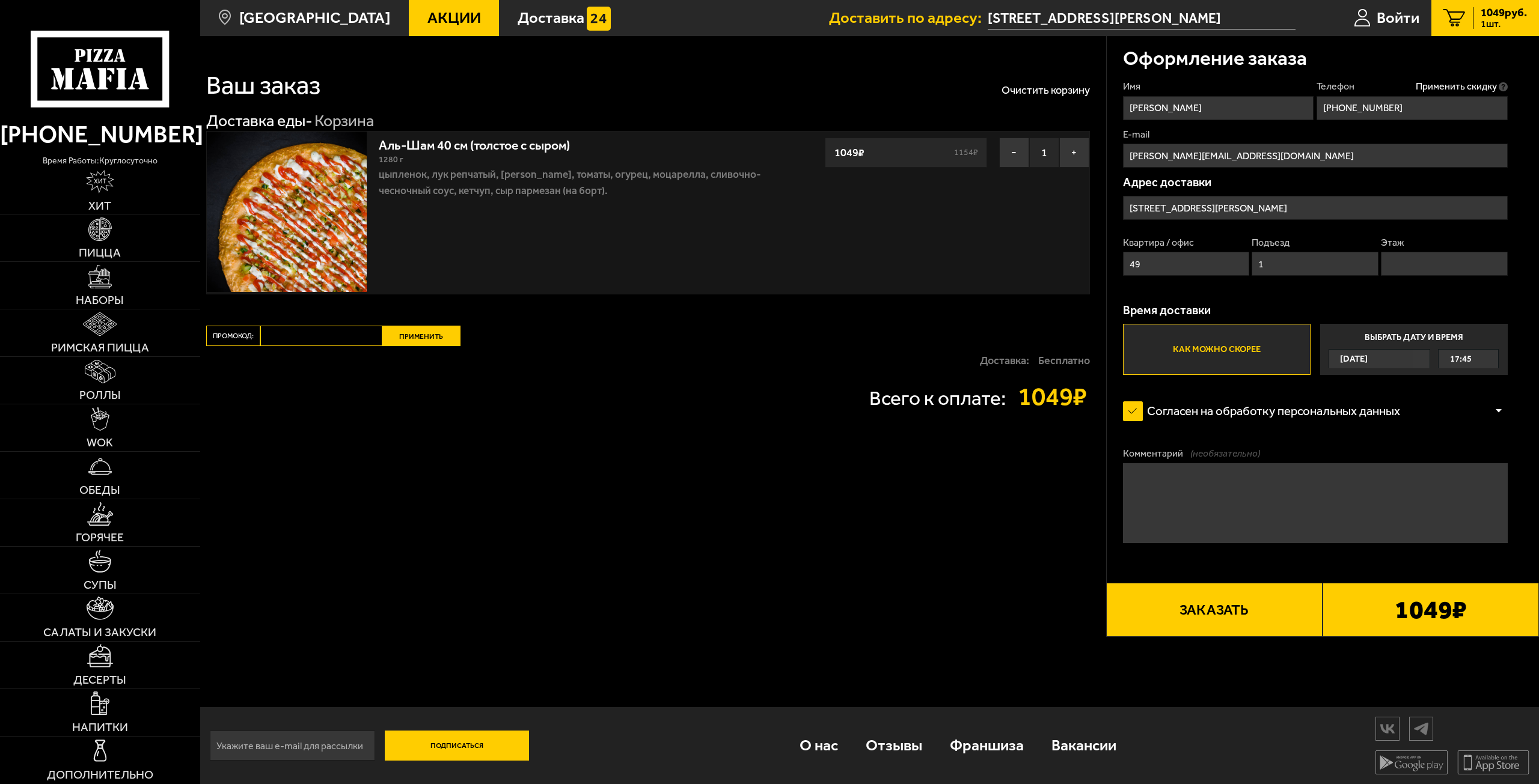
click at [1425, 266] on input "Этаж" at bounding box center [1444, 264] width 126 height 24
type input "10"
click at [1468, 358] on span "17:45" at bounding box center [1460, 359] width 22 height 19
click at [0, 0] on input "Выбрать дату и время [DATE] 17:45" at bounding box center [0, 0] width 0 height 0
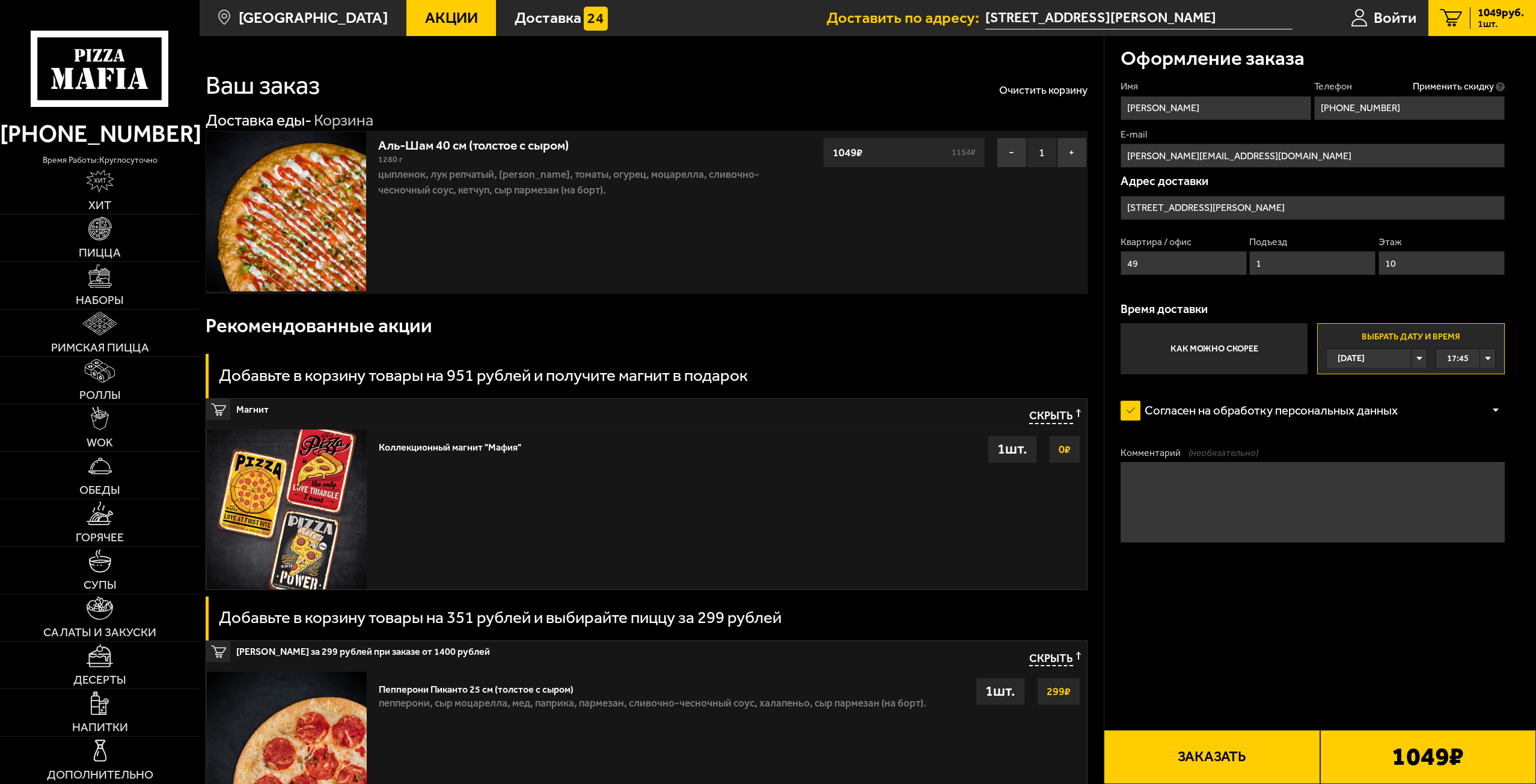
click at [1488, 356] on div "17:45" at bounding box center [1465, 358] width 59 height 19
drag, startPoint x: 1495, startPoint y: 426, endPoint x: 1497, endPoint y: 391, distance: 35.1
click at [1497, 391] on form "Имя [PERSON_NAME] Телефон Применить скидку Вы будете зарегистрированы автоматич…" at bounding box center [1312, 358] width 384 height 556
click at [1476, 376] on li "16:45" at bounding box center [1466, 377] width 59 height 20
click at [1216, 362] on label "Как можно скорее" at bounding box center [1213, 349] width 187 height 51
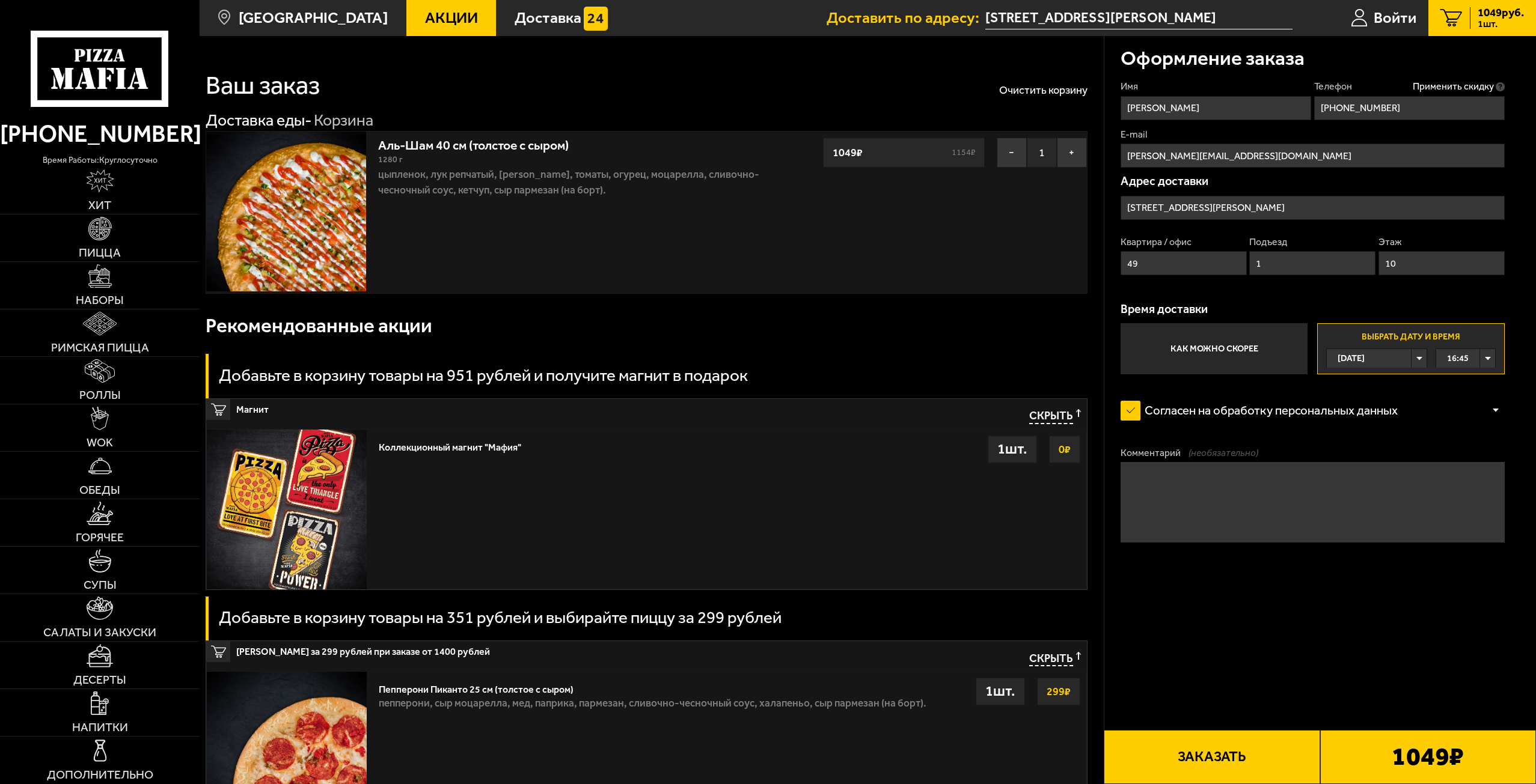
click at [0, 0] on input "Как можно скорее" at bounding box center [0, 0] width 0 height 0
click at [921, 499] on div "Коллекционный магнит "Мафия" Выбрать 0 ₽ 1 шт." at bounding box center [729, 509] width 714 height 160
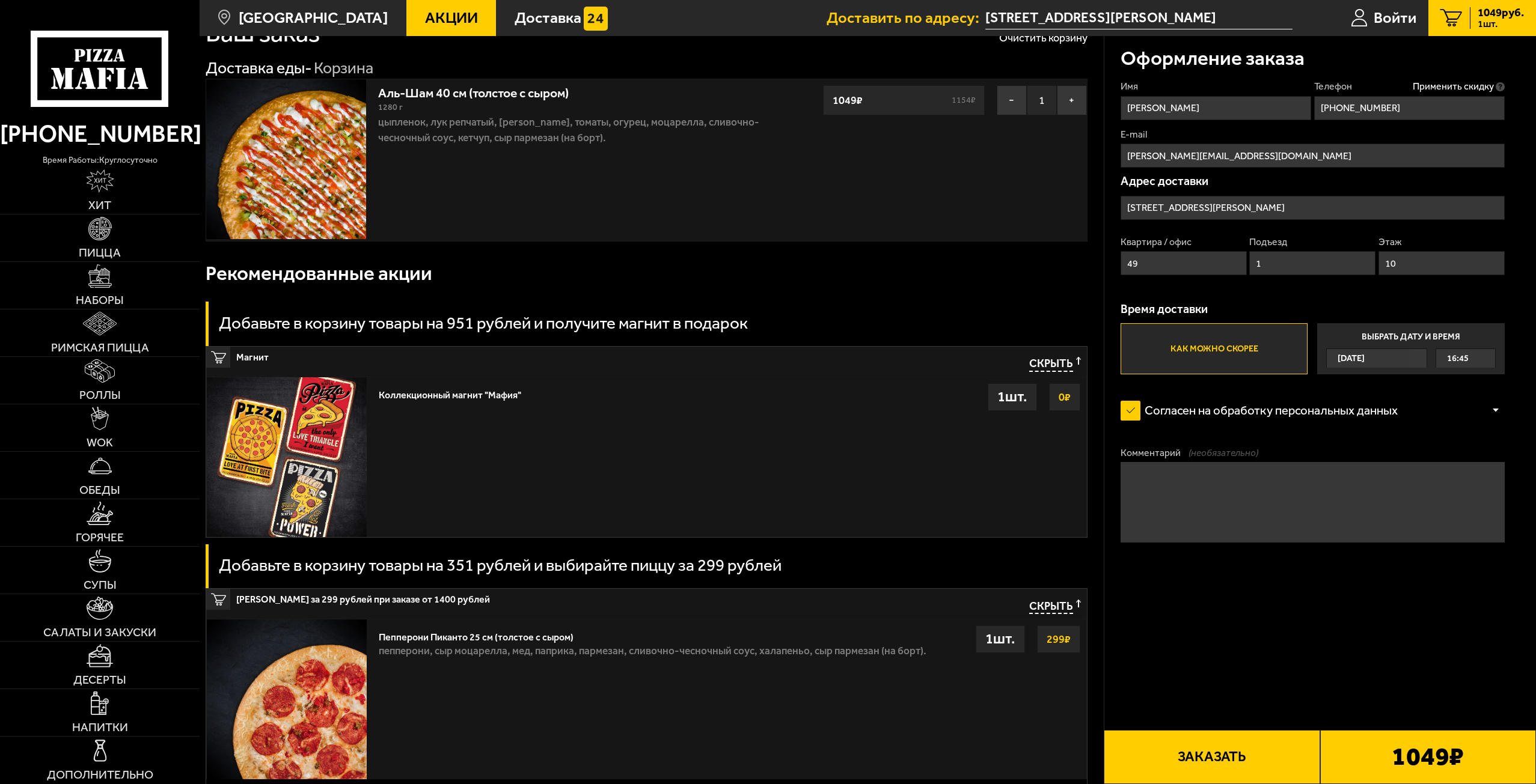
scroll to position [60, 0]
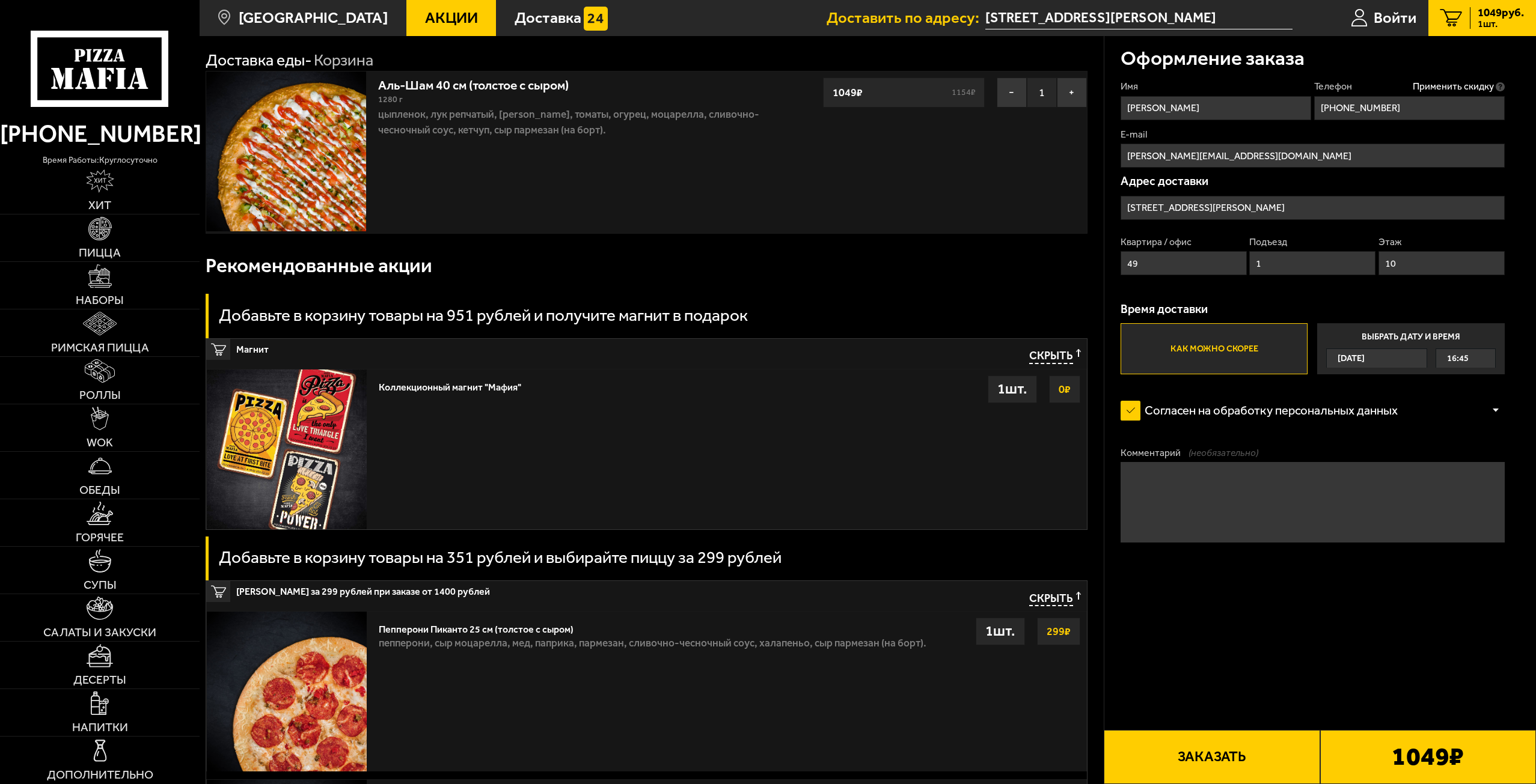
click at [280, 362] on div "Магнит Скрыть" at bounding box center [647, 354] width 881 height 30
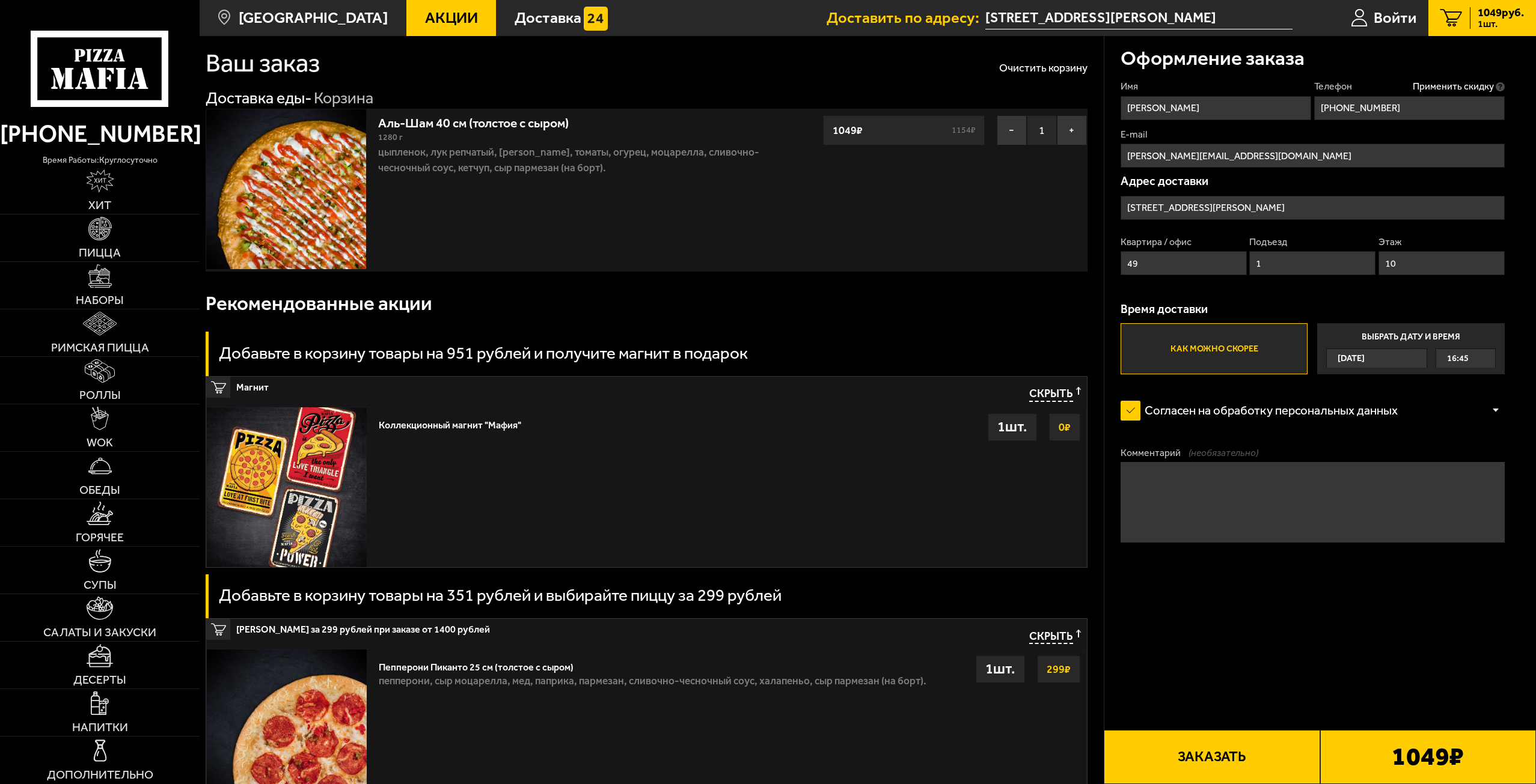
scroll to position [0, 0]
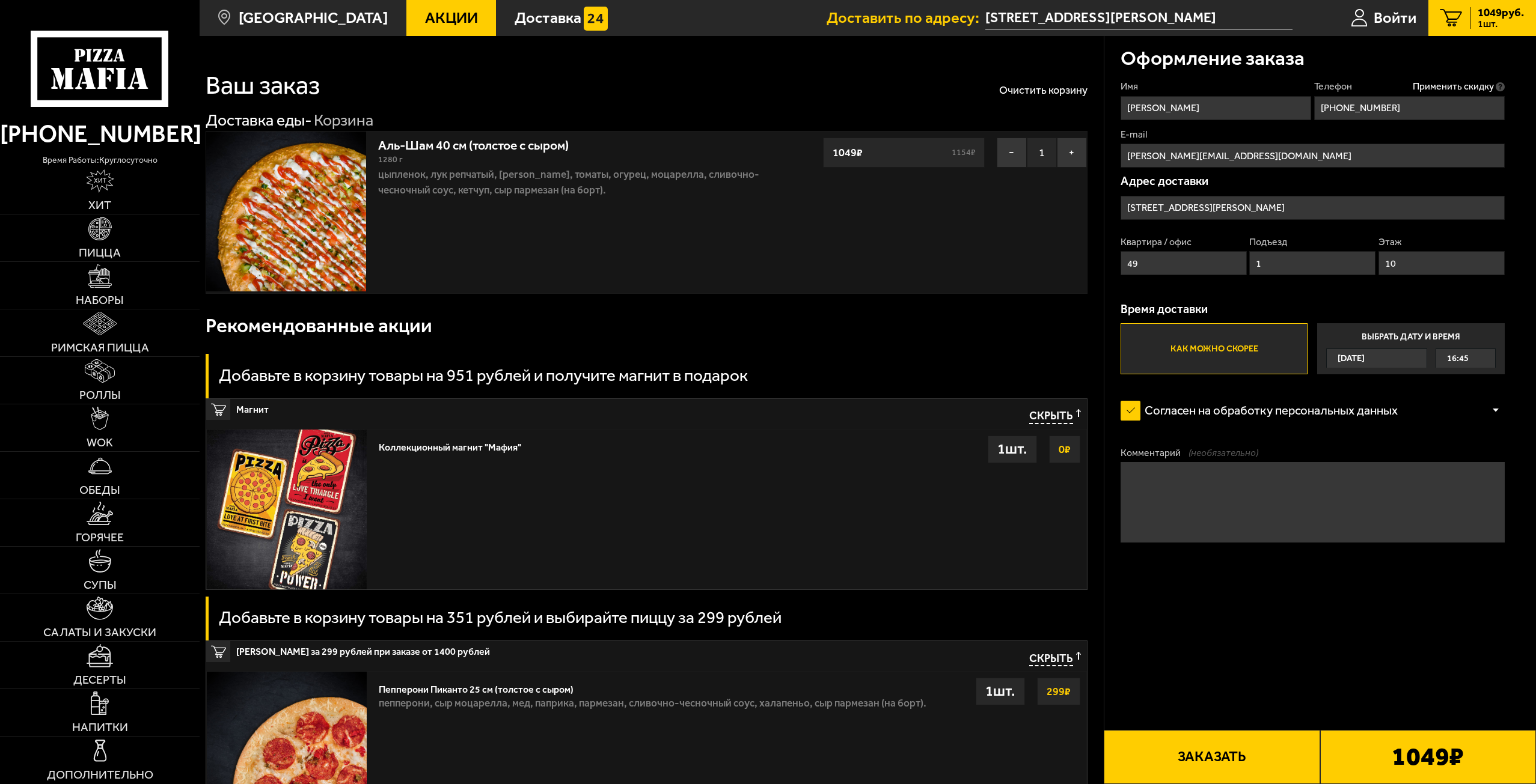
drag, startPoint x: 260, startPoint y: 375, endPoint x: 267, endPoint y: 383, distance: 10.6
click at [260, 376] on h3 "Добавьте в корзину товары на 951 рублей и получите магнит в подарок" at bounding box center [483, 375] width 529 height 17
click at [540, 390] on div "Добавьте в корзину товары на 951 рублей и получите магнит в подарок" at bounding box center [646, 376] width 882 height 44
click at [1051, 415] on span "Скрыть" at bounding box center [1051, 416] width 44 height 14
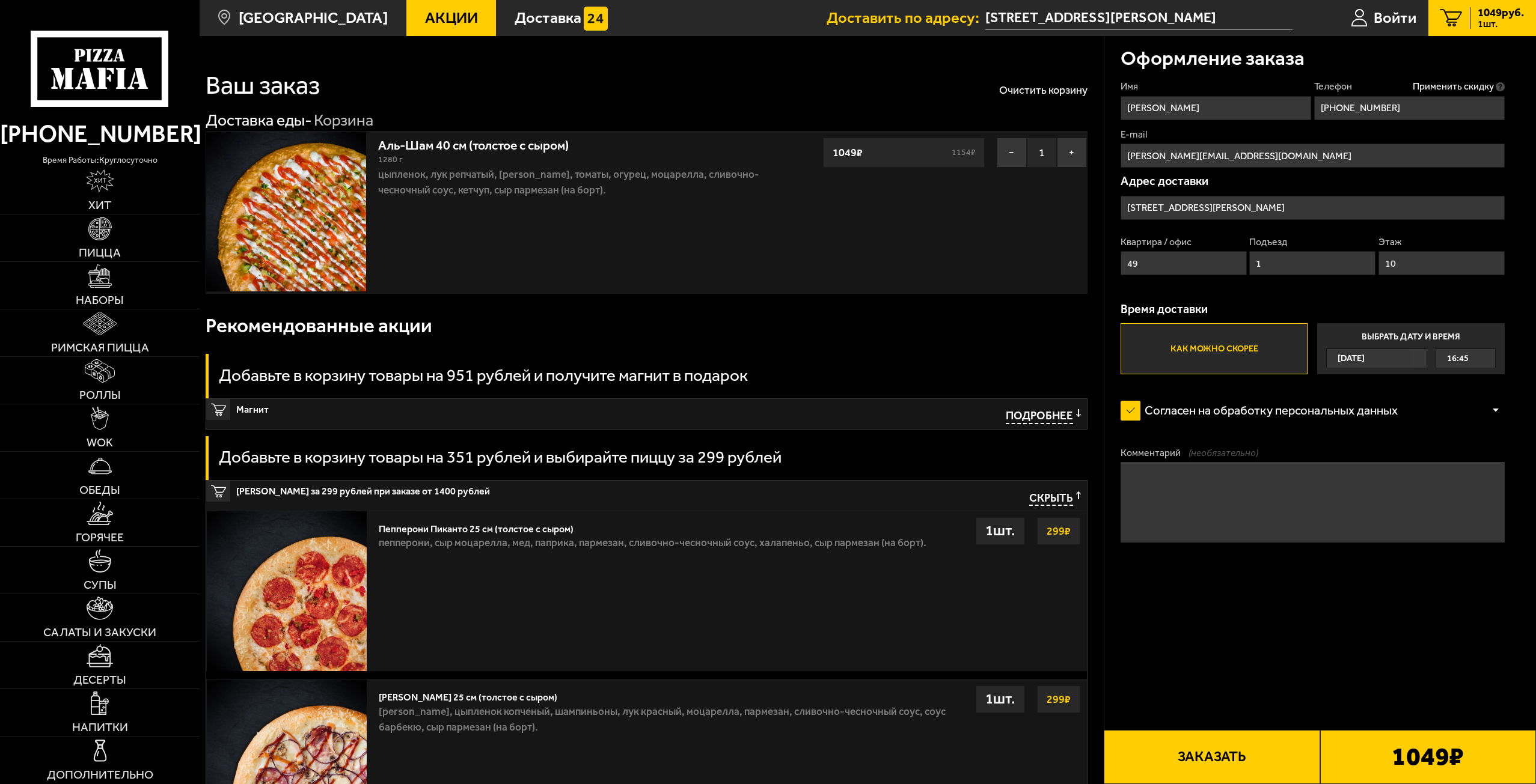
click at [1022, 421] on span "Подробнее" at bounding box center [1039, 416] width 68 height 14
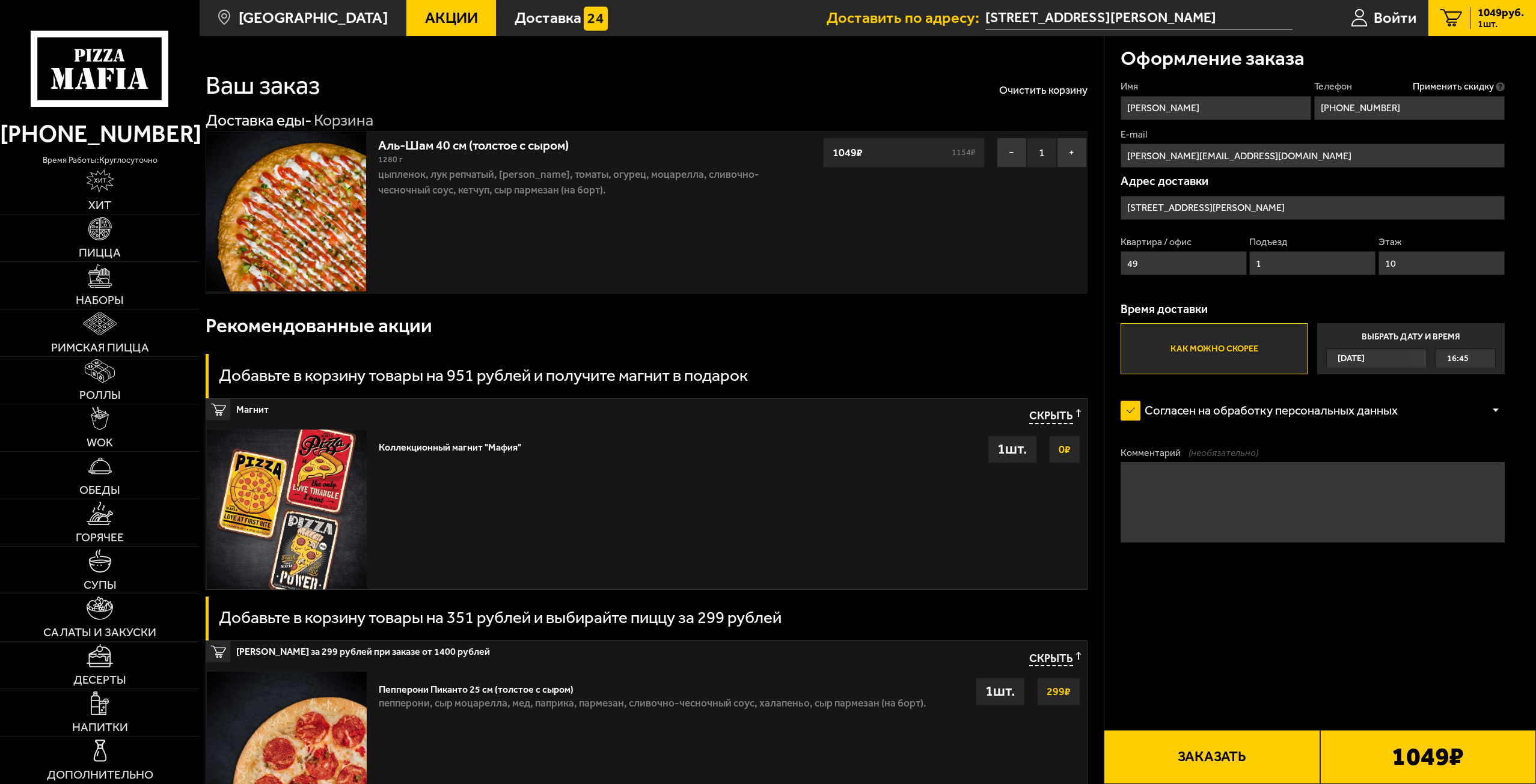
click at [304, 494] on img at bounding box center [287, 509] width 160 height 160
click at [474, 440] on div "Коллекционный магнит "Мафия"" at bounding box center [450, 444] width 143 height 17
click at [334, 467] on img at bounding box center [287, 509] width 160 height 160
click at [335, 467] on img at bounding box center [287, 509] width 160 height 160
click at [1224, 154] on input "[PERSON_NAME][EMAIL_ADDRESS][DOMAIN_NAME]" at bounding box center [1312, 155] width 384 height 24
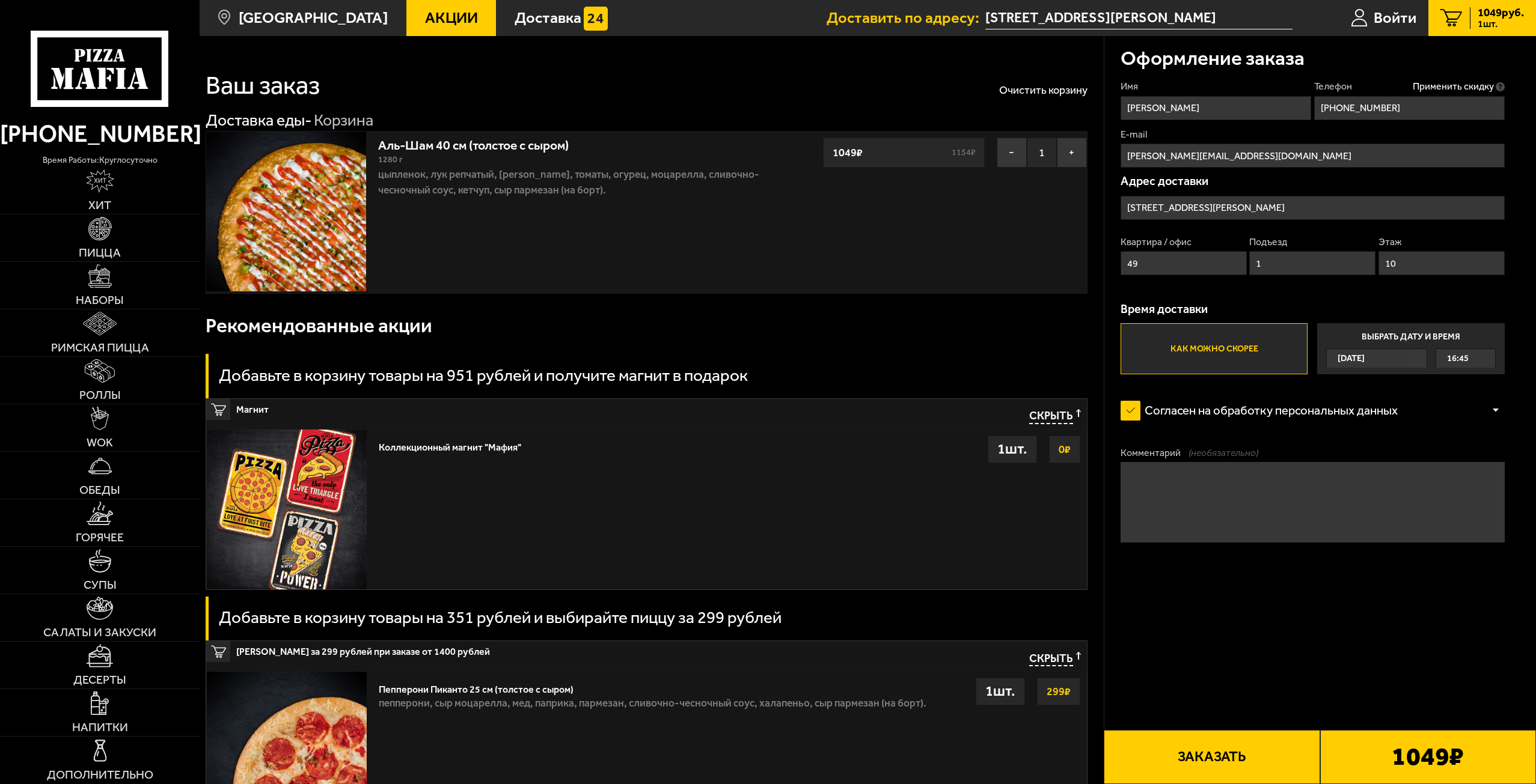
type input "[PERSON_NAME][EMAIL_ADDRESS][DOMAIN_NAME]"
click at [1272, 602] on form "Имя [PERSON_NAME] Телефон Применить скидку Вы будете зарегистрированы автоматич…" at bounding box center [1312, 358] width 384 height 556
